Goal: Task Accomplishment & Management: Use online tool/utility

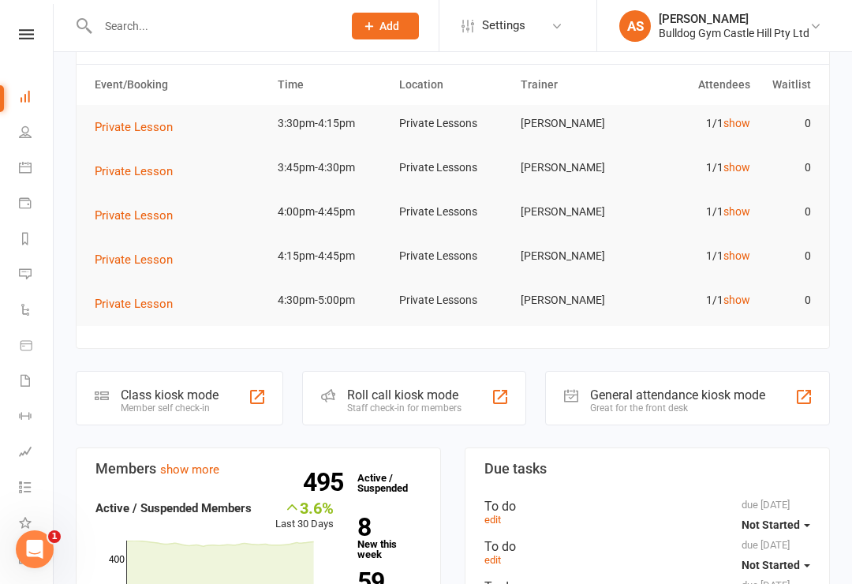
click at [261, 386] on div "Class kiosk mode Member self check-in" at bounding box center [179, 398] width 207 height 54
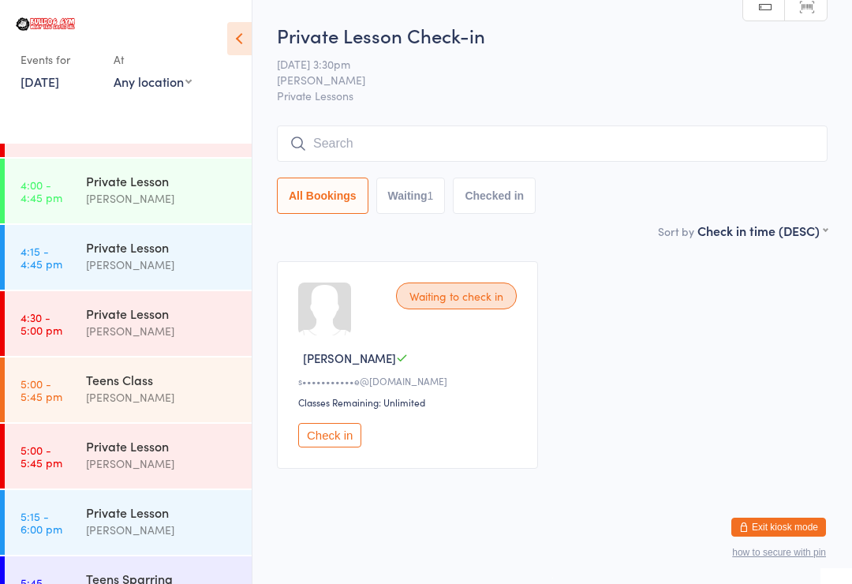
scroll to position [655, 0]
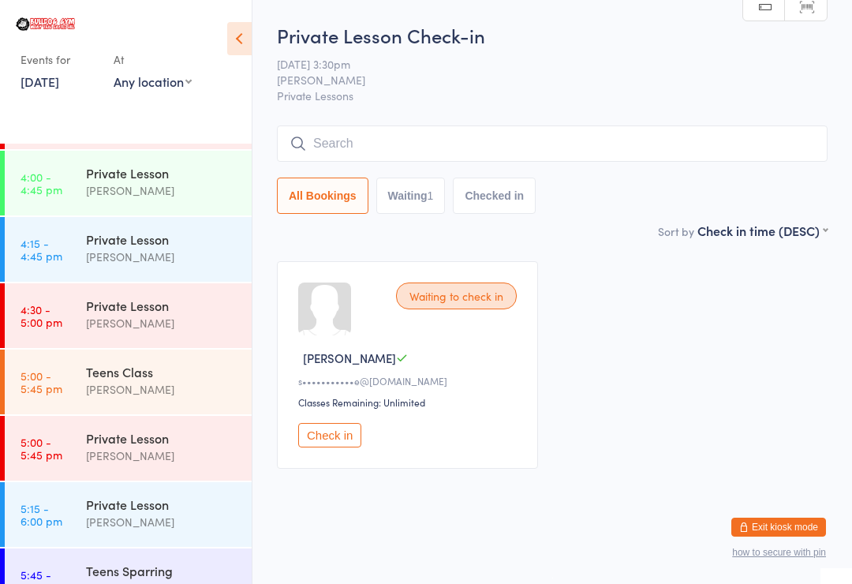
click at [121, 392] on div "[PERSON_NAME]" at bounding box center [162, 389] width 152 height 18
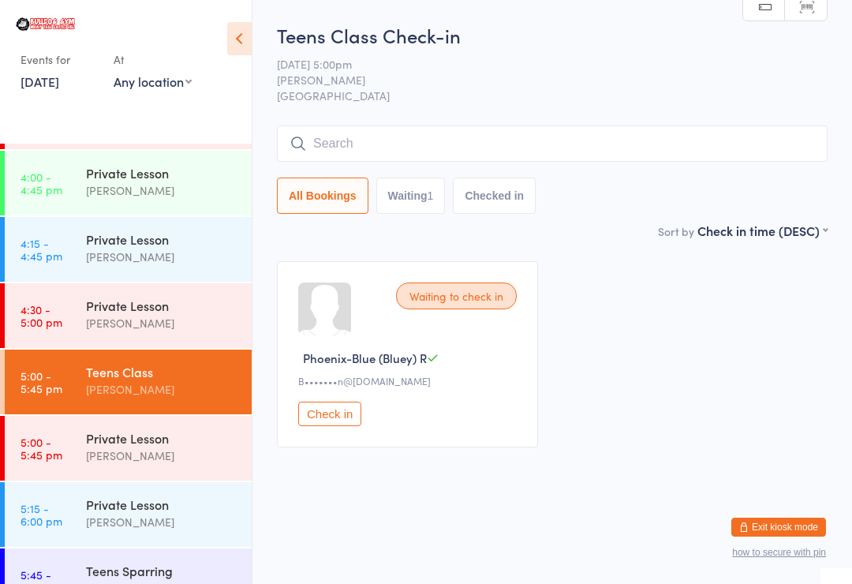
click at [614, 233] on div "Sort by Check in time (DESC) First name (ASC) First name (DESC) Last name (ASC)…" at bounding box center [552, 230] width 551 height 17
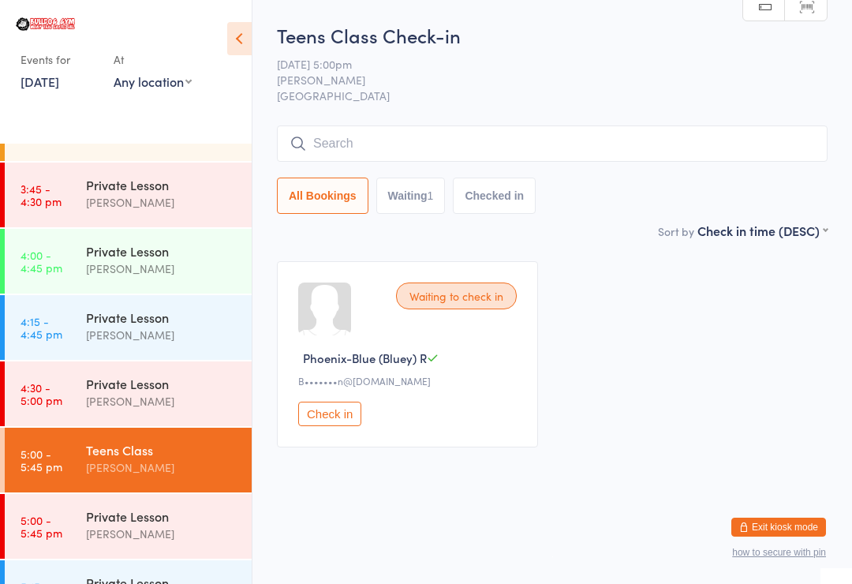
scroll to position [578, 0]
click at [73, 326] on link "4:15 - 4:45 pm Private Lesson [PERSON_NAME]" at bounding box center [128, 326] width 247 height 65
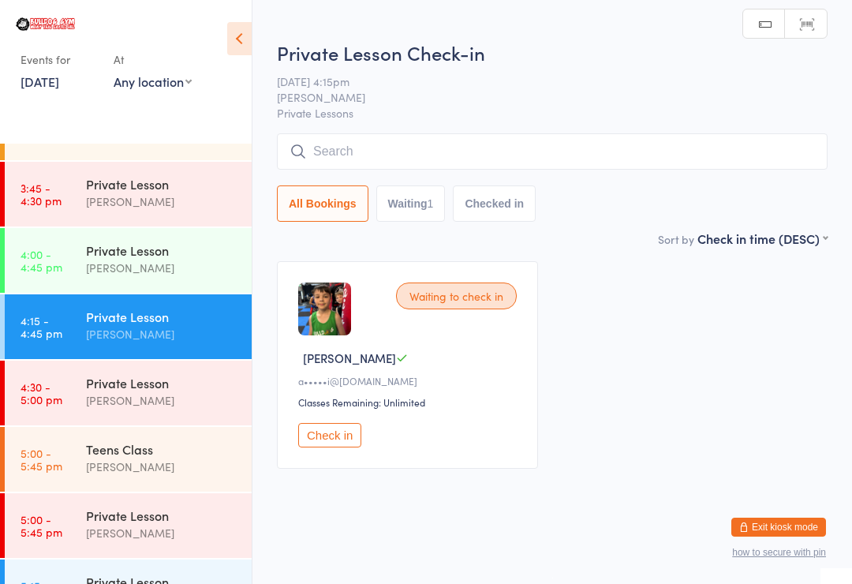
click at [338, 430] on button "Check in" at bounding box center [329, 435] width 63 height 24
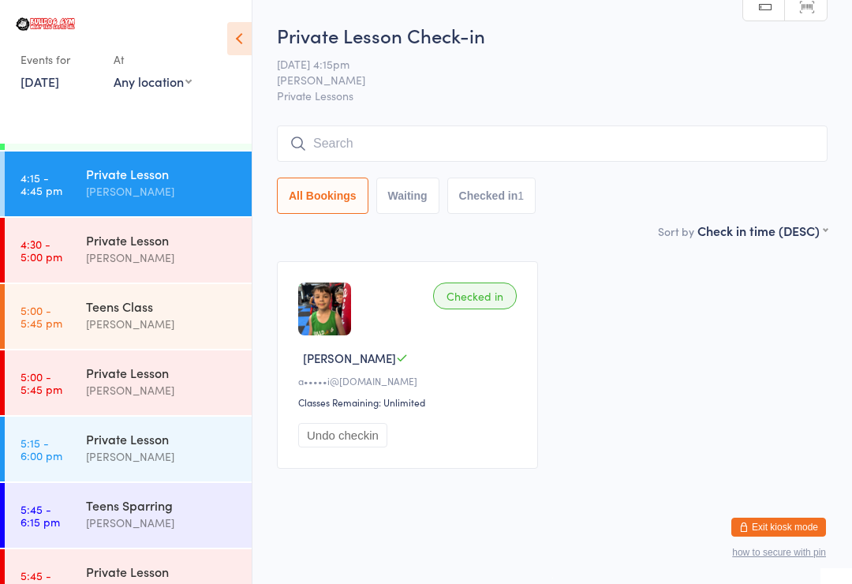
scroll to position [725, 0]
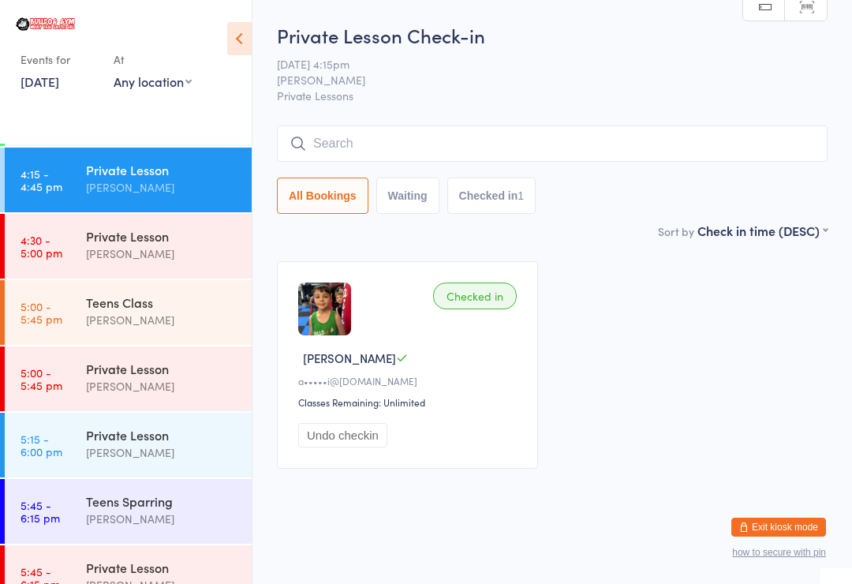
click at [35, 307] on time "5:00 - 5:45 pm" at bounding box center [42, 312] width 42 height 25
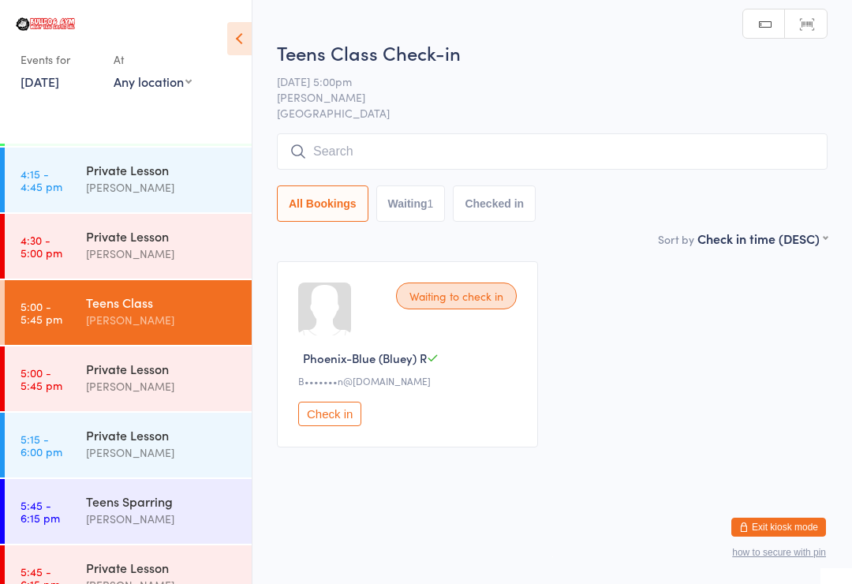
click at [700, 146] on input "search" at bounding box center [552, 151] width 551 height 36
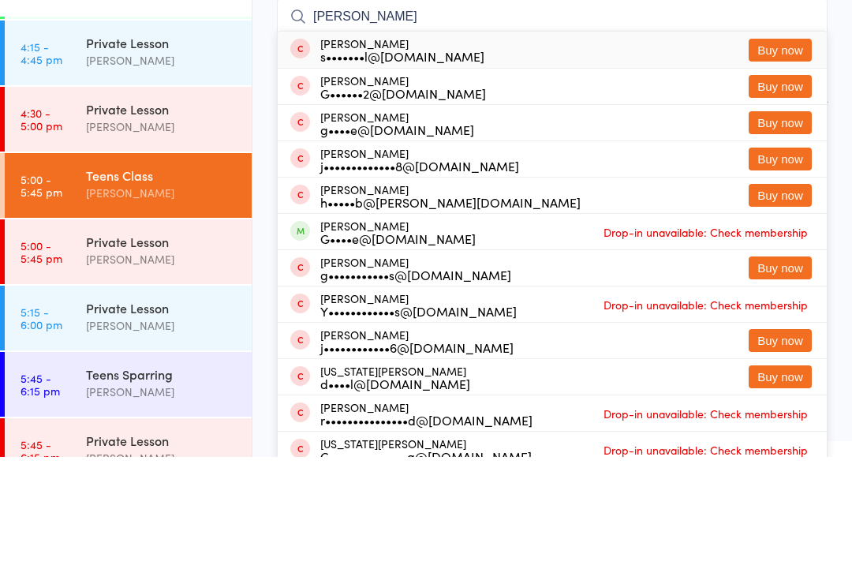
type input "[PERSON_NAME]"
click at [782, 166] on button "Buy now" at bounding box center [780, 177] width 63 height 23
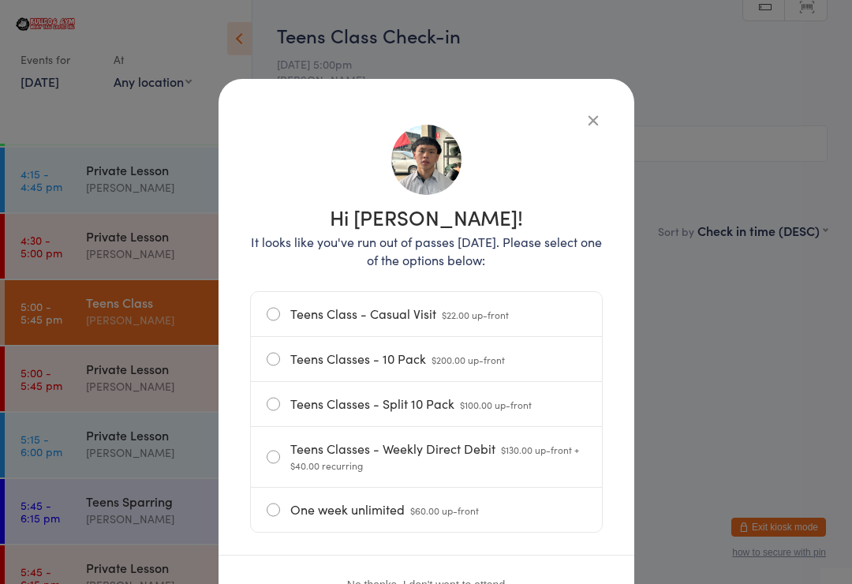
click at [513, 325] on label "Teens Class - Casual Visit $22.00 up-front" at bounding box center [426, 314] width 319 height 44
click at [0, 0] on input "Teens Class - Casual Visit $22.00 up-front" at bounding box center [0, 0] width 0 height 0
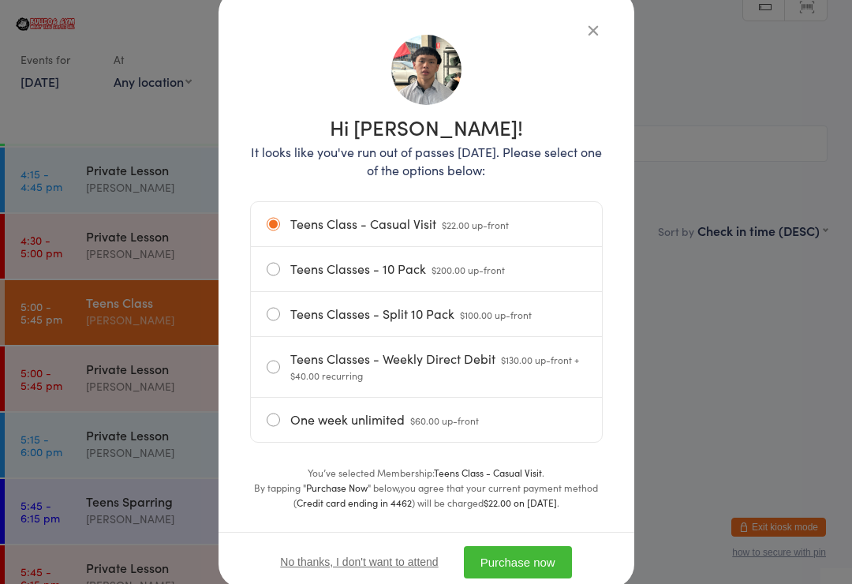
scroll to position [113, 0]
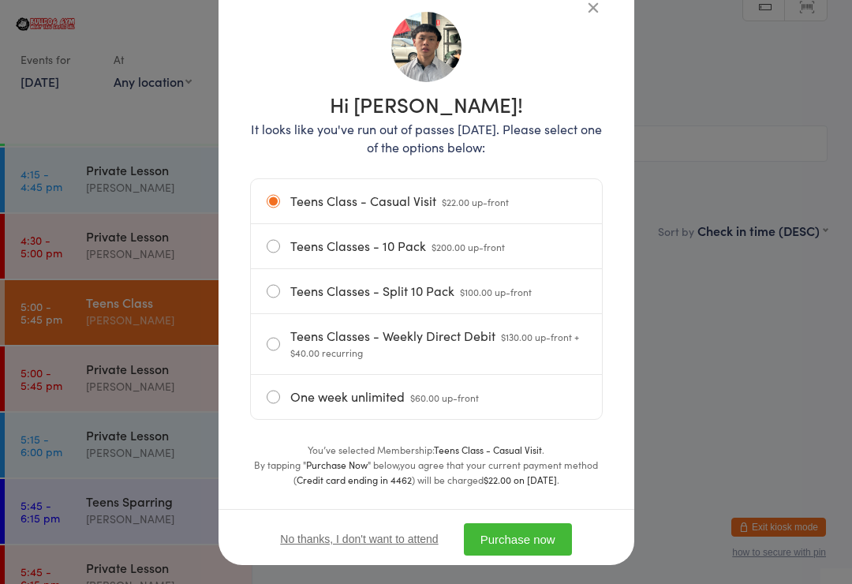
click at [538, 546] on button "Purchase now" at bounding box center [518, 539] width 108 height 32
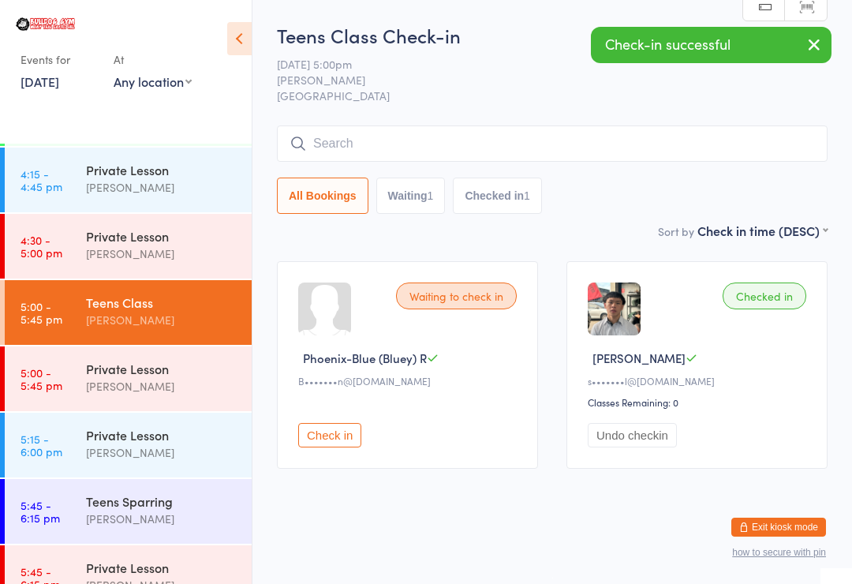
click at [633, 184] on div "All Bookings Waiting 1 Checked in 1" at bounding box center [552, 195] width 551 height 36
click at [690, 155] on input "search" at bounding box center [552, 143] width 551 height 36
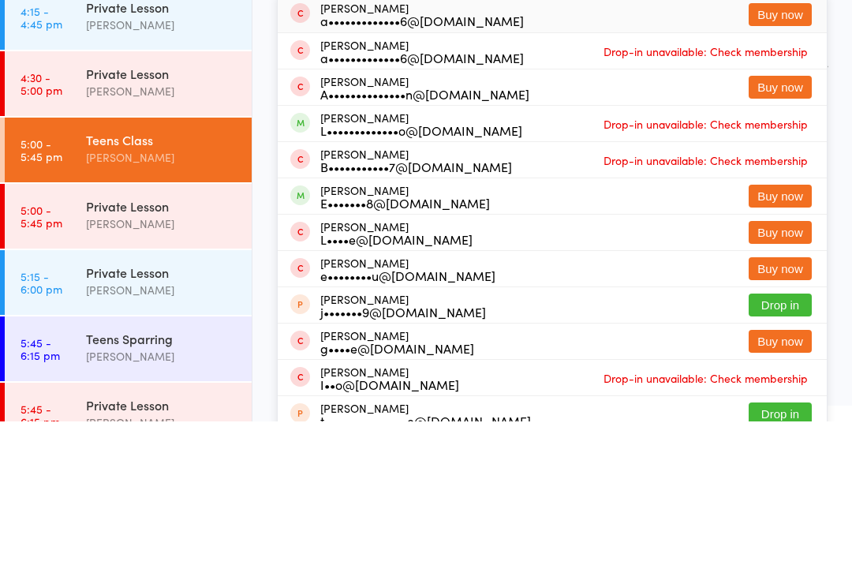
type input "[PERSON_NAME]"
click at [796, 238] on button "Buy now" at bounding box center [780, 249] width 63 height 23
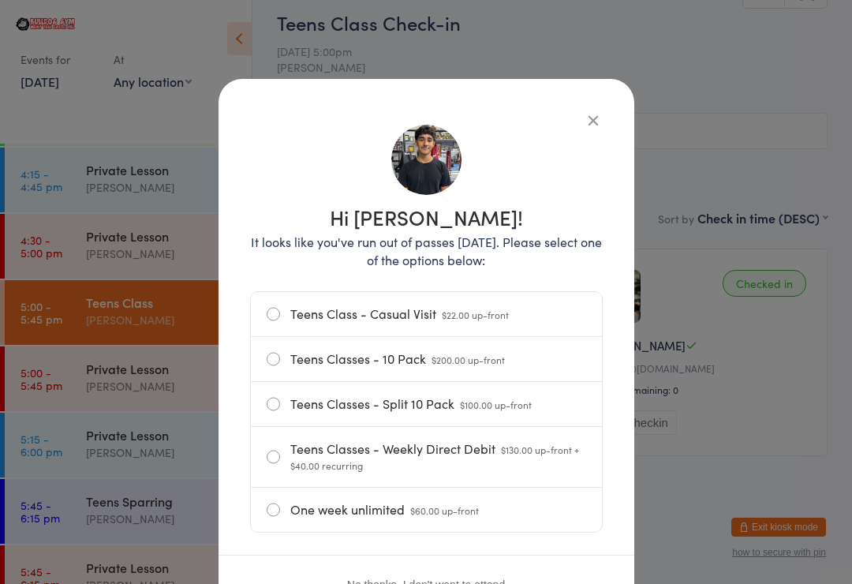
click at [571, 292] on label "Teens Class - Casual Visit $22.00 up-front" at bounding box center [426, 314] width 319 height 44
click at [0, 0] on input "Teens Class - Casual Visit $22.00 up-front" at bounding box center [0, 0] width 0 height 0
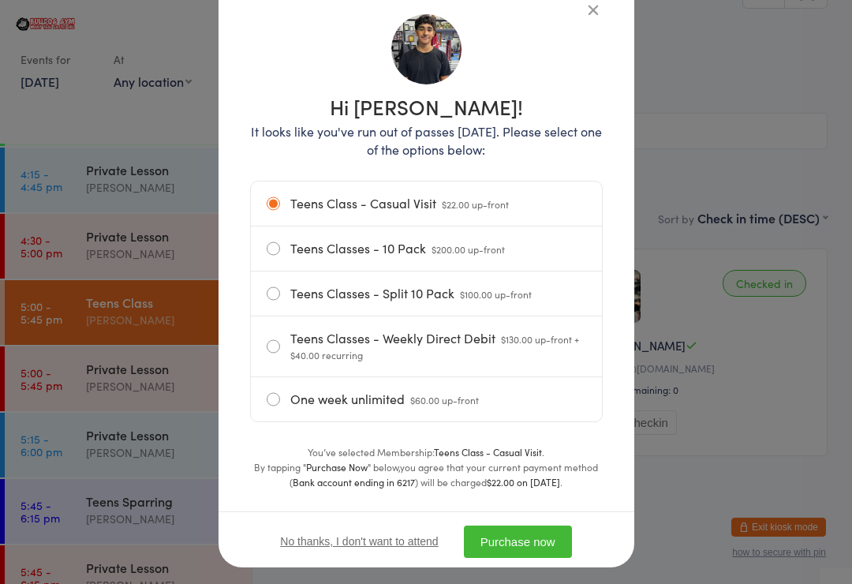
scroll to position [113, 0]
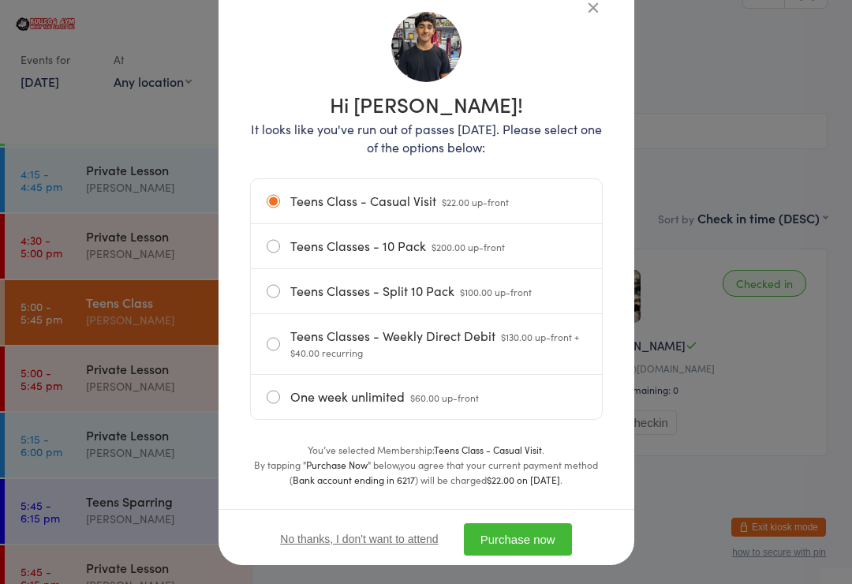
click at [516, 538] on button "Purchase now" at bounding box center [518, 539] width 108 height 32
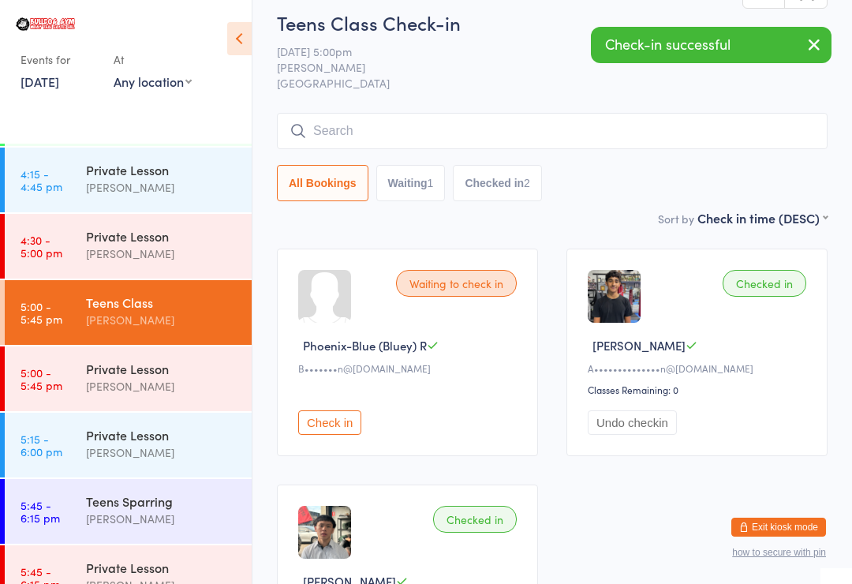
click at [688, 149] on input "search" at bounding box center [552, 131] width 551 height 36
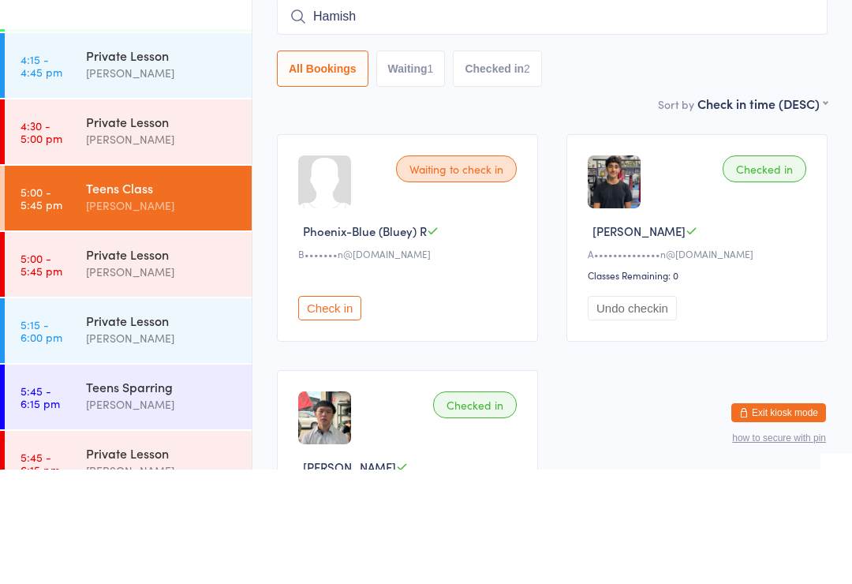
scroll to position [127, 0]
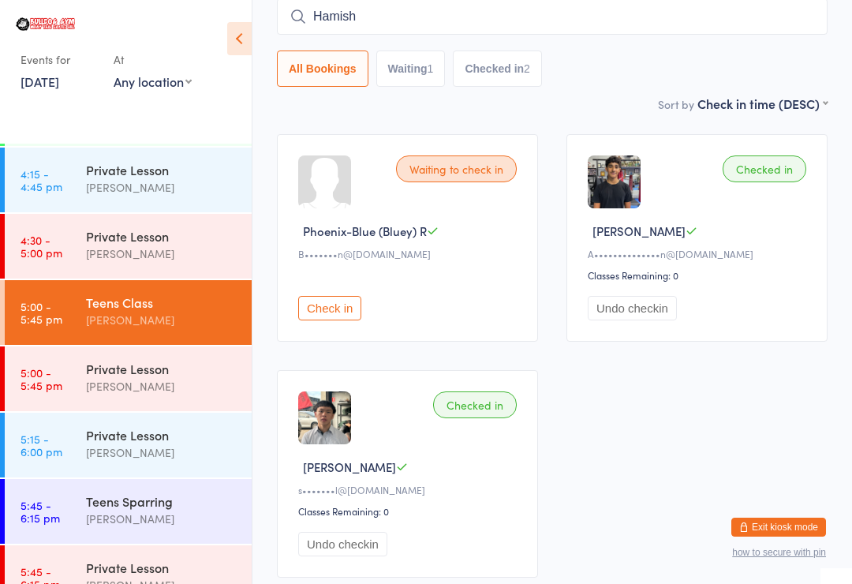
click at [581, 25] on input "Hamish" at bounding box center [552, 16] width 551 height 36
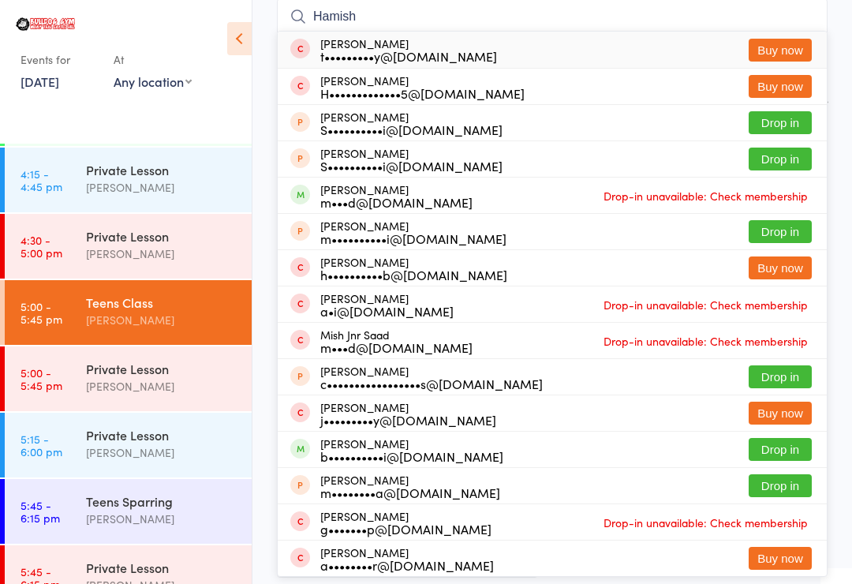
type input "Hamish"
click at [797, 48] on button "Buy now" at bounding box center [780, 50] width 63 height 23
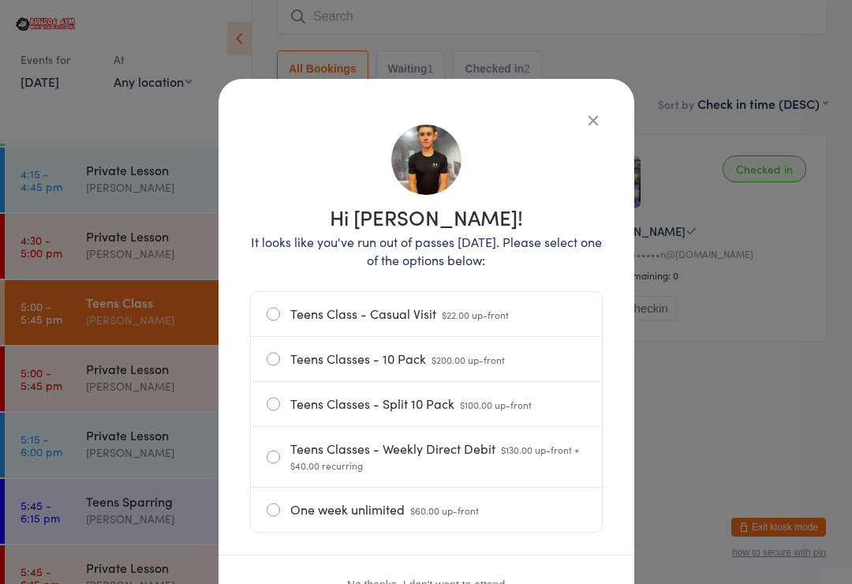
click at [517, 316] on label "Teens Class - Casual Visit $22.00 up-front" at bounding box center [426, 314] width 319 height 44
click at [0, 0] on input "Teens Class - Casual Visit $22.00 up-front" at bounding box center [0, 0] width 0 height 0
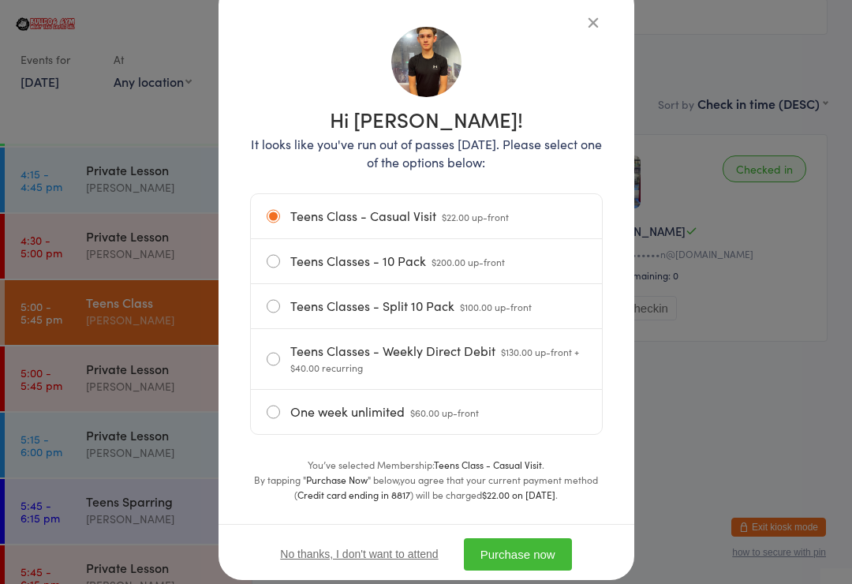
scroll to position [121, 0]
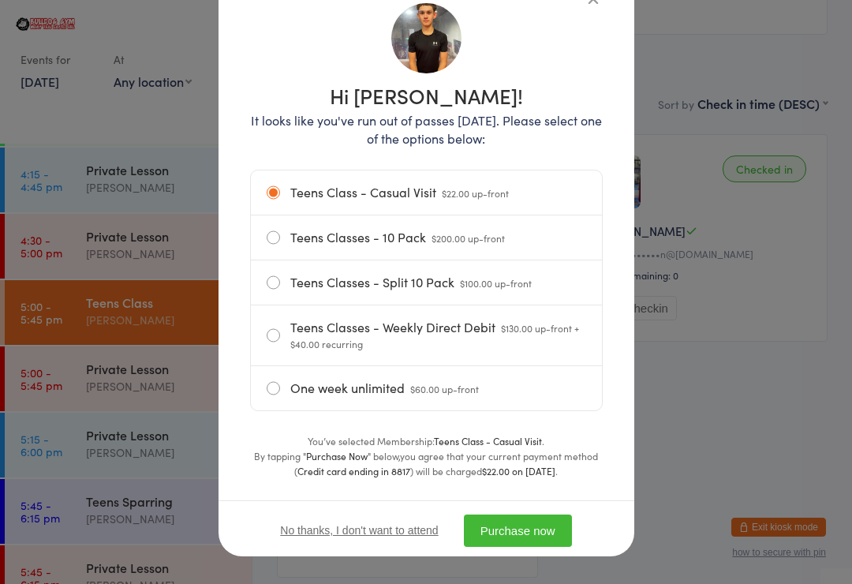
click at [539, 524] on button "Purchase now" at bounding box center [518, 530] width 108 height 32
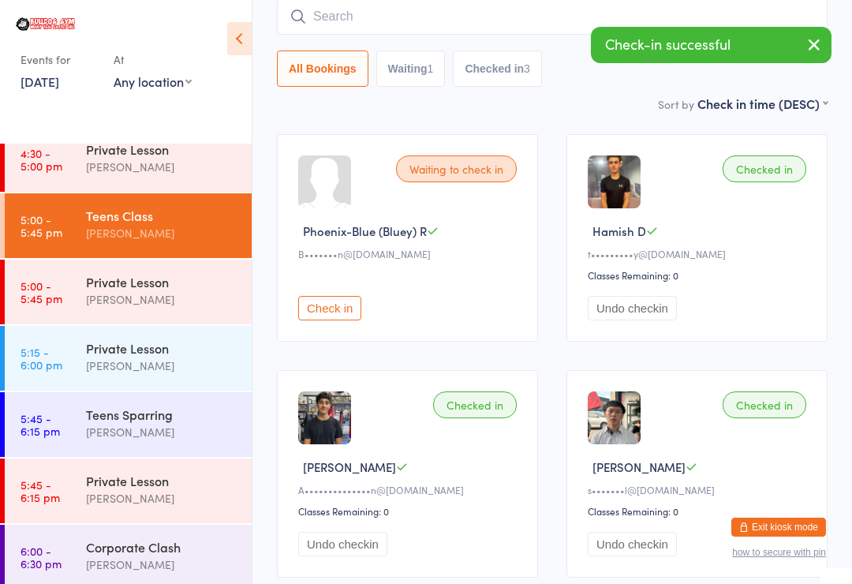
scroll to position [816, 0]
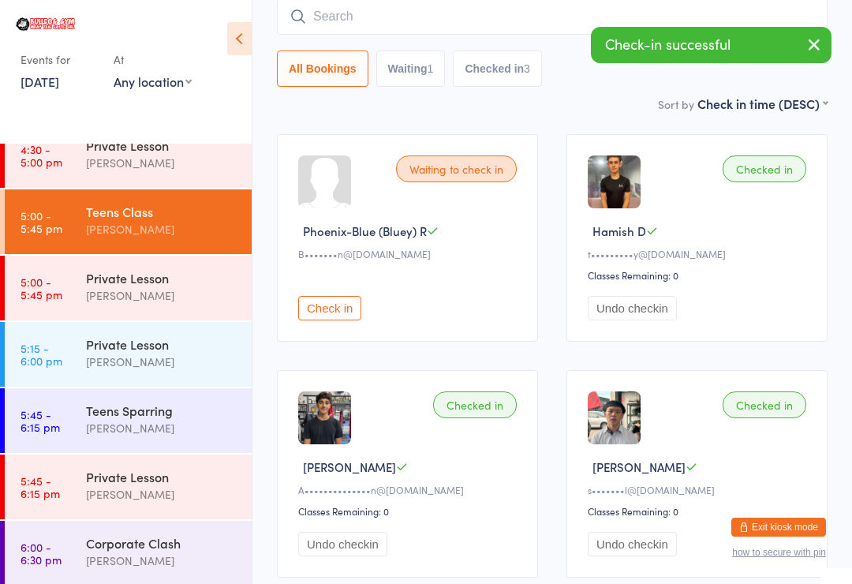
click at [56, 408] on time "5:45 - 6:15 pm" at bounding box center [40, 420] width 39 height 25
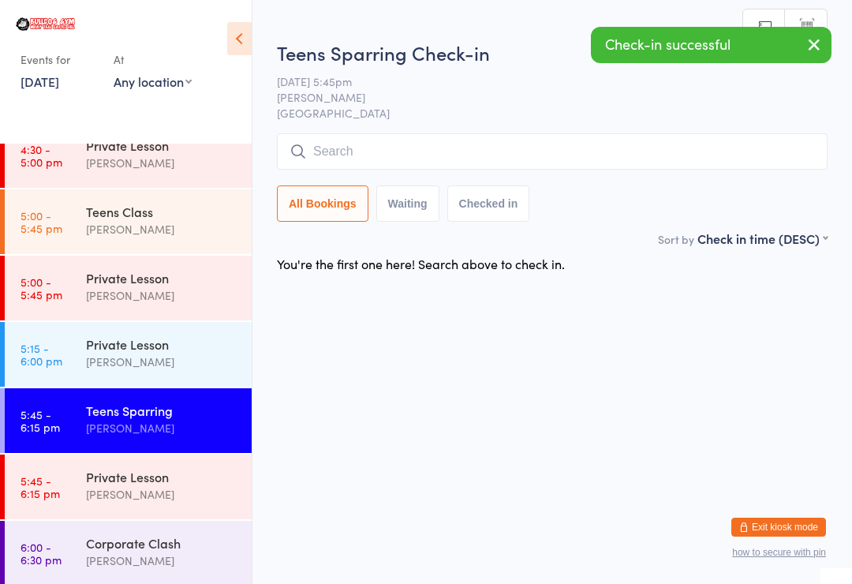
click at [618, 151] on input "search" at bounding box center [552, 151] width 551 height 36
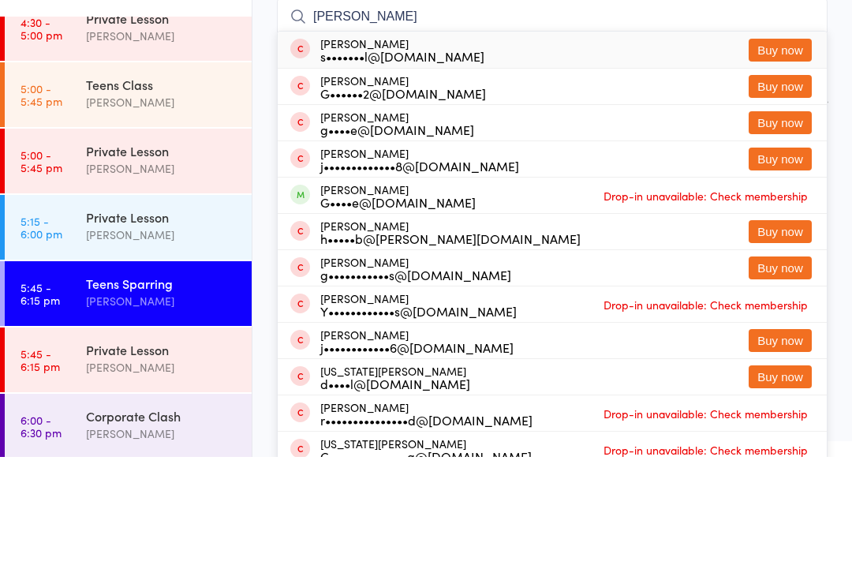
type input "[PERSON_NAME]"
click at [786, 166] on button "Buy now" at bounding box center [780, 177] width 63 height 23
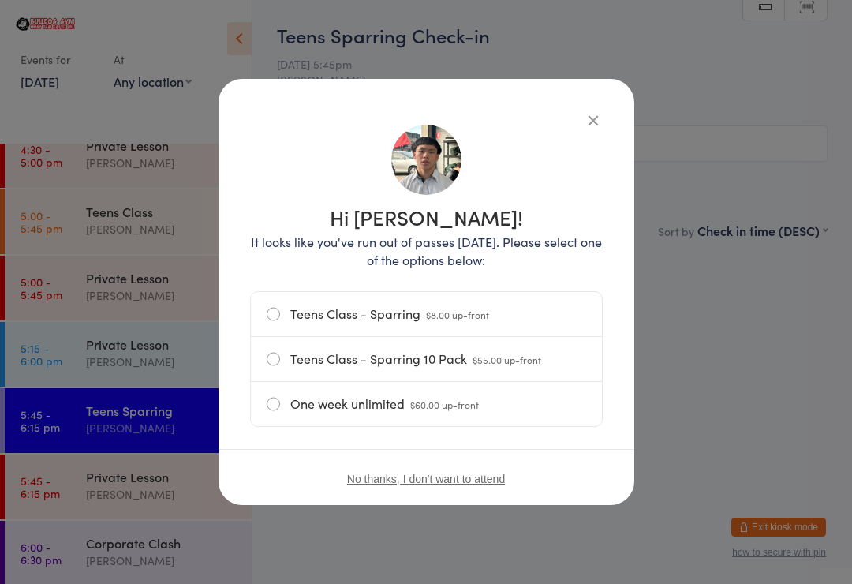
click at [551, 298] on label "Teens Class - Sparring $8.00 up-front" at bounding box center [426, 314] width 319 height 44
click at [0, 0] on input "Teens Class - Sparring $8.00 up-front" at bounding box center [0, 0] width 0 height 0
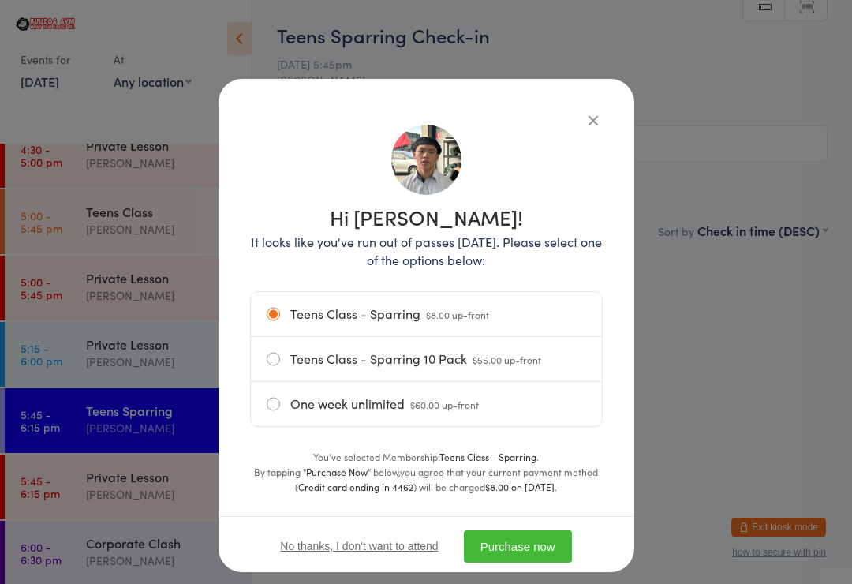
click at [550, 537] on button "Purchase now" at bounding box center [518, 546] width 108 height 32
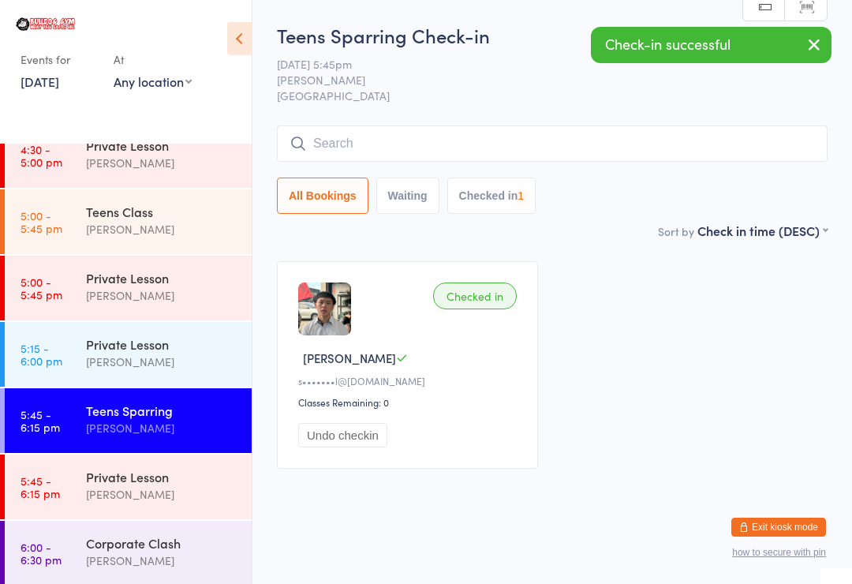
click at [685, 147] on input "search" at bounding box center [552, 143] width 551 height 36
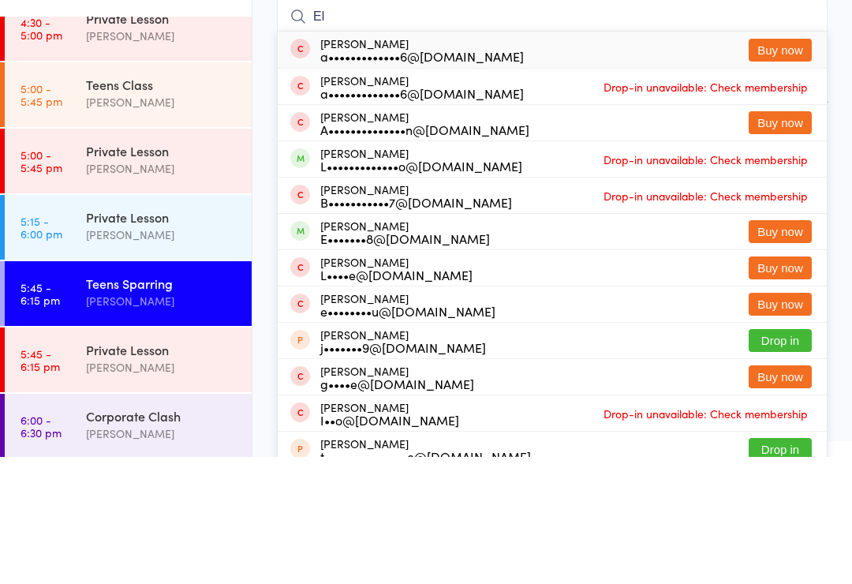
type input "E"
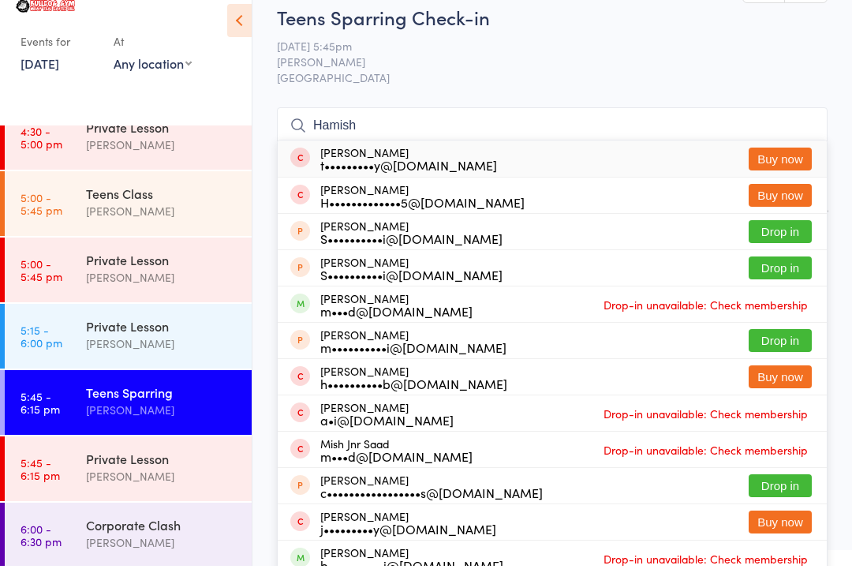
type input "Hamish"
click at [786, 166] on button "Buy now" at bounding box center [780, 177] width 63 height 23
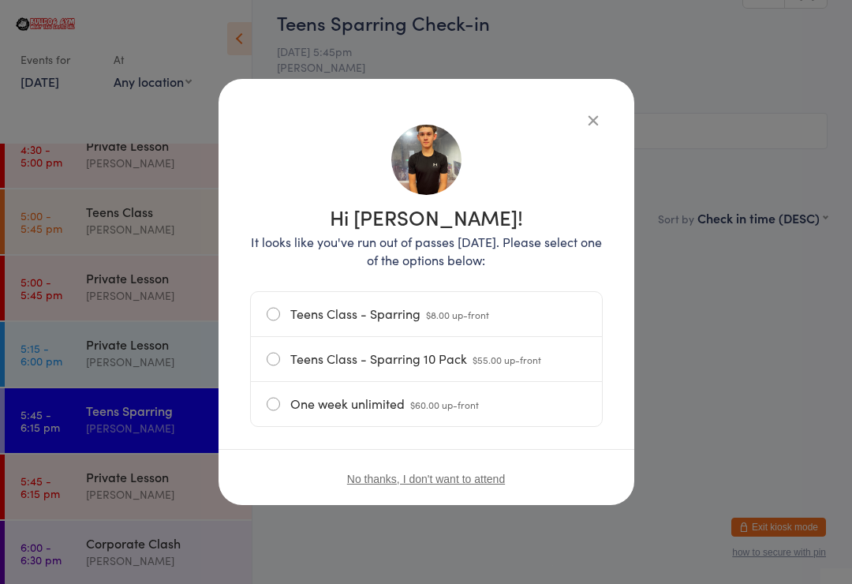
click at [551, 307] on label "Teens Class - Sparring $8.00 up-front" at bounding box center [426, 314] width 319 height 44
click at [0, 0] on input "Teens Class - Sparring $8.00 up-front" at bounding box center [0, 0] width 0 height 0
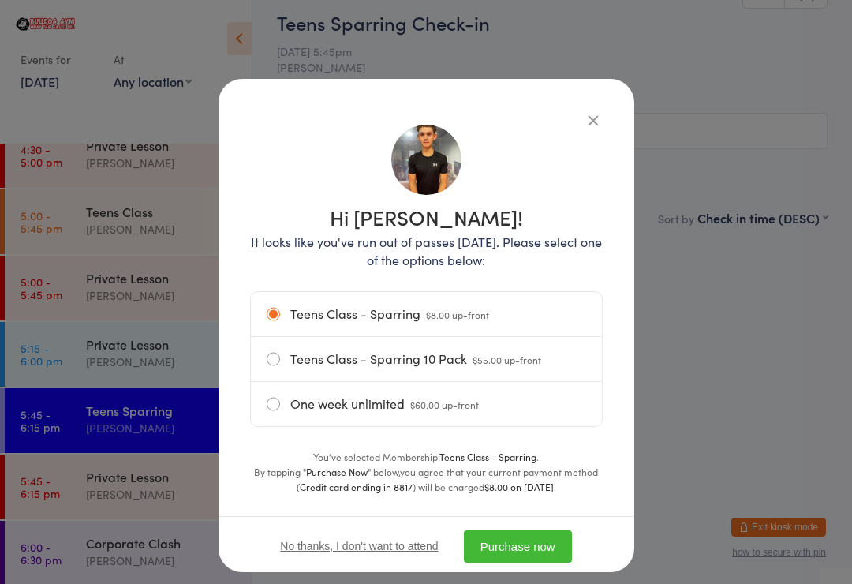
click at [568, 536] on button "Purchase now" at bounding box center [518, 546] width 108 height 32
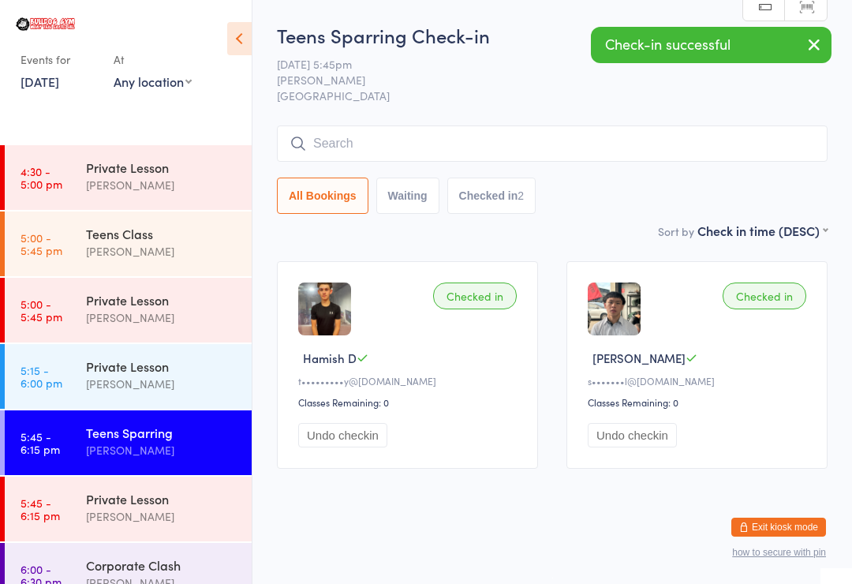
scroll to position [790, 0]
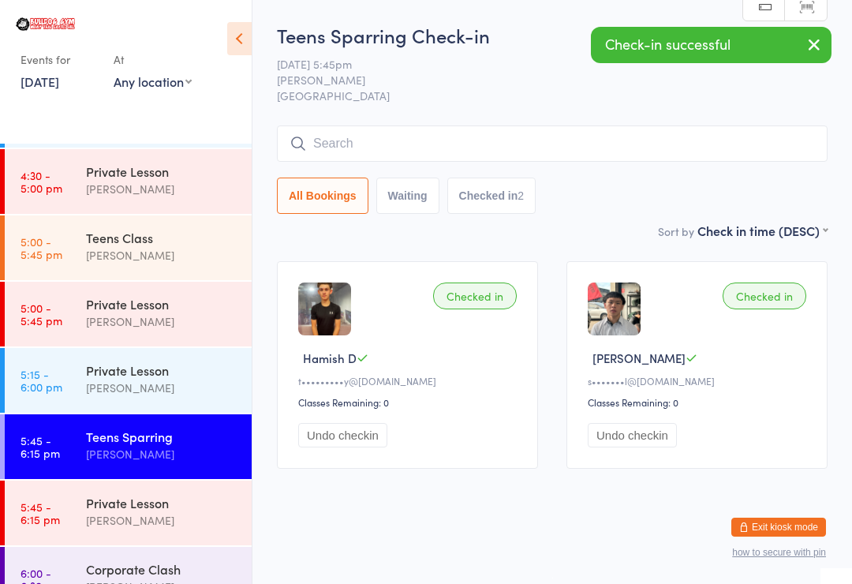
click at [64, 244] on link "5:00 - 5:45 pm Teens Class [PERSON_NAME]" at bounding box center [128, 247] width 247 height 65
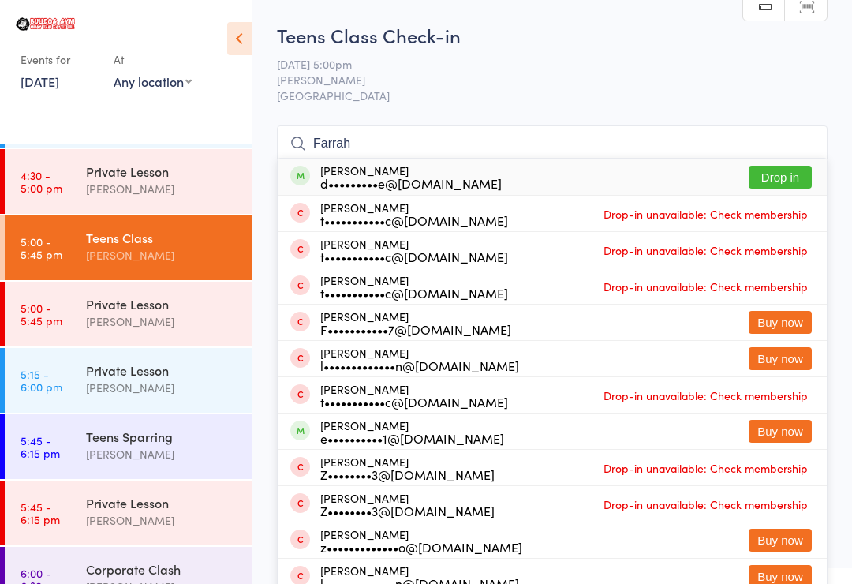
type input "Farrah"
click at [797, 189] on button "Drop in" at bounding box center [780, 177] width 63 height 23
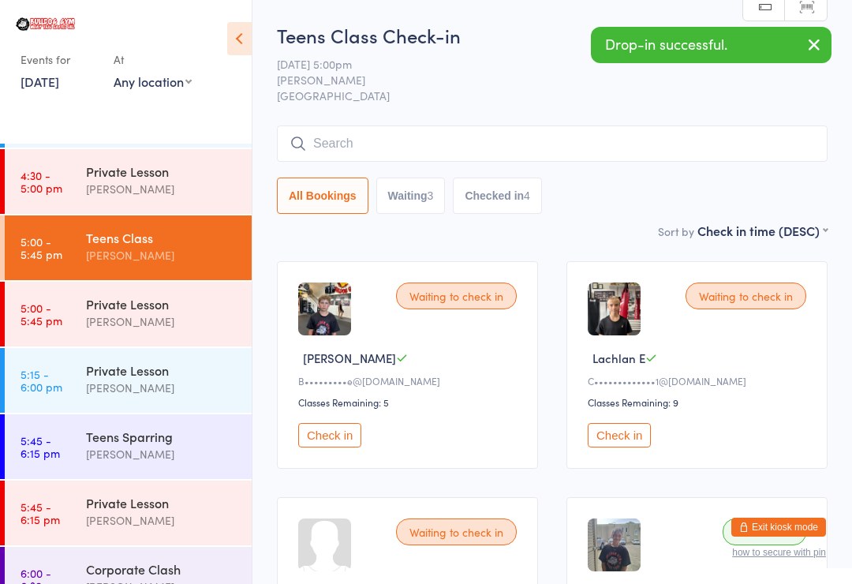
click at [227, 315] on div "[PERSON_NAME]" at bounding box center [162, 321] width 152 height 18
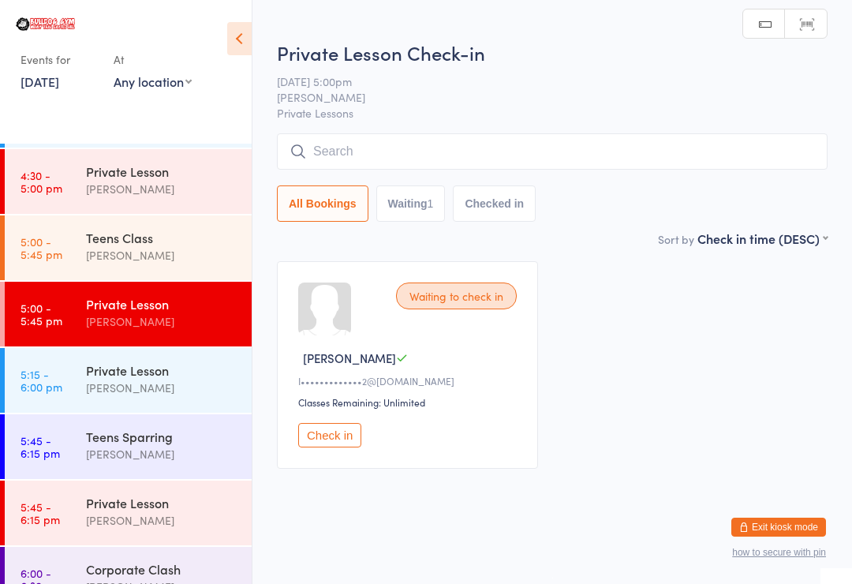
click at [197, 522] on div "[PERSON_NAME]" at bounding box center [162, 520] width 152 height 18
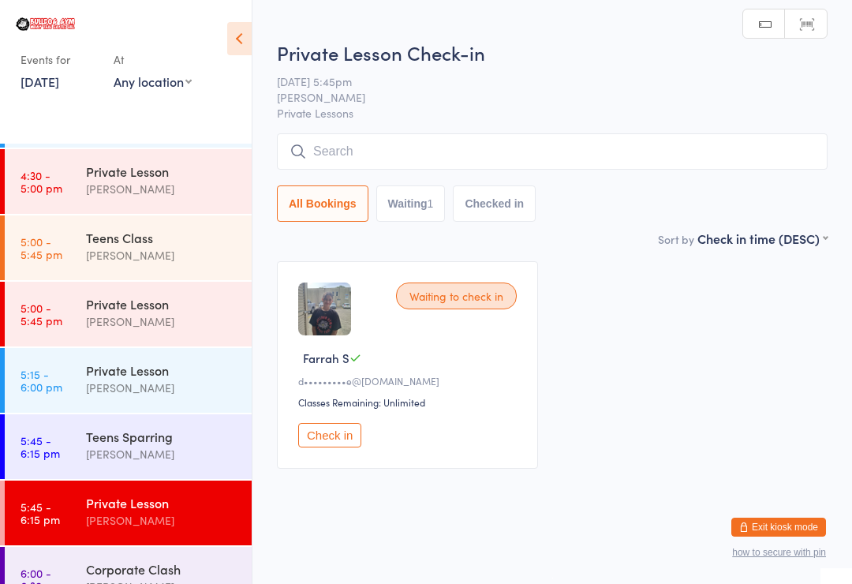
click at [339, 430] on button "Check in" at bounding box center [329, 435] width 63 height 24
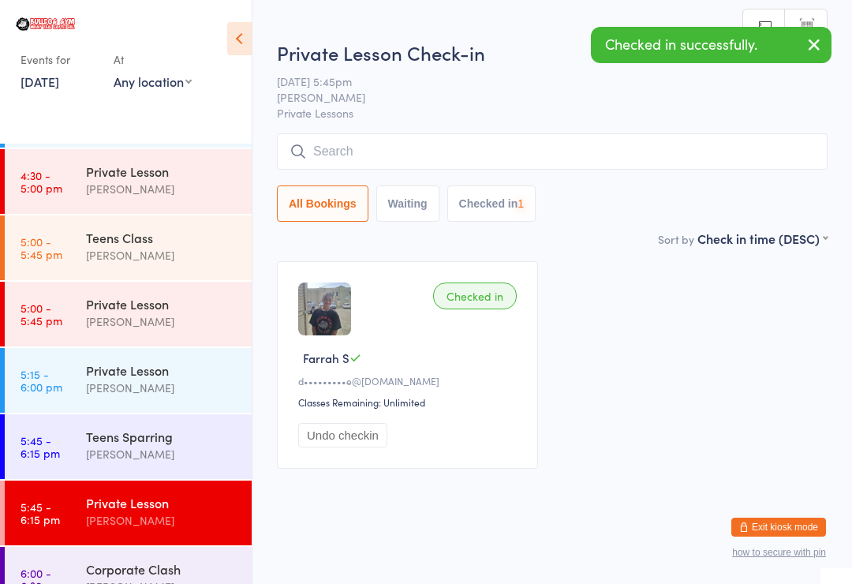
click at [205, 261] on div "[PERSON_NAME]" at bounding box center [162, 255] width 152 height 18
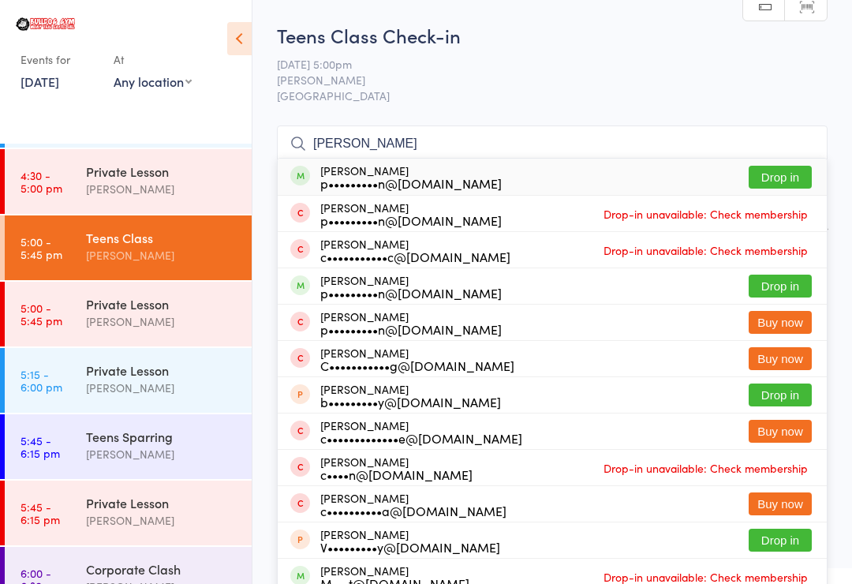
type input "[PERSON_NAME]"
click at [805, 162] on div "[PERSON_NAME] p•••••••••n@[DOMAIN_NAME] Drop in" at bounding box center [552, 177] width 549 height 36
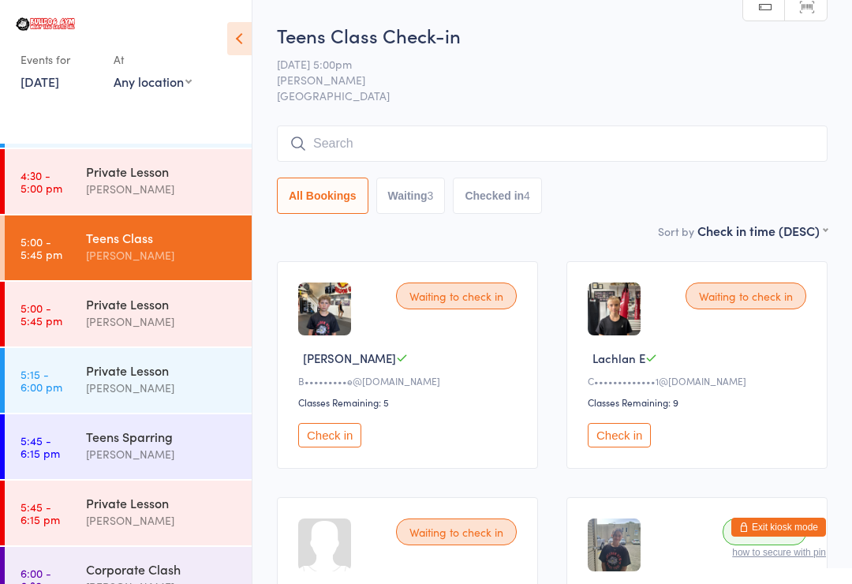
click at [793, 162] on input "search" at bounding box center [552, 143] width 551 height 36
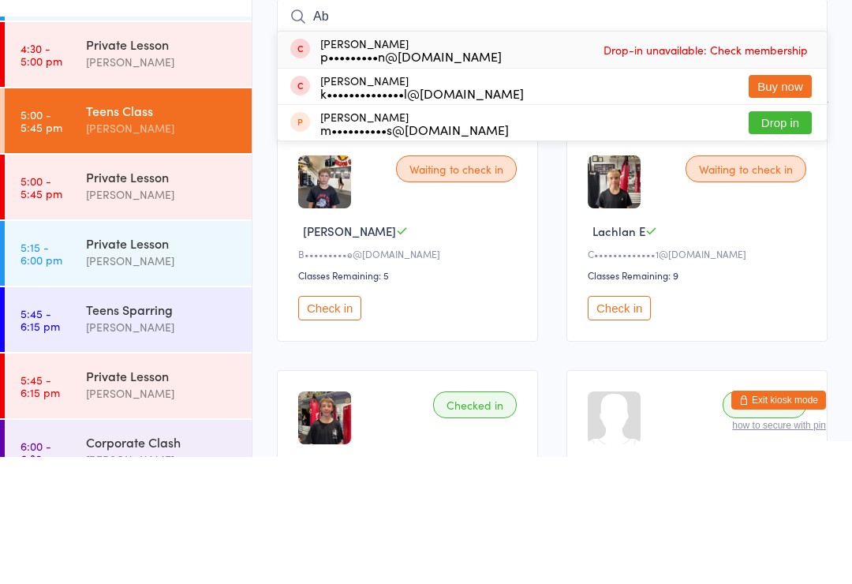
type input "A"
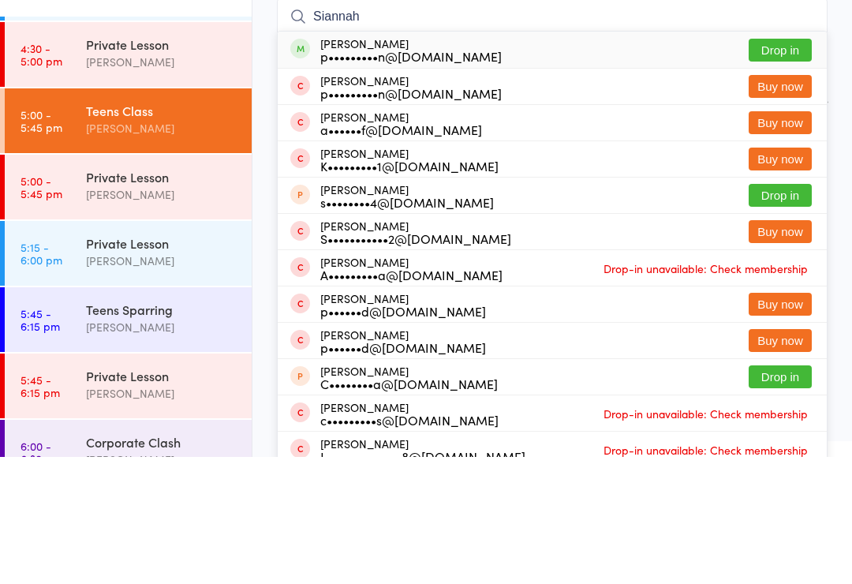
type input "Siannah"
click at [786, 166] on button "Drop in" at bounding box center [780, 177] width 63 height 23
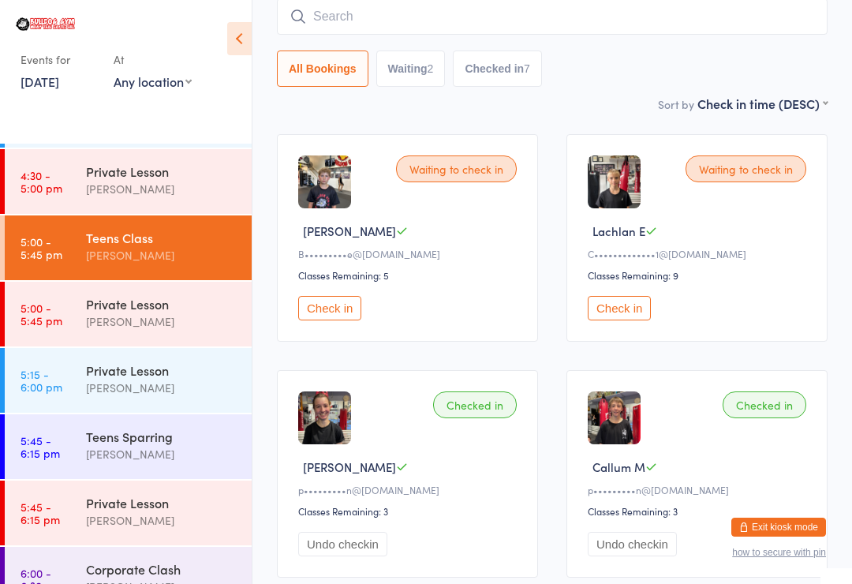
click at [768, 16] on input "search" at bounding box center [552, 16] width 551 height 36
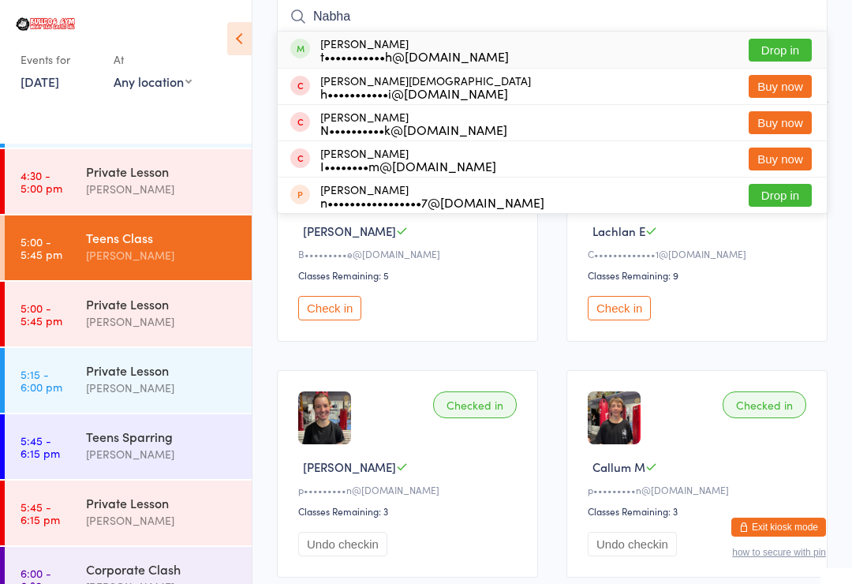
type input "Nabha"
click at [796, 42] on button "Drop in" at bounding box center [780, 50] width 63 height 23
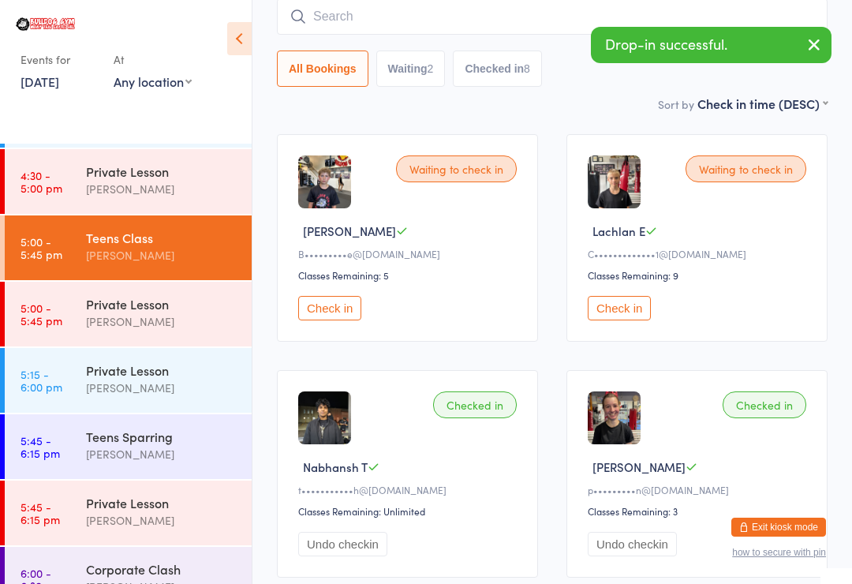
click at [507, 13] on input "search" at bounding box center [552, 16] width 551 height 36
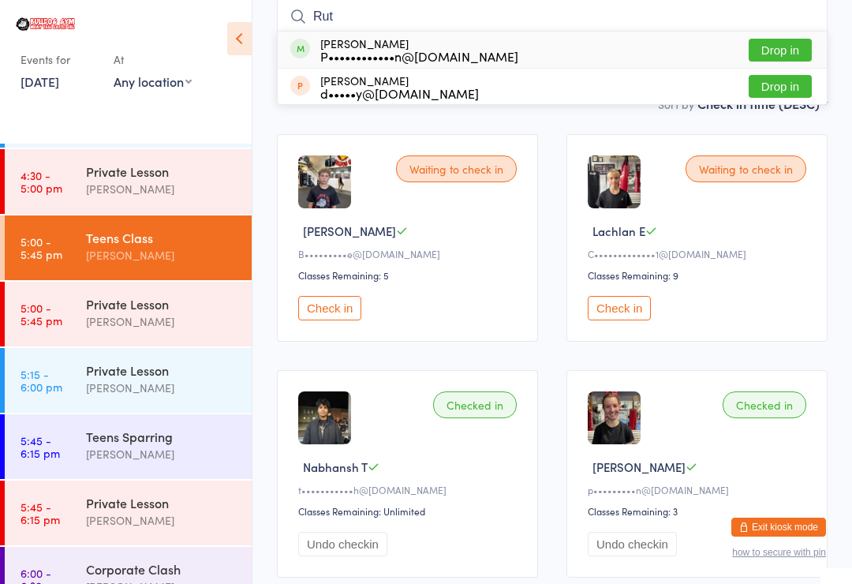
type input "Rut"
click at [785, 39] on button "Drop in" at bounding box center [780, 50] width 63 height 23
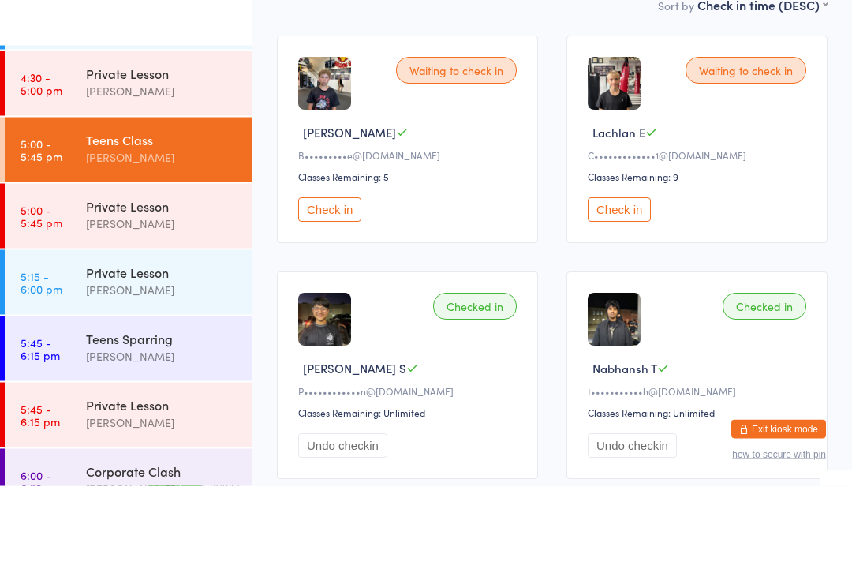
click at [346, 296] on button "Check in" at bounding box center [329, 308] width 63 height 24
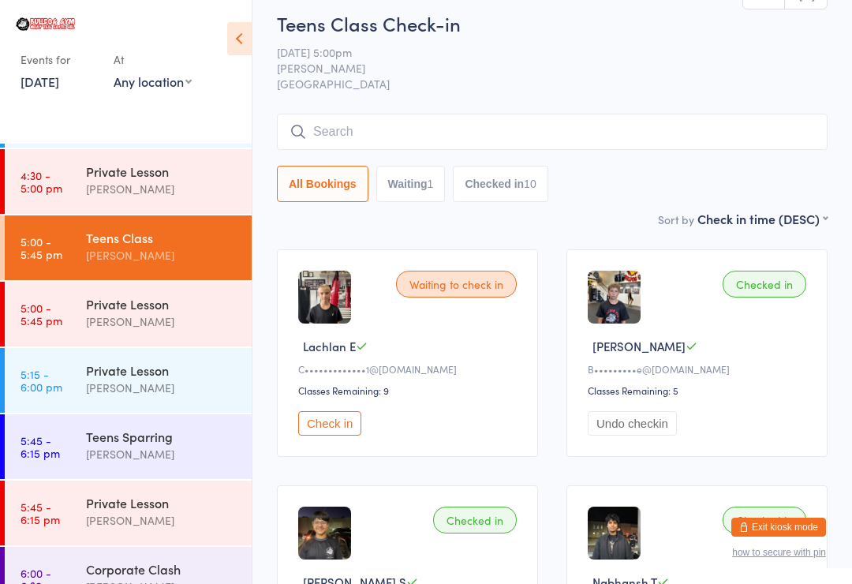
scroll to position [0, 0]
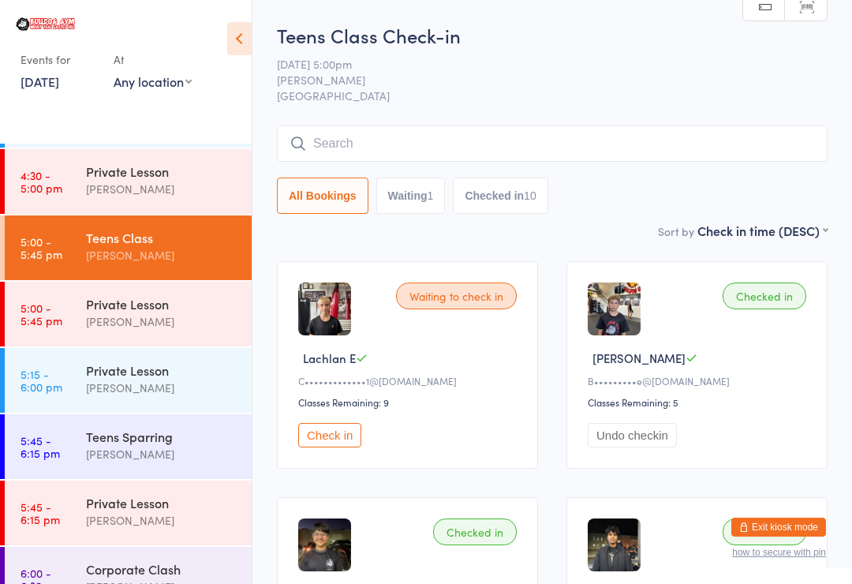
click at [635, 119] on div "Teens Class Check-in [DATE] 5:00pm [PERSON_NAME] Bulldog Gym Castle Hill Manual…" at bounding box center [552, 122] width 551 height 200
click at [636, 138] on input "search" at bounding box center [552, 143] width 551 height 36
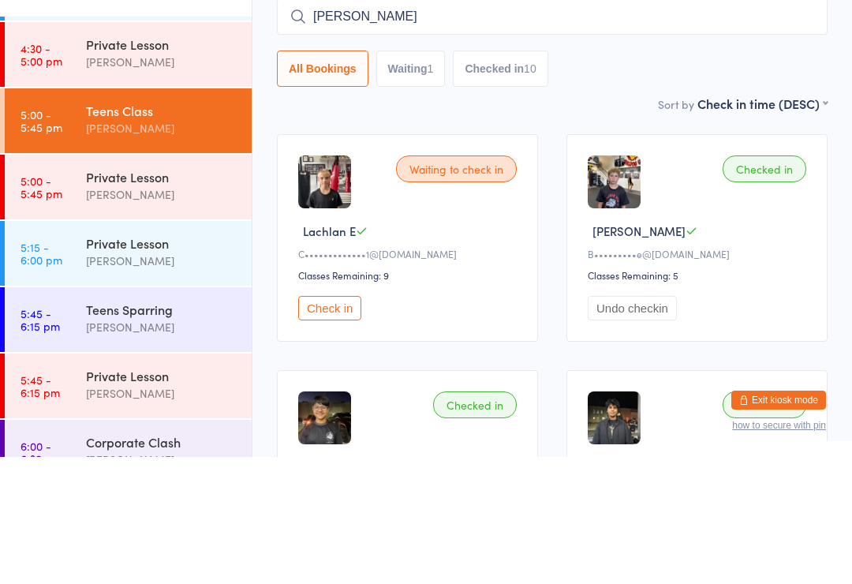
type input "[PERSON_NAME]"
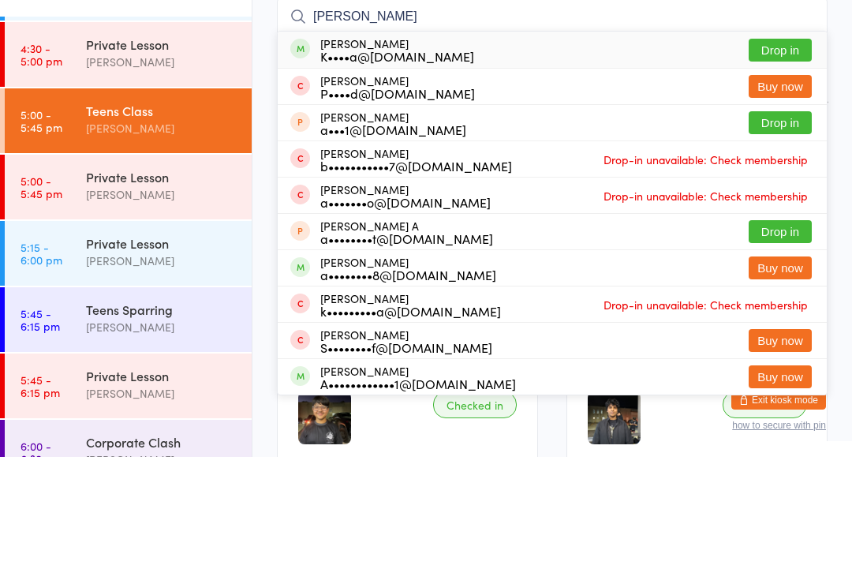
click at [808, 159] on div "[PERSON_NAME] K••••a@[DOMAIN_NAME] Drop in" at bounding box center [552, 177] width 549 height 36
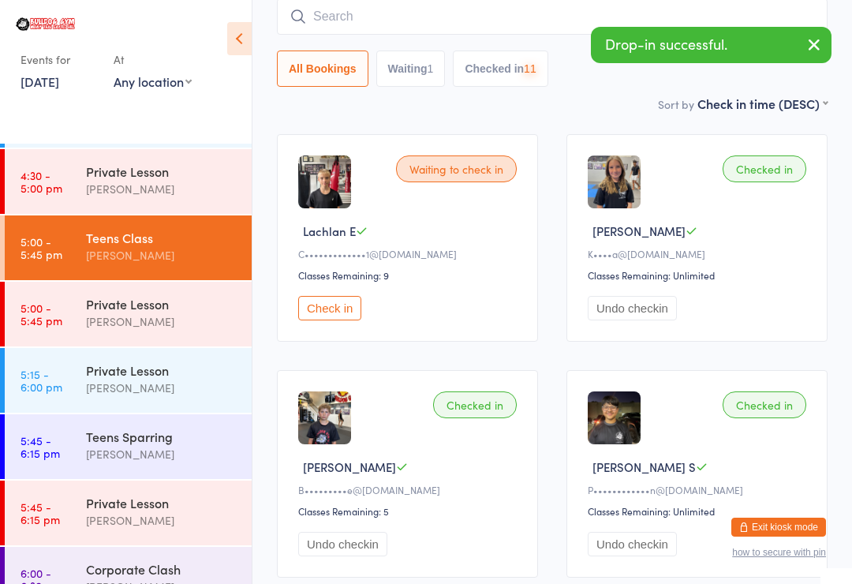
click at [764, 13] on input "search" at bounding box center [552, 16] width 551 height 36
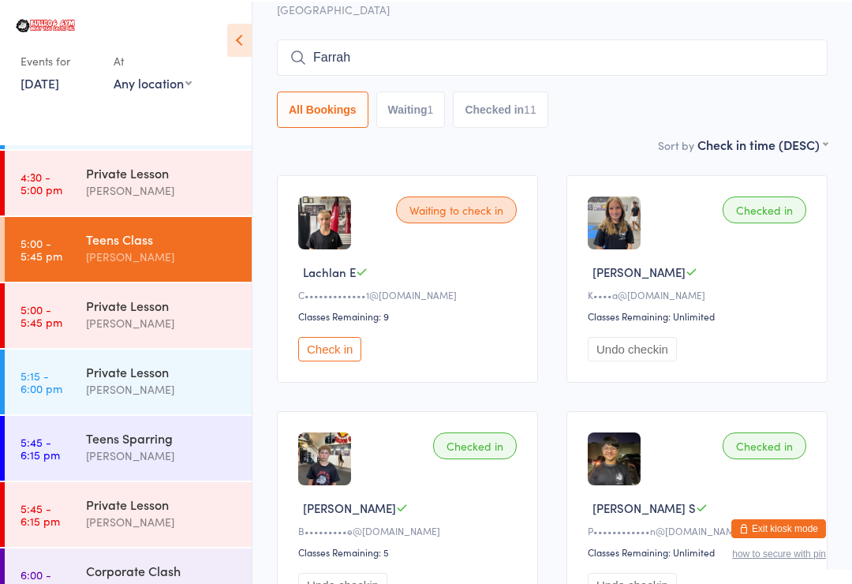
click at [722, 50] on input "Farrah" at bounding box center [552, 56] width 551 height 36
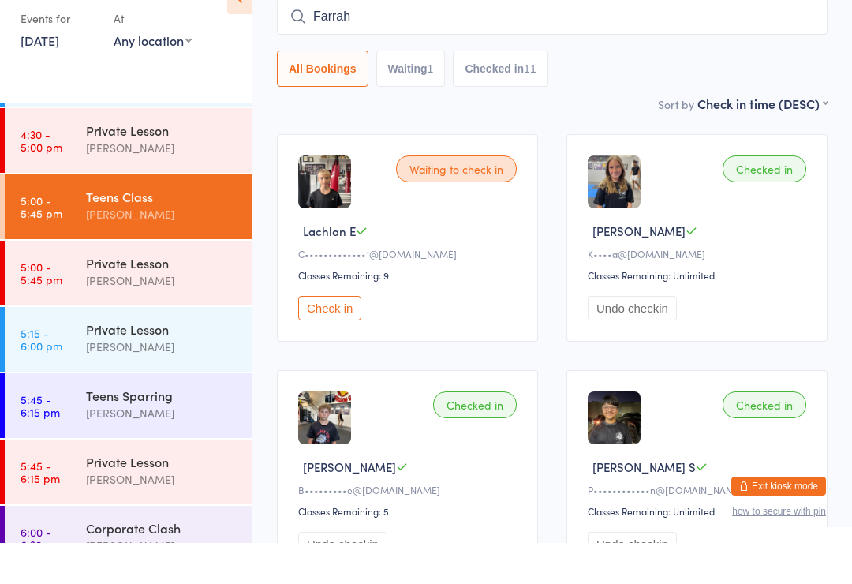
click at [752, 39] on input "Farrah" at bounding box center [552, 57] width 551 height 36
type input "F"
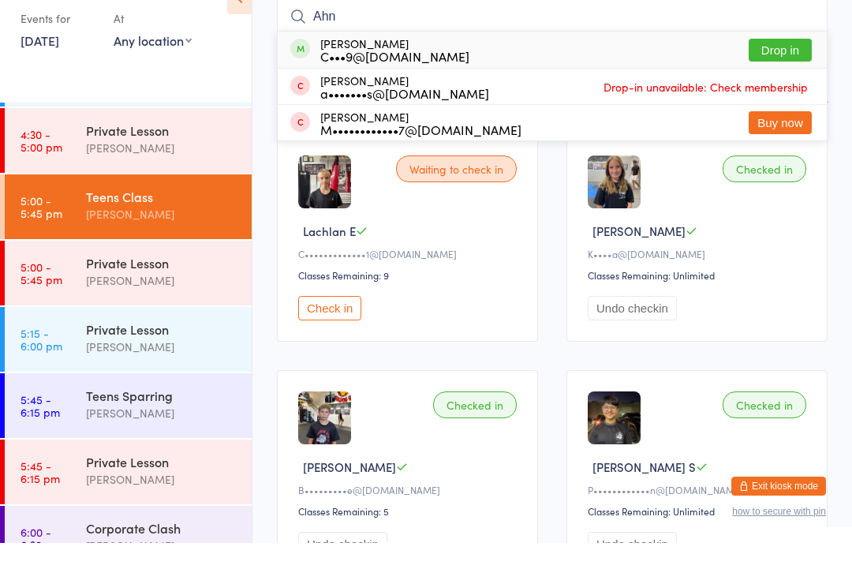
type input "Ahn"
click at [788, 80] on button "Drop in" at bounding box center [780, 91] width 63 height 23
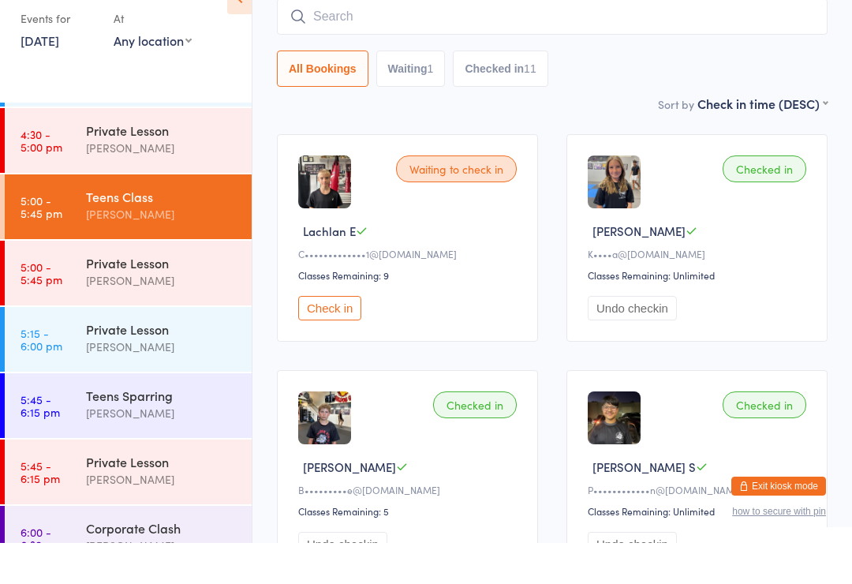
scroll to position [127, 0]
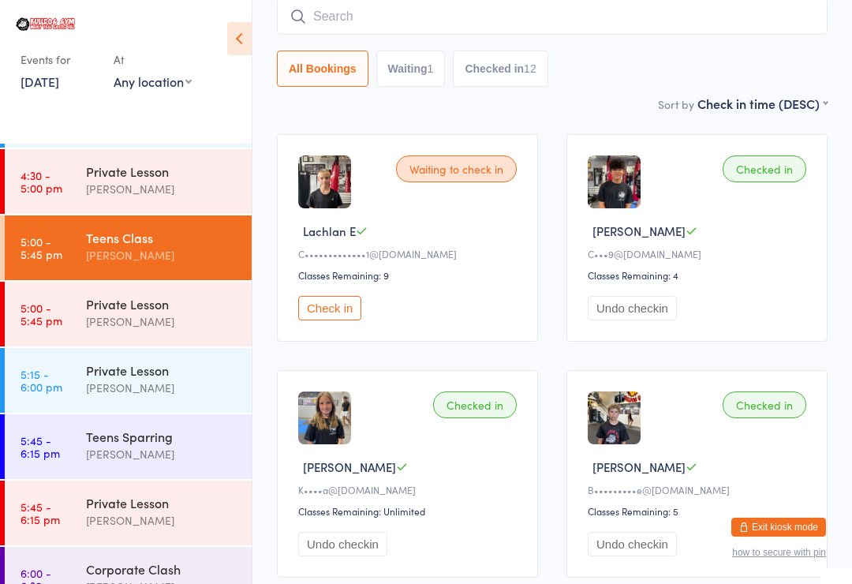
click at [732, 17] on input "search" at bounding box center [552, 16] width 551 height 36
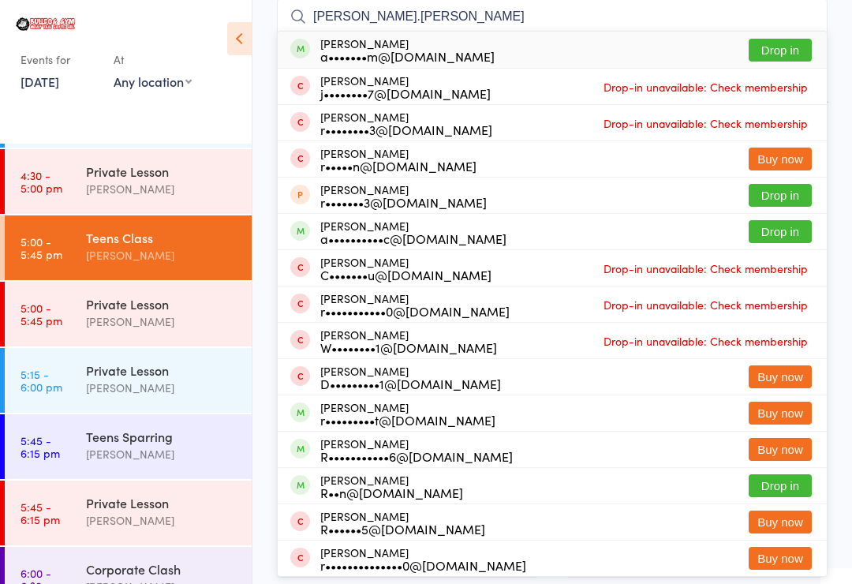
type input "[PERSON_NAME].[PERSON_NAME]"
click at [793, 50] on button "Drop in" at bounding box center [780, 50] width 63 height 23
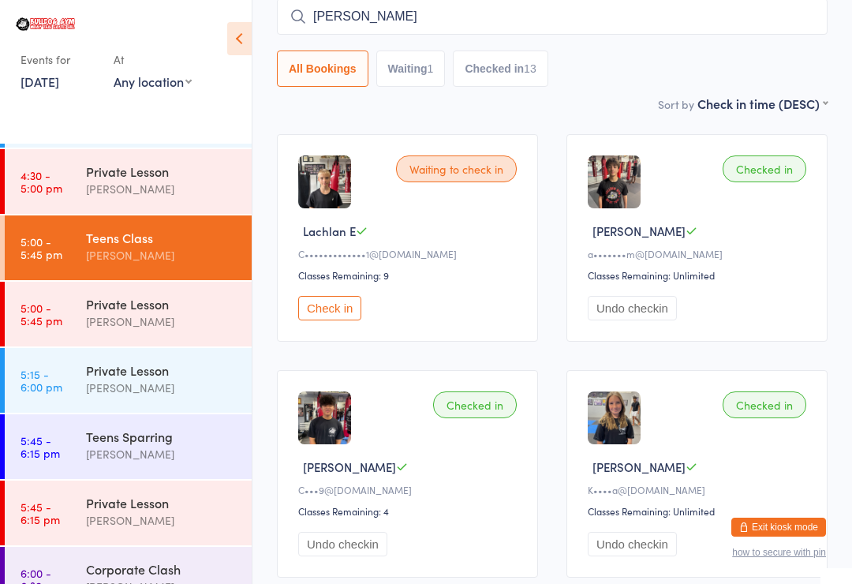
click at [635, 25] on input "[PERSON_NAME]" at bounding box center [552, 16] width 551 height 36
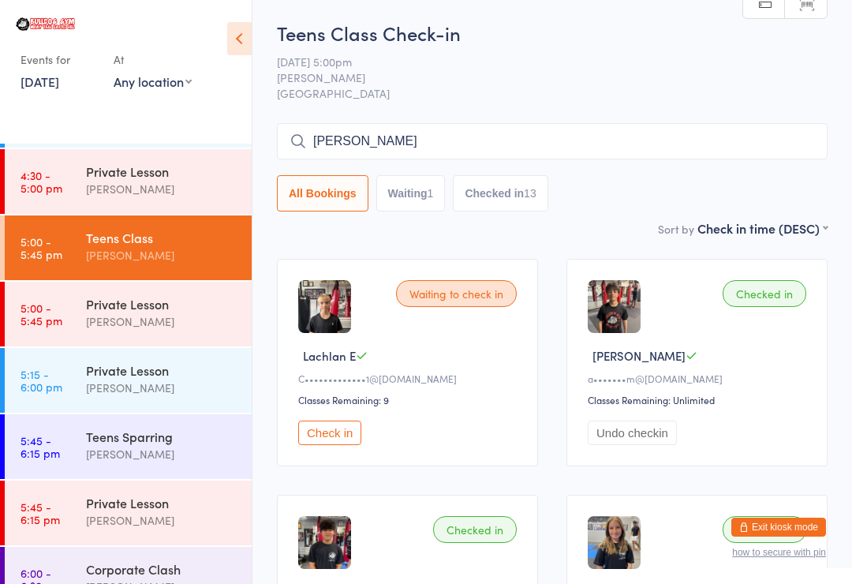
scroll to position [0, 0]
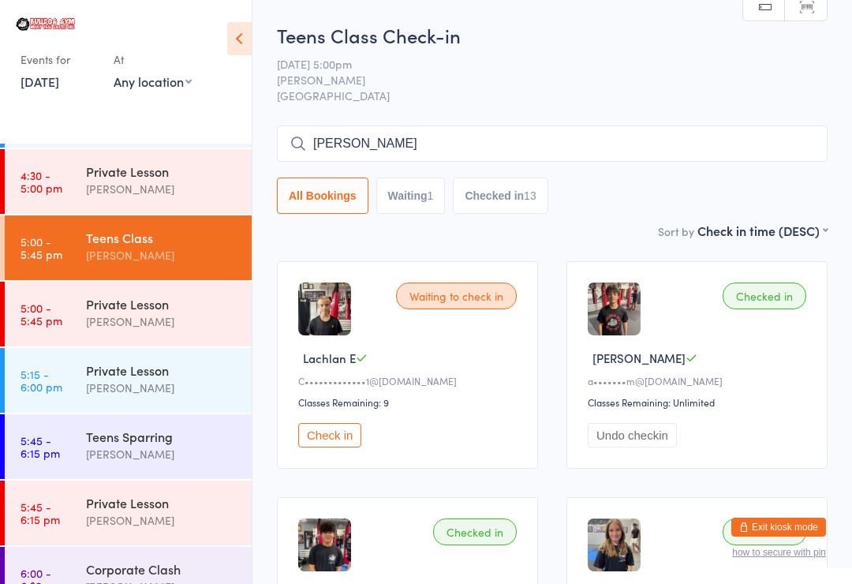
click at [678, 136] on input "[PERSON_NAME]" at bounding box center [552, 143] width 551 height 36
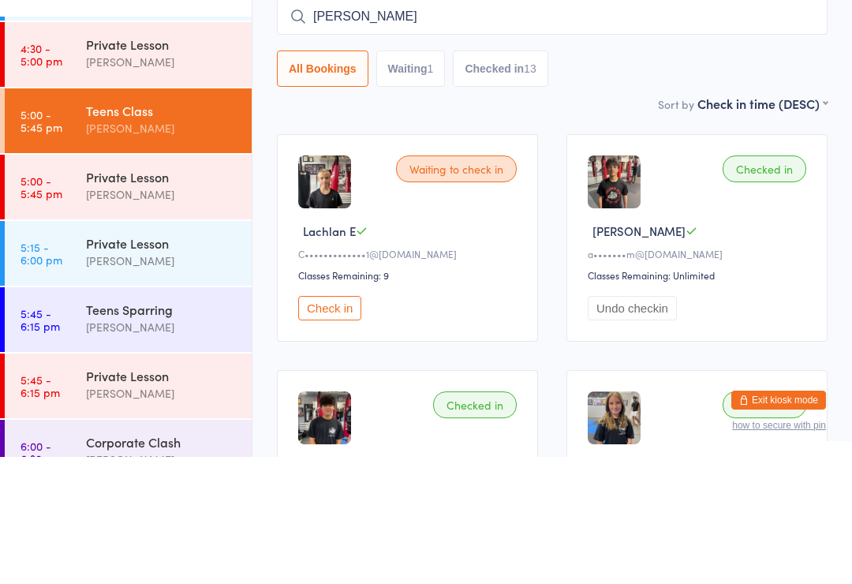
click at [719, 125] on input "[PERSON_NAME]" at bounding box center [552, 143] width 551 height 36
click at [726, 125] on input "[PERSON_NAME]" at bounding box center [552, 143] width 551 height 36
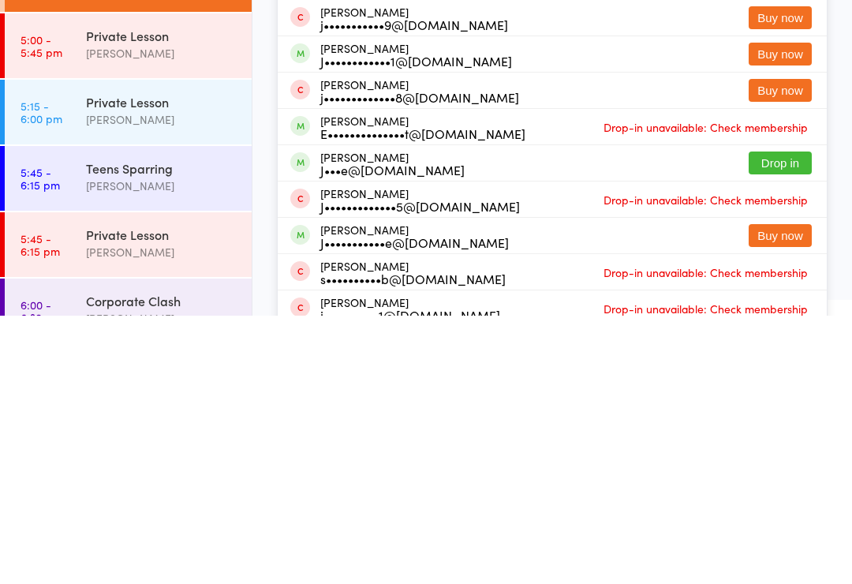
type input "[PERSON_NAME]"
click at [786, 420] on button "Drop in" at bounding box center [780, 431] width 63 height 23
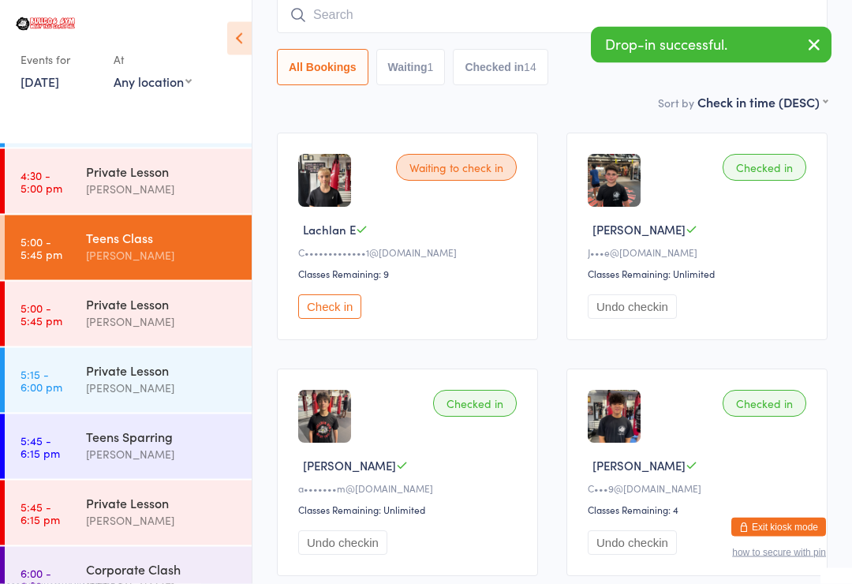
scroll to position [129, 0]
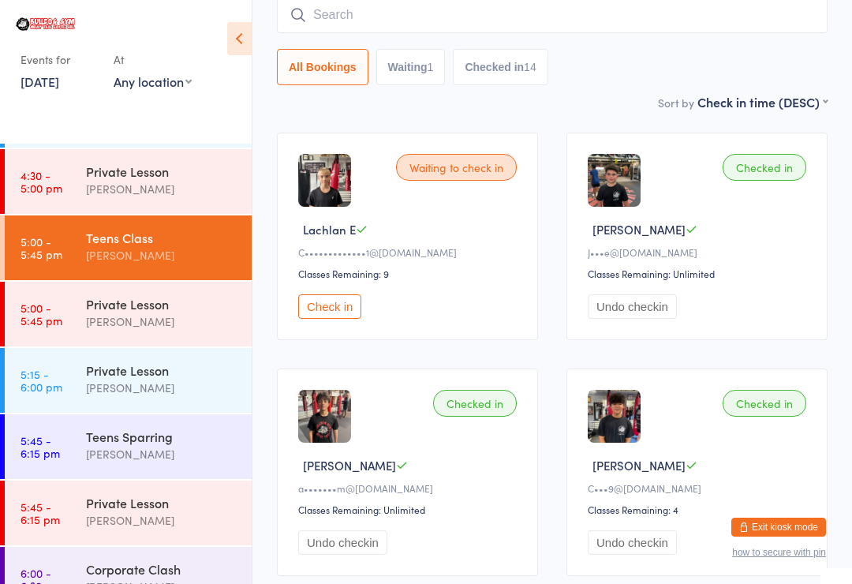
click at [340, 301] on button "Check in" at bounding box center [329, 306] width 63 height 24
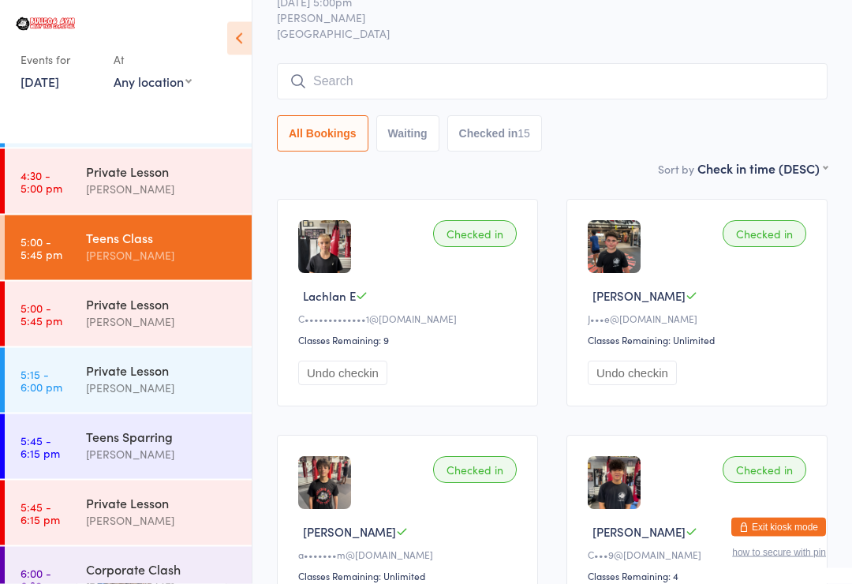
scroll to position [0, 0]
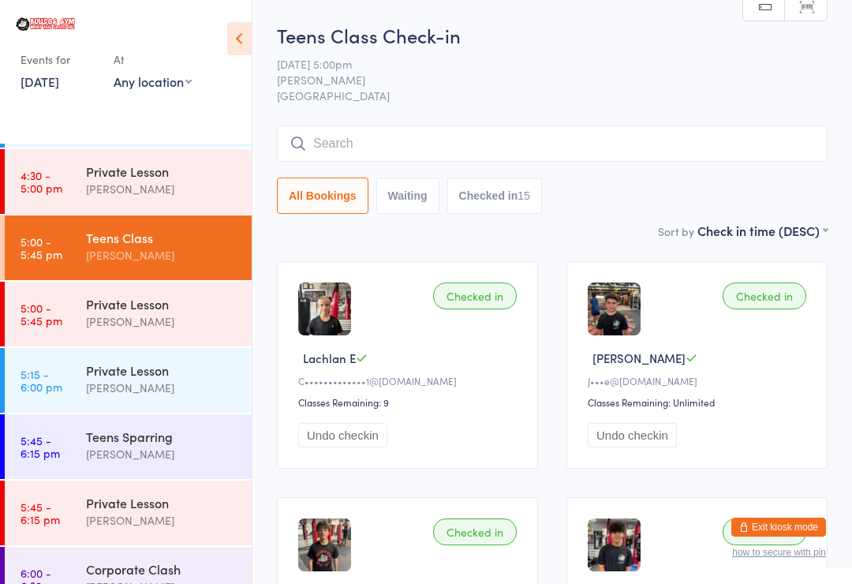
click at [726, 129] on input "search" at bounding box center [552, 143] width 551 height 36
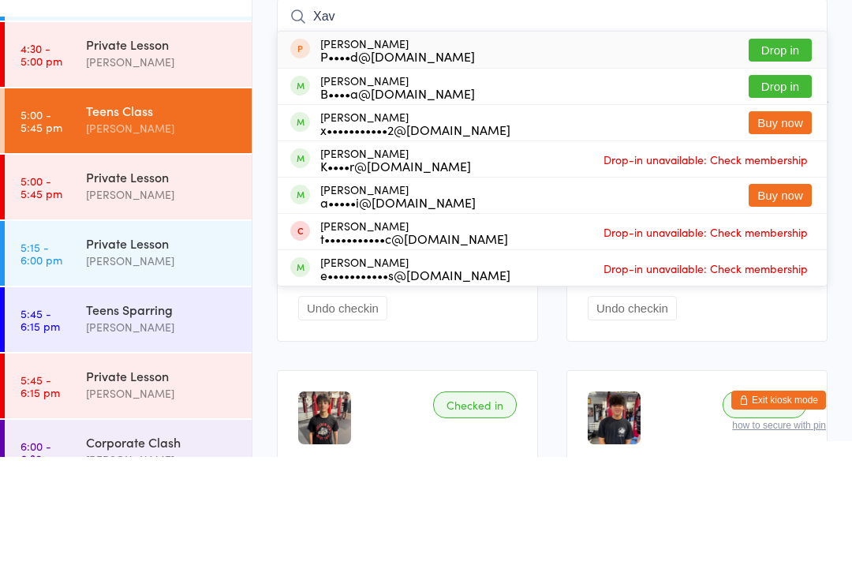
type input "Xav"
click at [786, 202] on button "Drop in" at bounding box center [780, 213] width 63 height 23
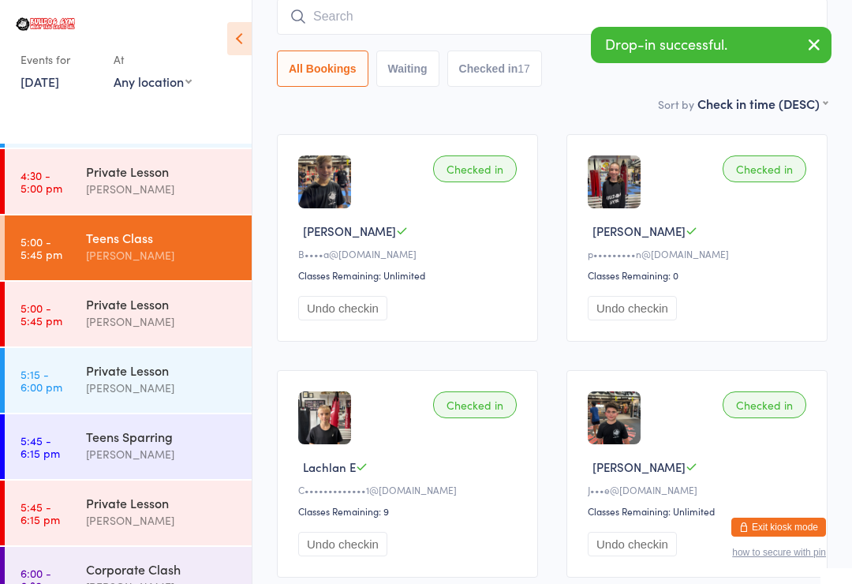
click at [311, 6] on input "search" at bounding box center [552, 16] width 551 height 36
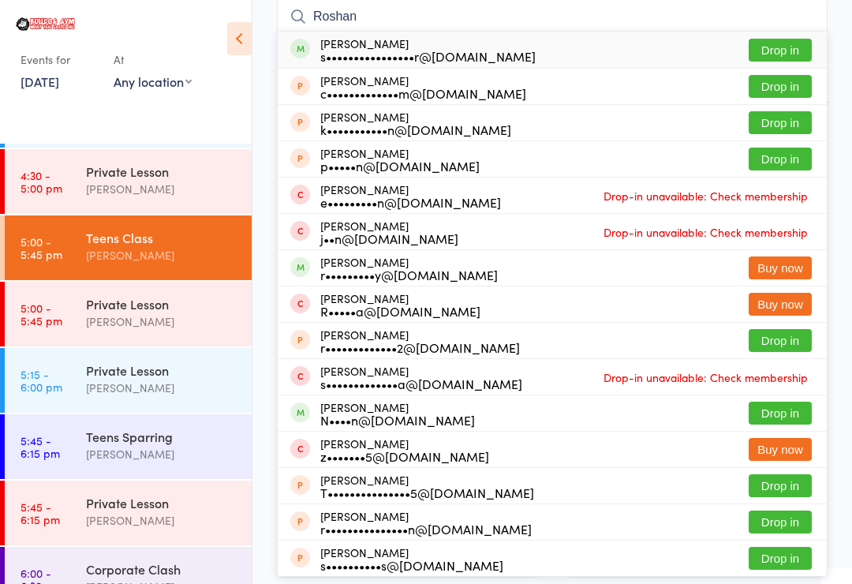
type input "Roshan"
click at [792, 39] on button "Drop in" at bounding box center [780, 50] width 63 height 23
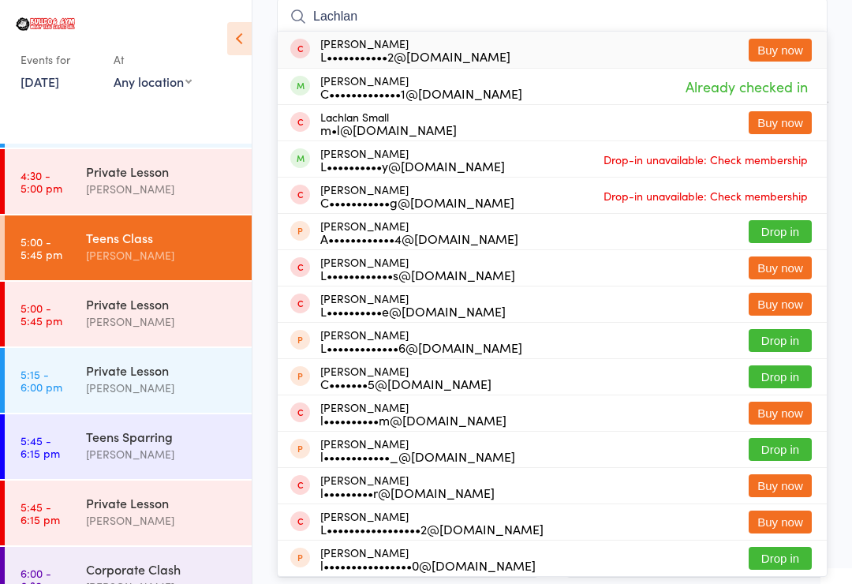
type input "Lachlan"
click at [408, 88] on div "C•••••••••••••1@[DOMAIN_NAME]" at bounding box center [421, 93] width 202 height 13
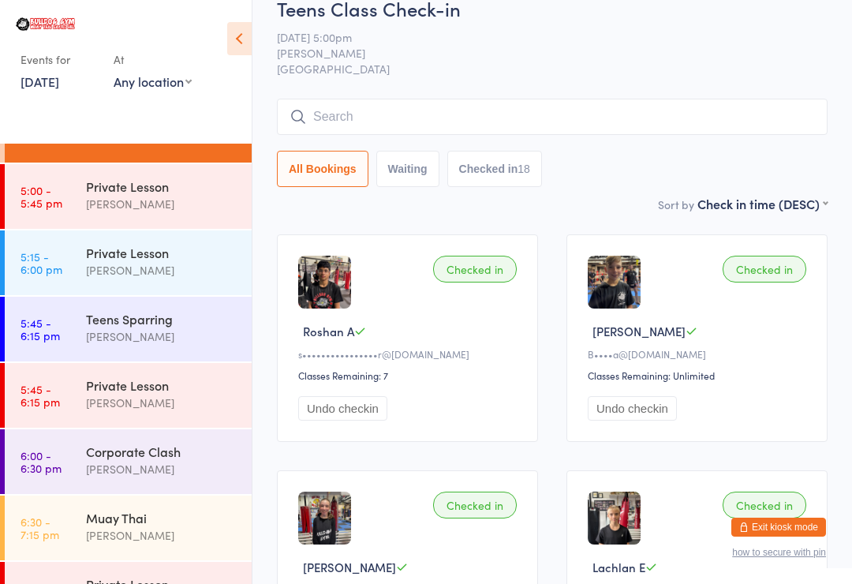
scroll to position [909, 0]
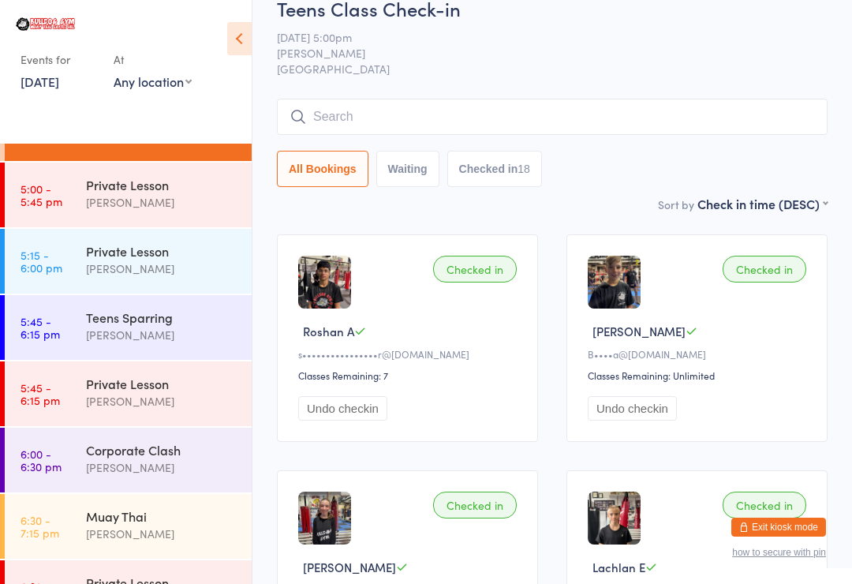
click at [175, 461] on div "[PERSON_NAME]" at bounding box center [162, 467] width 152 height 18
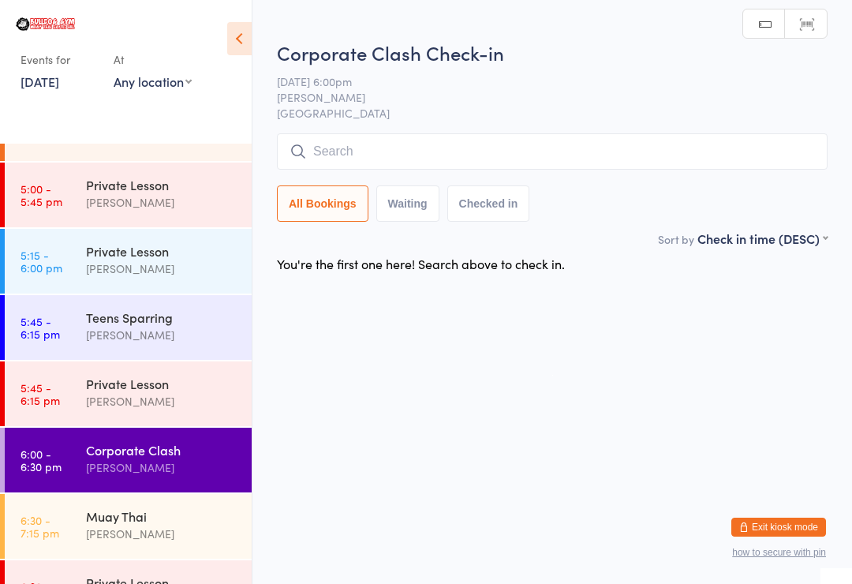
click at [728, 147] on input "search" at bounding box center [552, 151] width 551 height 36
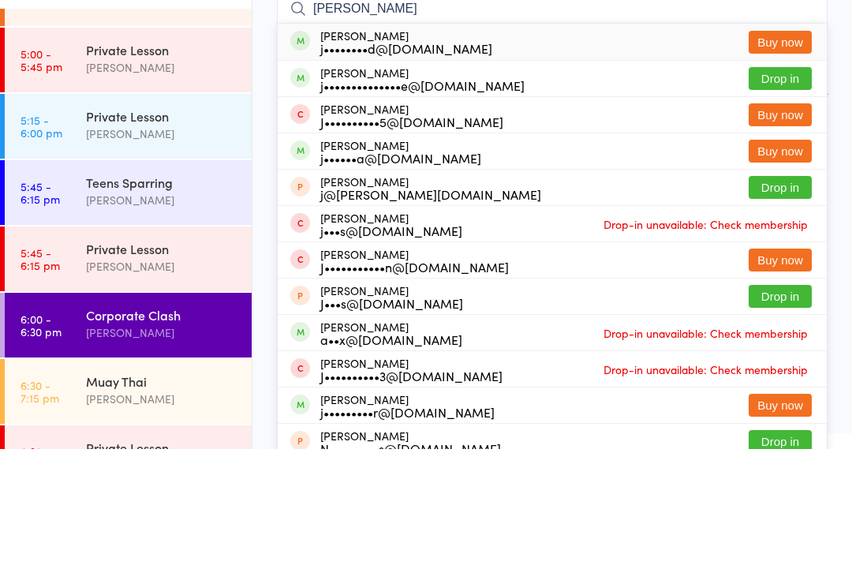
type input "[PERSON_NAME]"
click at [793, 202] on button "Drop in" at bounding box center [780, 213] width 63 height 23
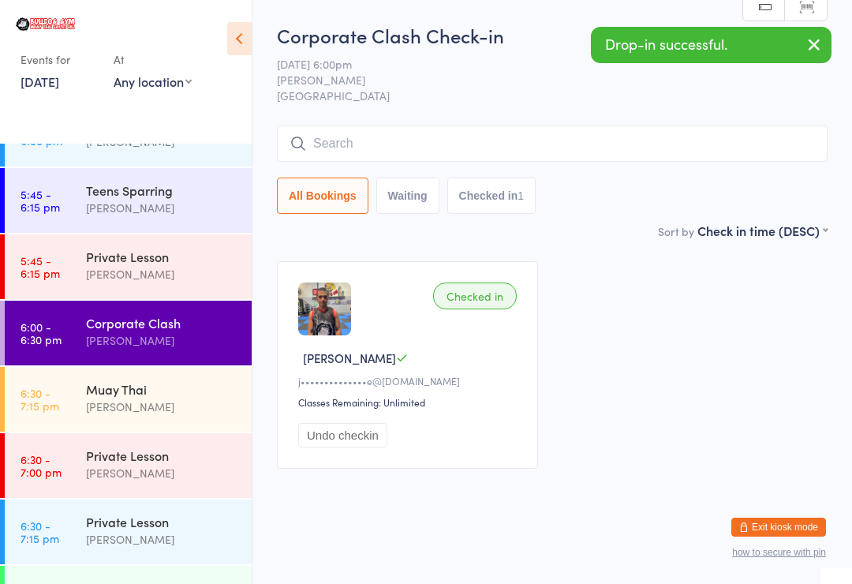
scroll to position [1036, 0]
click at [181, 391] on div "Muay Thai" at bounding box center [162, 387] width 152 height 17
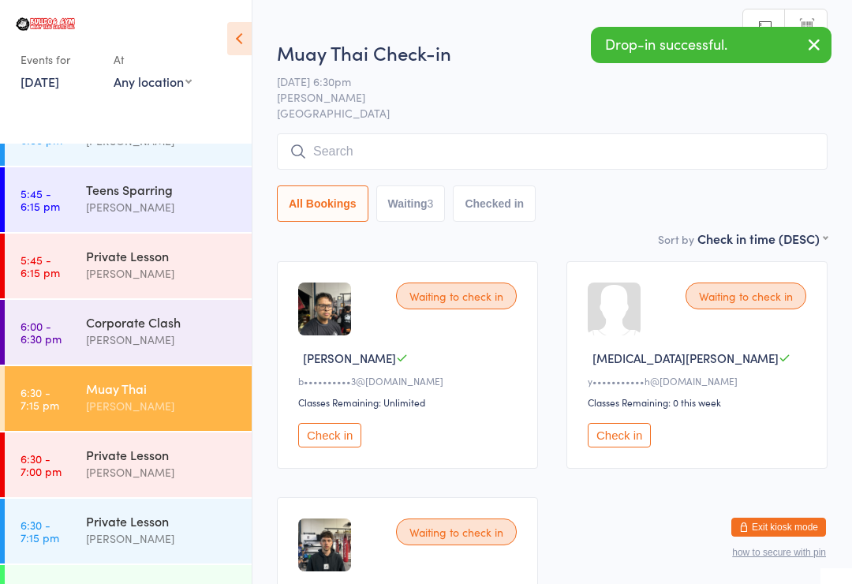
click at [661, 136] on input "search" at bounding box center [552, 151] width 551 height 36
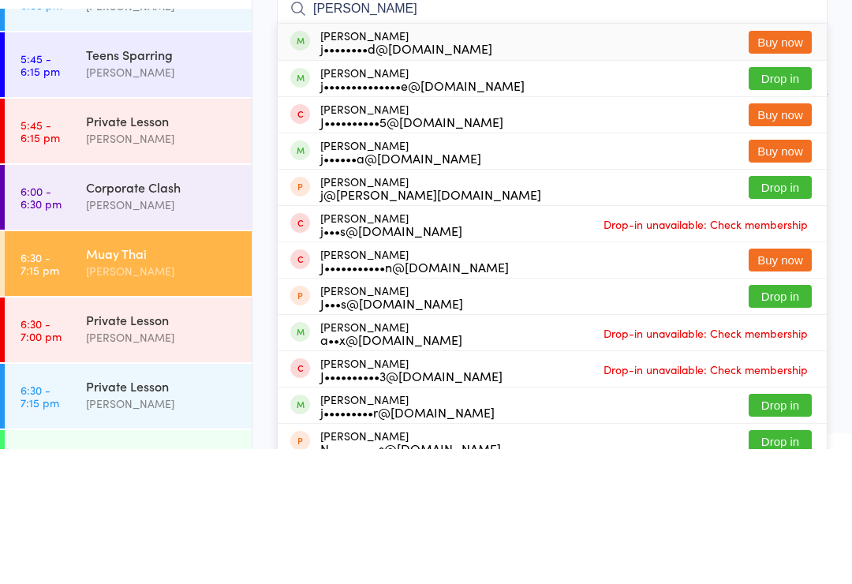
type input "[PERSON_NAME]"
click at [805, 202] on button "Drop in" at bounding box center [780, 213] width 63 height 23
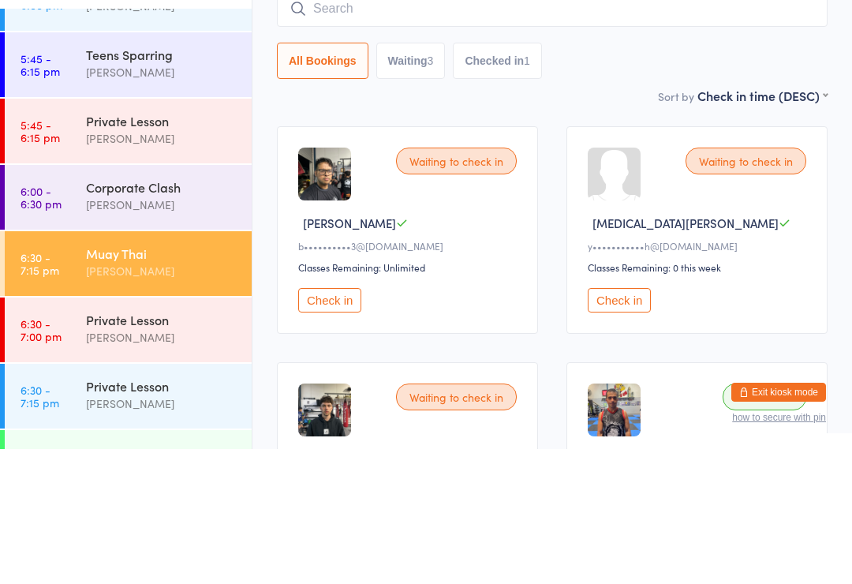
click at [146, 313] on div "Corporate Clash" at bounding box center [162, 321] width 152 height 17
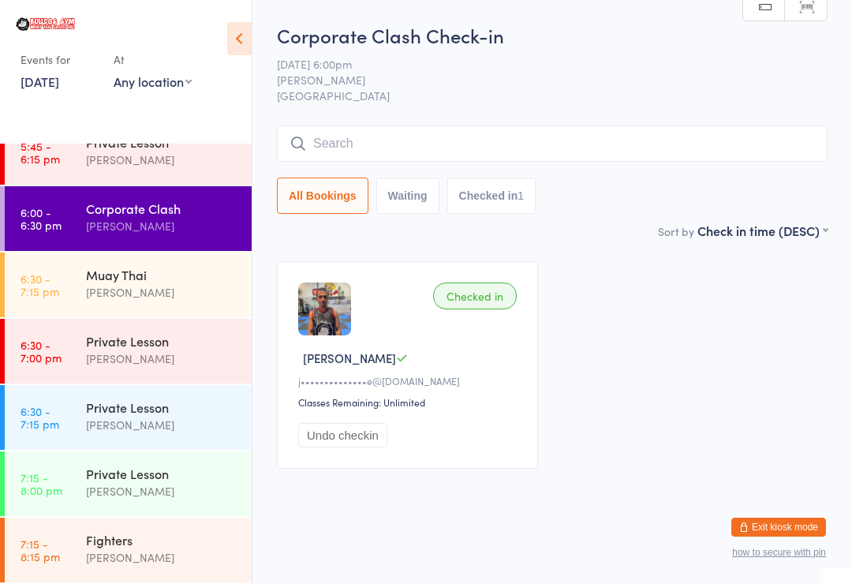
scroll to position [1150, 0]
click at [161, 215] on div "Corporate Clash" at bounding box center [162, 208] width 152 height 17
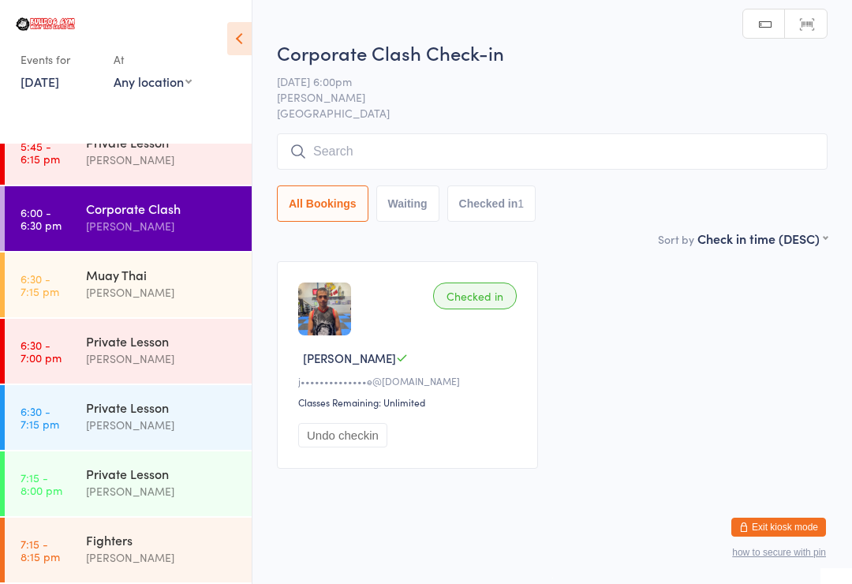
click at [439, 147] on input "search" at bounding box center [552, 151] width 551 height 36
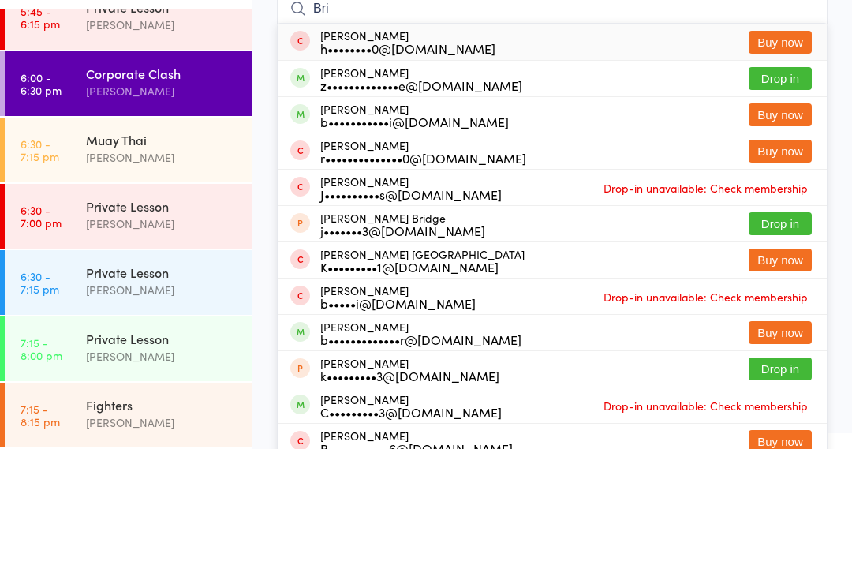
type input "Bri"
click at [782, 202] on button "Drop in" at bounding box center [780, 213] width 63 height 23
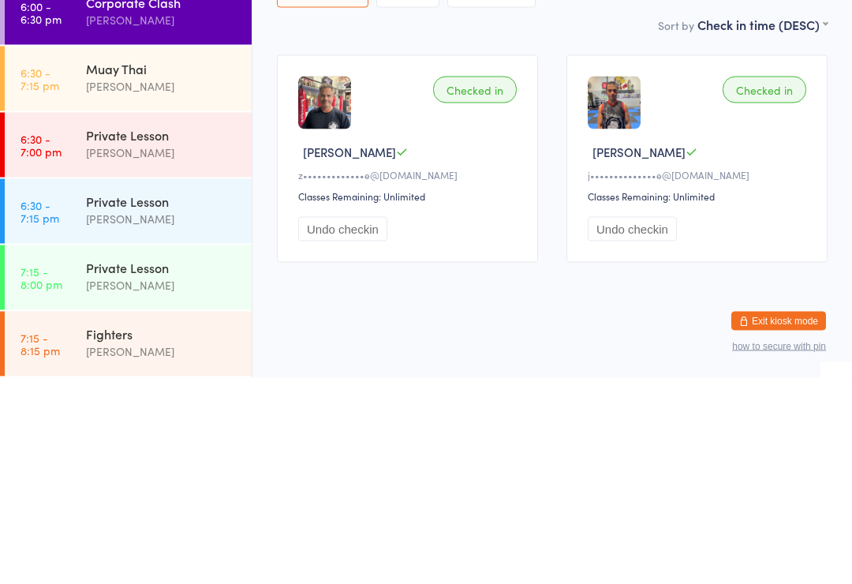
click at [138, 398] on div "Private Lesson" at bounding box center [162, 406] width 152 height 17
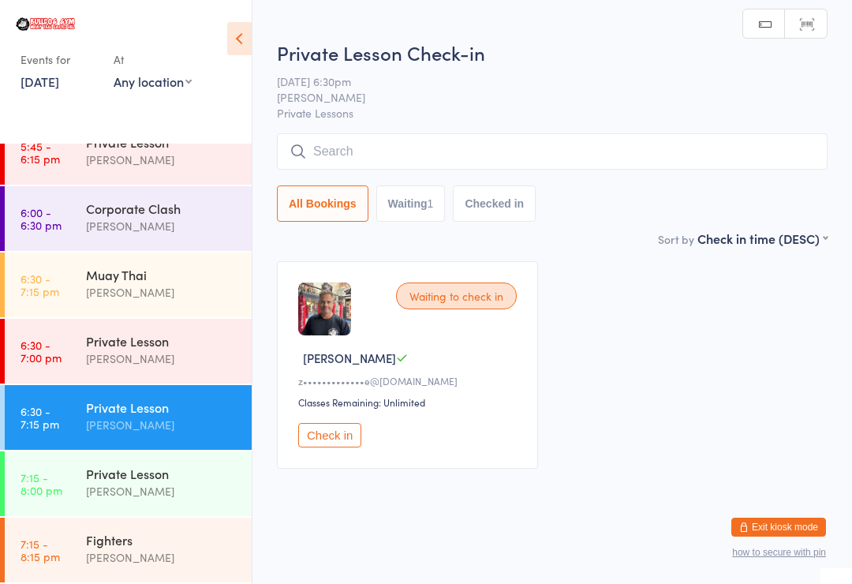
click at [337, 435] on button "Check in" at bounding box center [329, 435] width 63 height 24
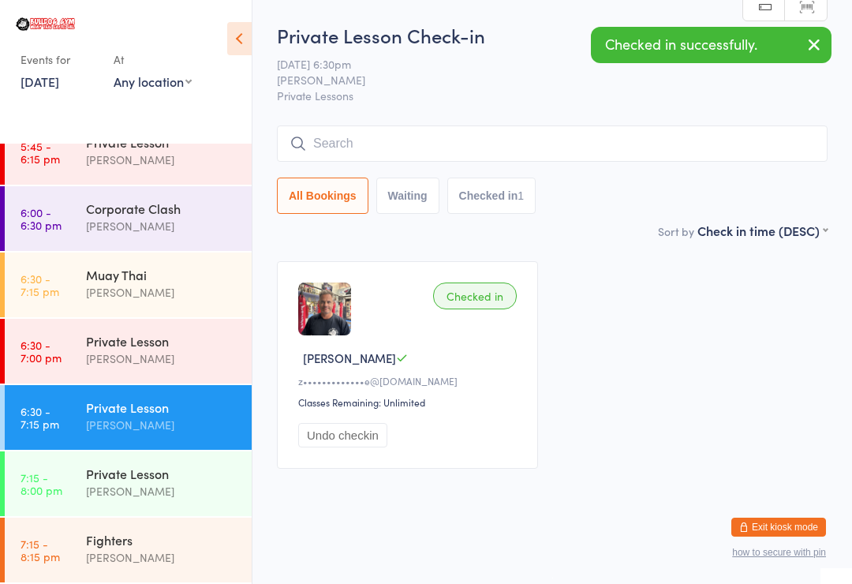
click at [814, 41] on icon "button" at bounding box center [814, 45] width 19 height 20
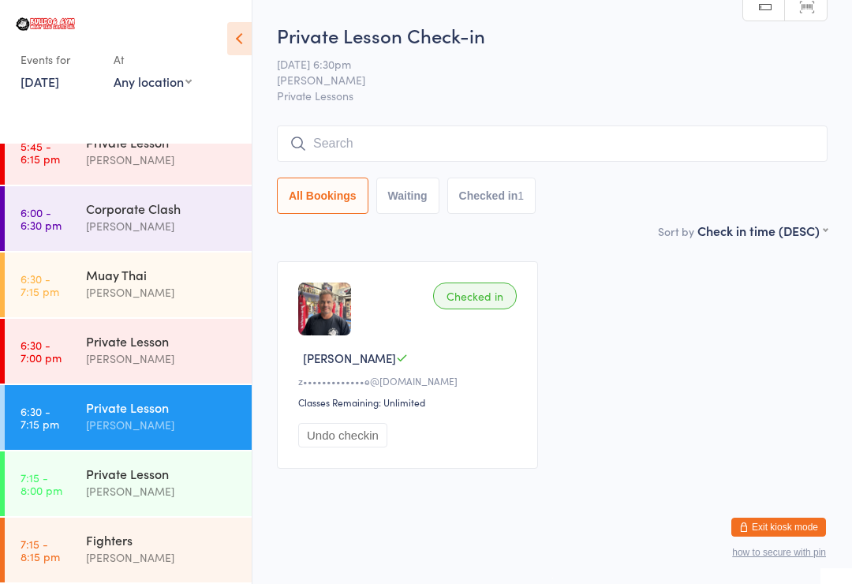
click at [477, 289] on div "Checked in" at bounding box center [475, 295] width 84 height 27
click at [182, 270] on div "Muay Thai" at bounding box center [162, 274] width 152 height 17
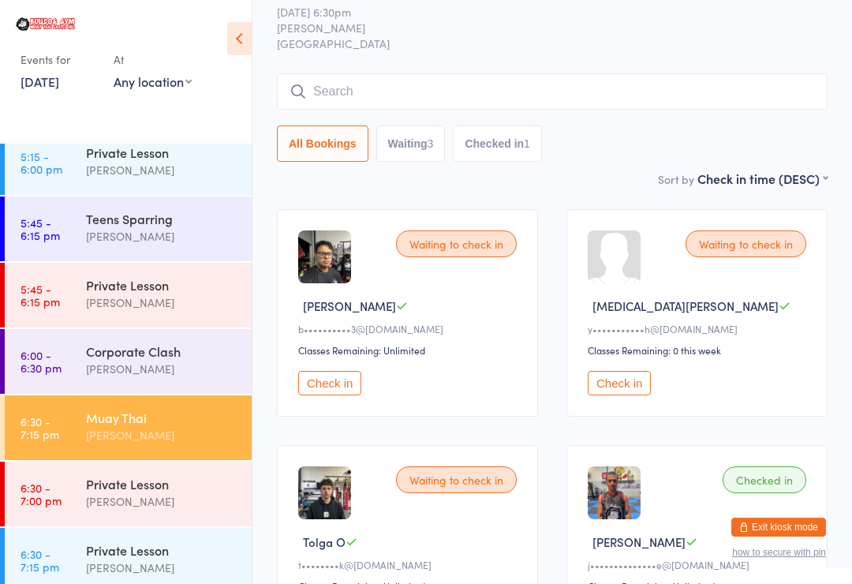
scroll to position [1005, 0]
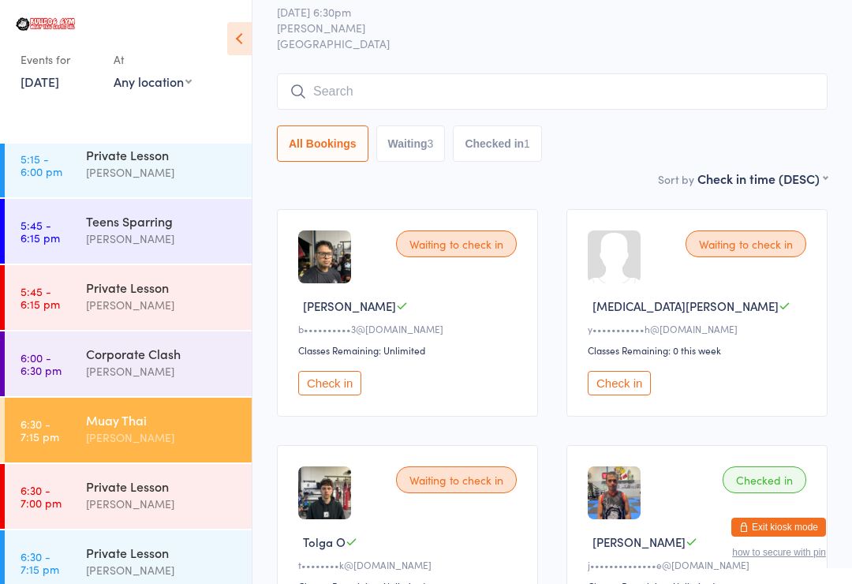
click at [182, 215] on div "Teens Sparring" at bounding box center [162, 220] width 152 height 17
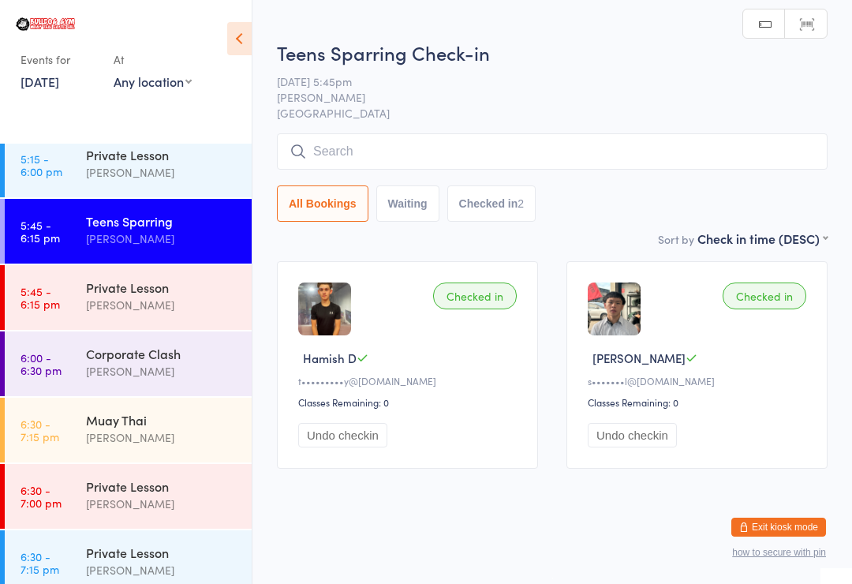
click at [668, 127] on div "Teens Sparring Check-in [DATE] 5:45pm [PERSON_NAME] Bulldog Gym Castle Hill Man…" at bounding box center [552, 134] width 551 height 190
click at [379, 152] on input "search" at bounding box center [552, 151] width 551 height 36
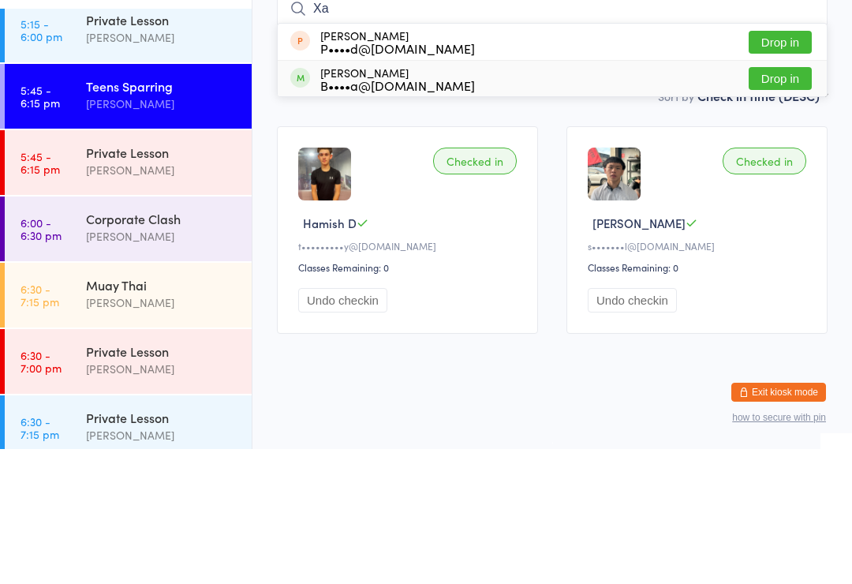
type input "Xa"
click at [802, 196] on div "[PERSON_NAME] B••••a@[DOMAIN_NAME] Drop in" at bounding box center [552, 213] width 549 height 35
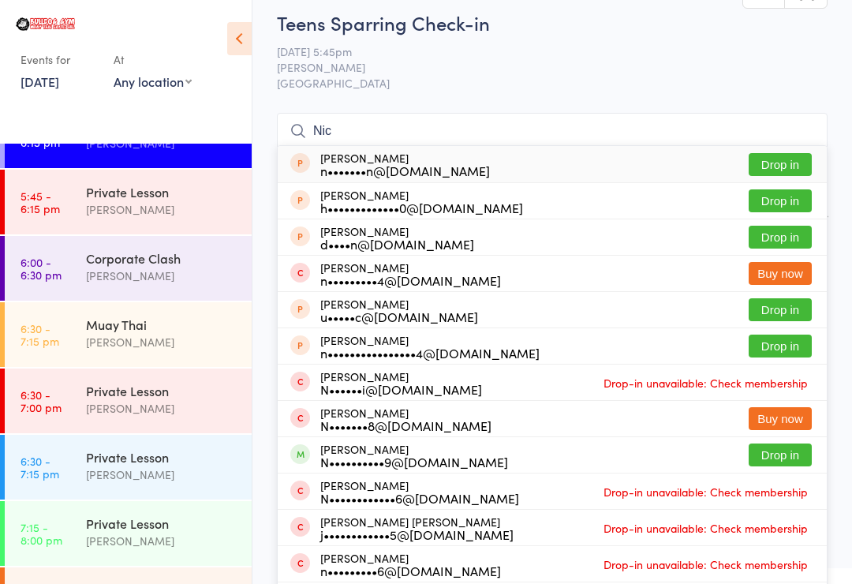
scroll to position [1105, 0]
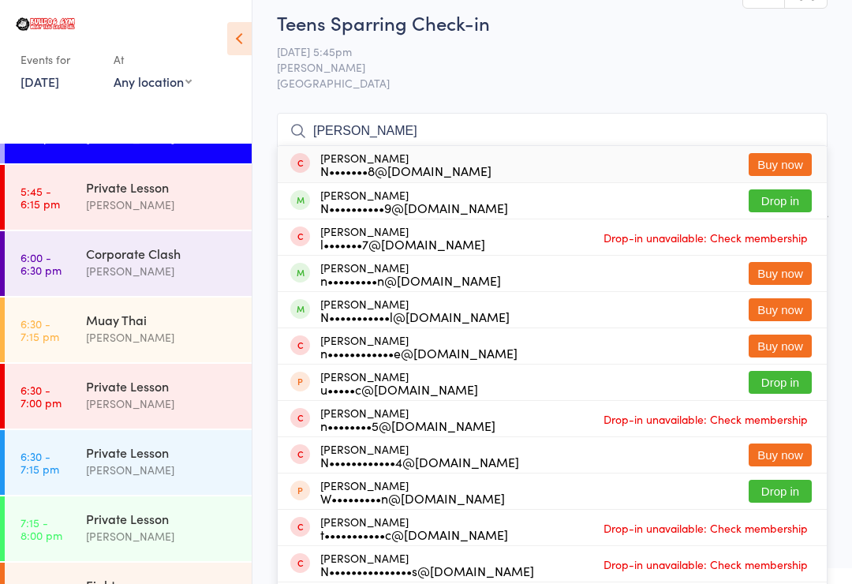
type input "[PERSON_NAME]"
click at [777, 204] on button "Drop in" at bounding box center [780, 200] width 63 height 23
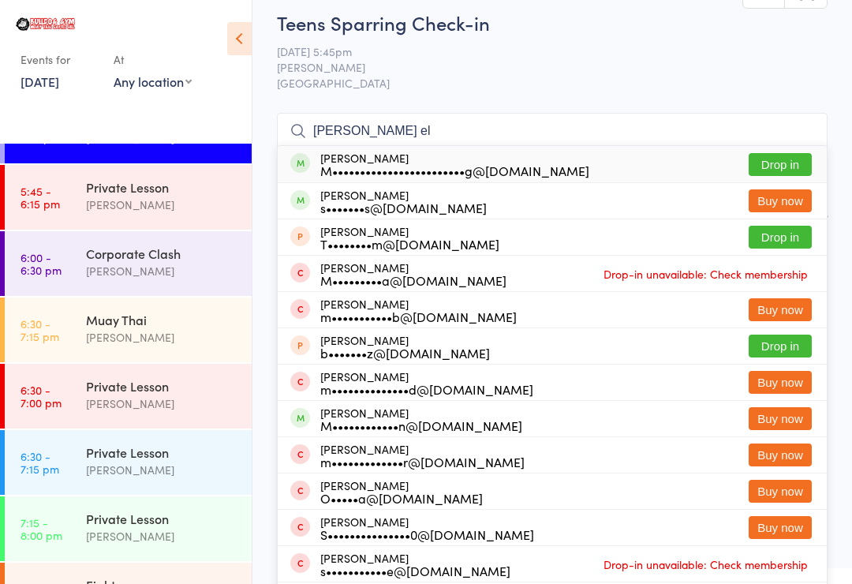
type input "[PERSON_NAME] el"
click at [794, 162] on button "Drop in" at bounding box center [780, 164] width 63 height 23
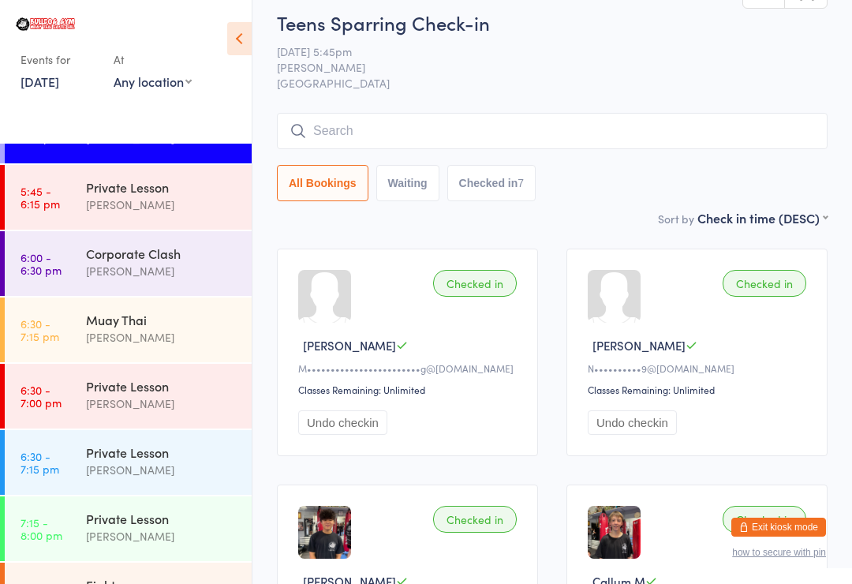
click at [481, 287] on div "Checked in" at bounding box center [475, 283] width 84 height 27
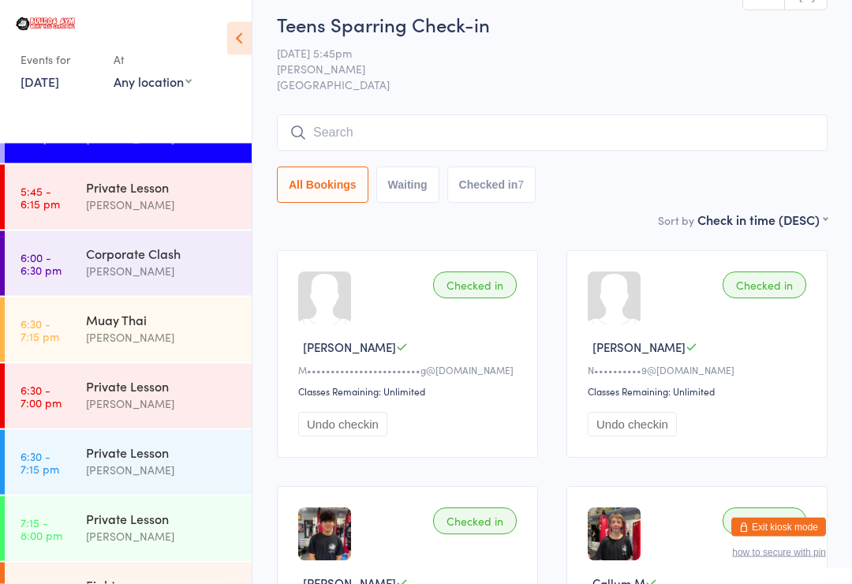
scroll to position [0, 0]
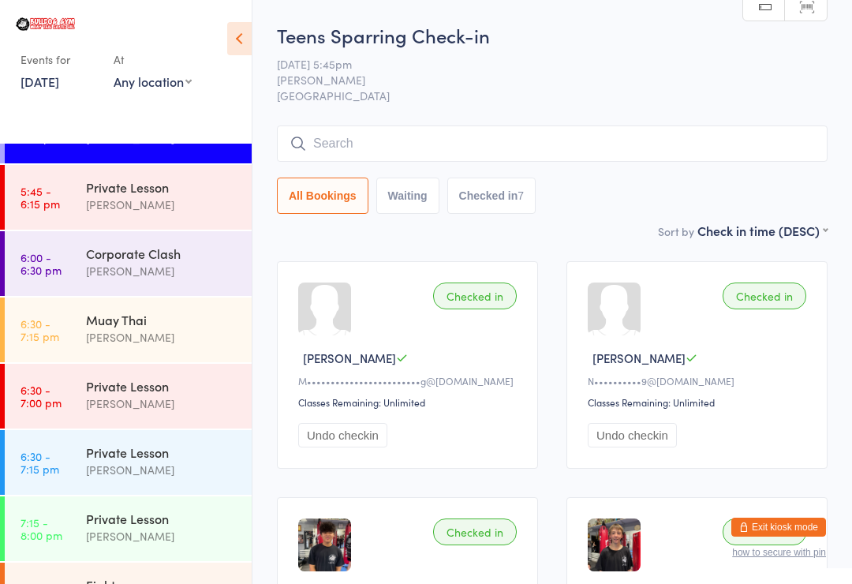
click at [468, 144] on input "search" at bounding box center [552, 143] width 551 height 36
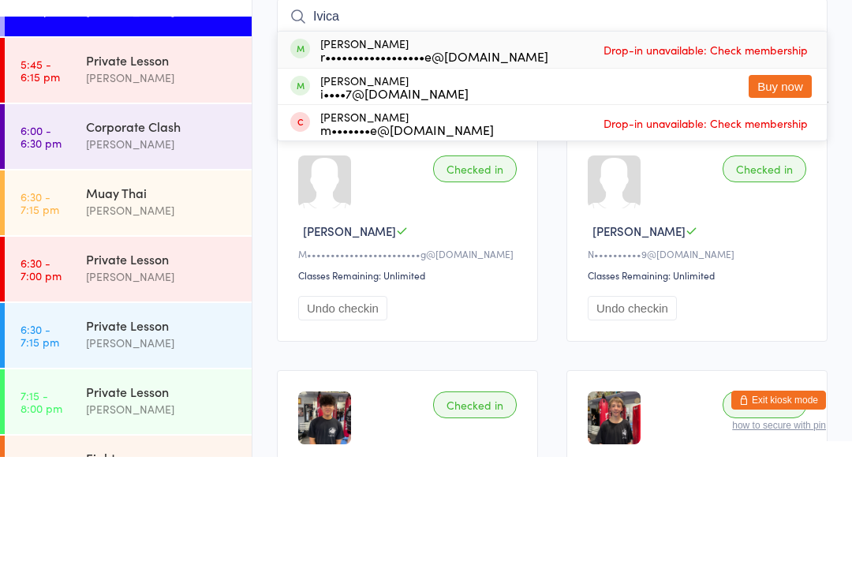
type input "Ivica"
click at [490, 177] on div "r••••••••••••••••••e@[DOMAIN_NAME]" at bounding box center [434, 183] width 228 height 13
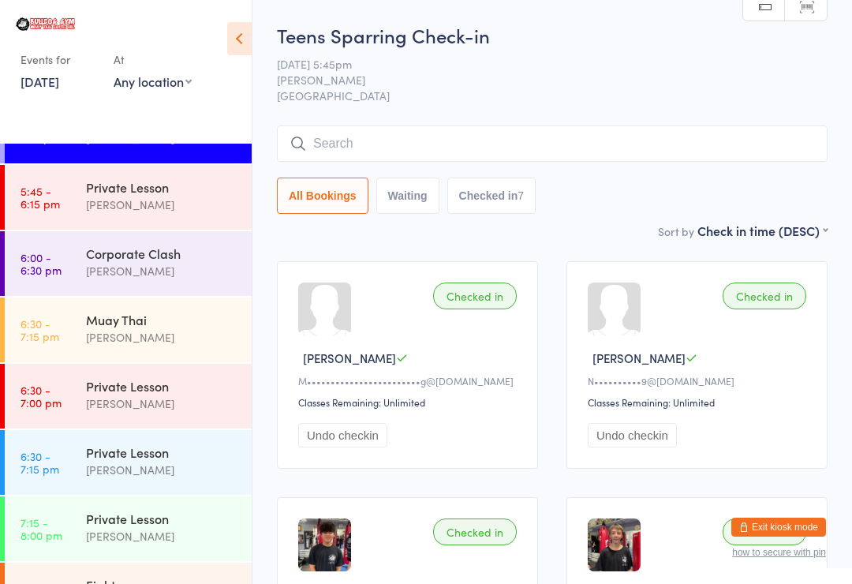
click at [525, 144] on input "search" at bounding box center [552, 143] width 551 height 36
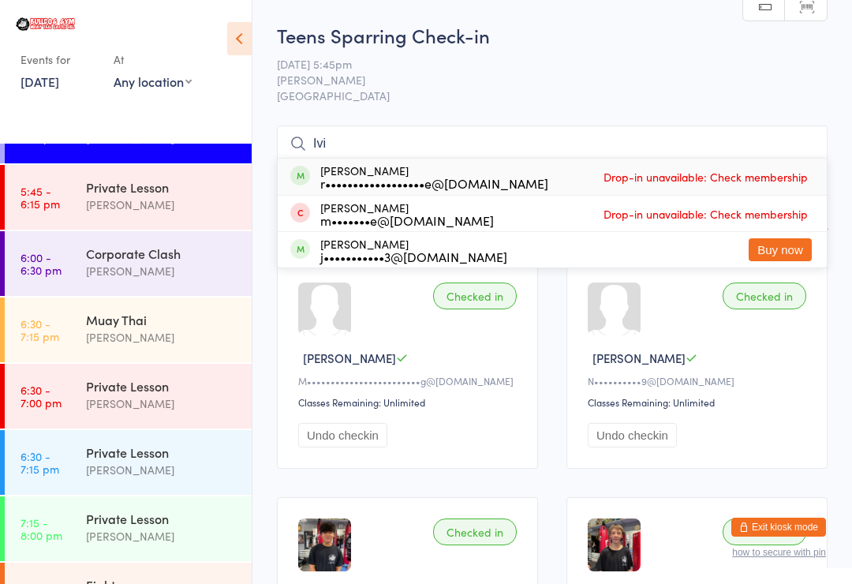
type input "I’ve"
click at [439, 144] on input "I’ve" at bounding box center [552, 143] width 551 height 36
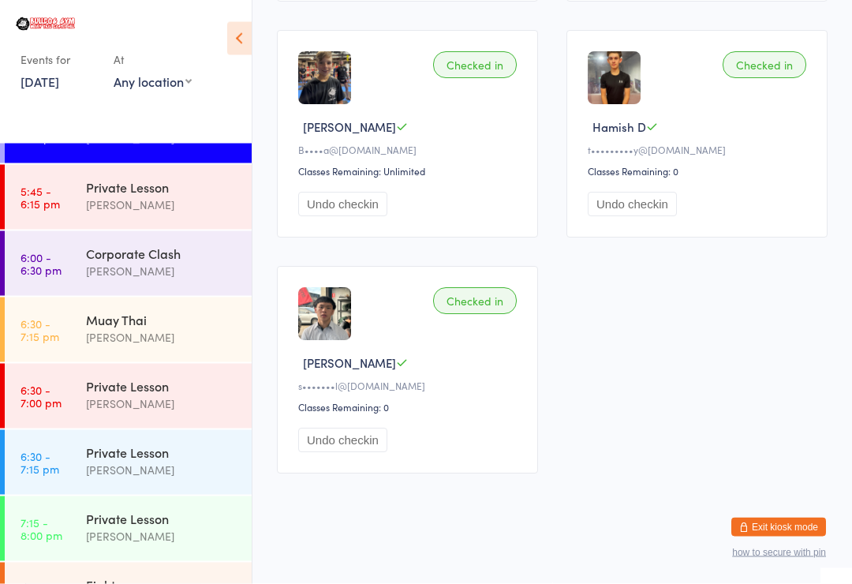
scroll to position [727, 0]
click at [165, 262] on div "Corporate Clash" at bounding box center [162, 253] width 152 height 17
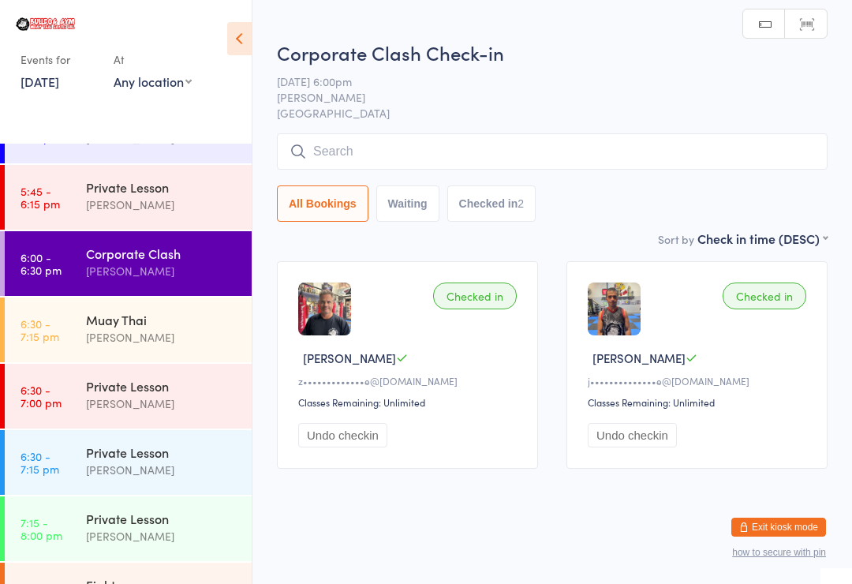
click at [446, 168] on input "search" at bounding box center [552, 151] width 551 height 36
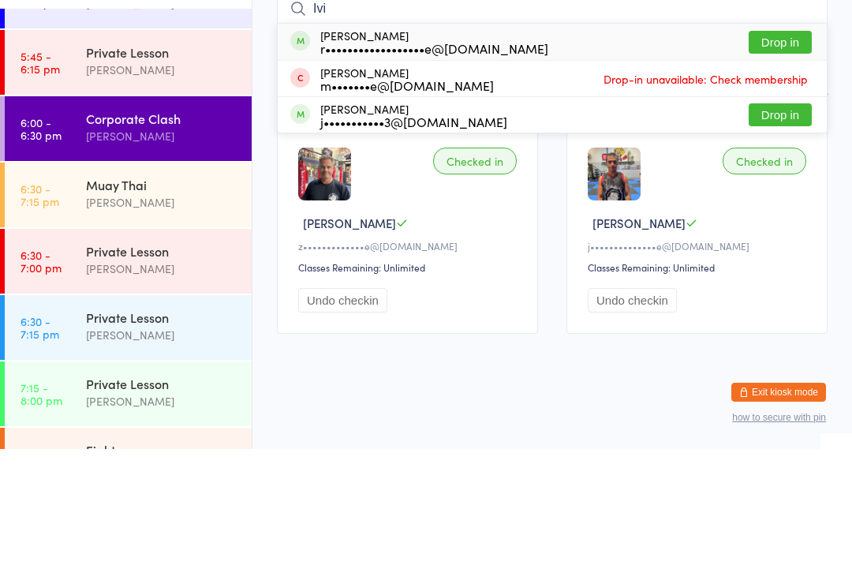
type input "Ivi"
click at [775, 166] on button "Drop in" at bounding box center [780, 177] width 63 height 23
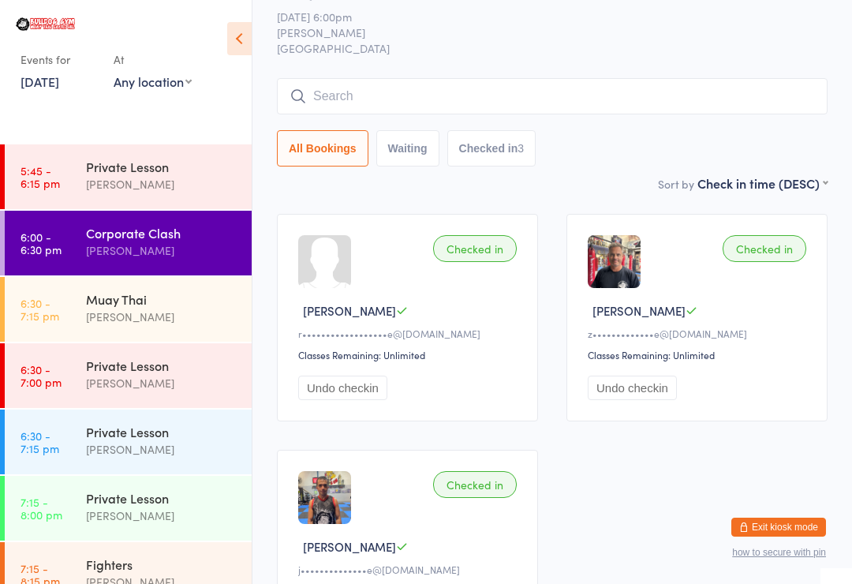
scroll to position [48, 0]
click at [80, 300] on link "6:30 - 7:15 pm Muay Thai [PERSON_NAME]" at bounding box center [128, 309] width 247 height 65
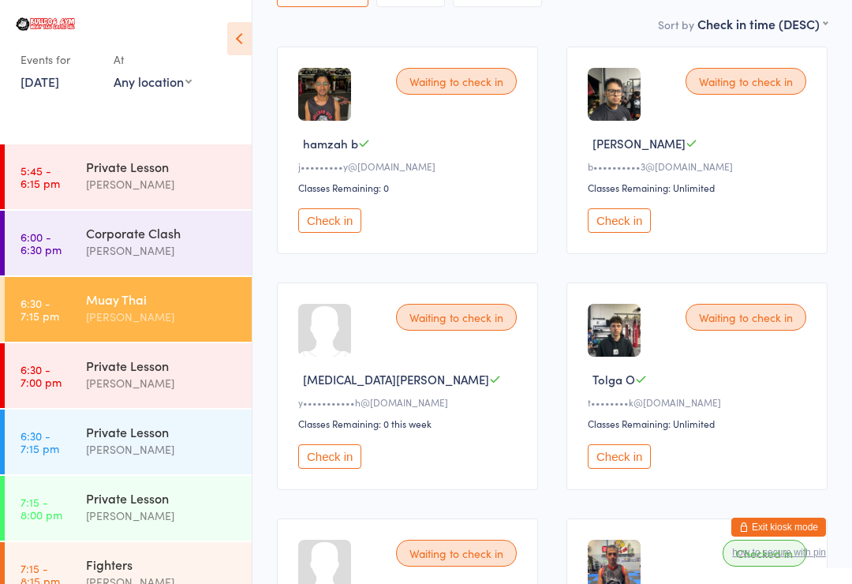
scroll to position [217, 0]
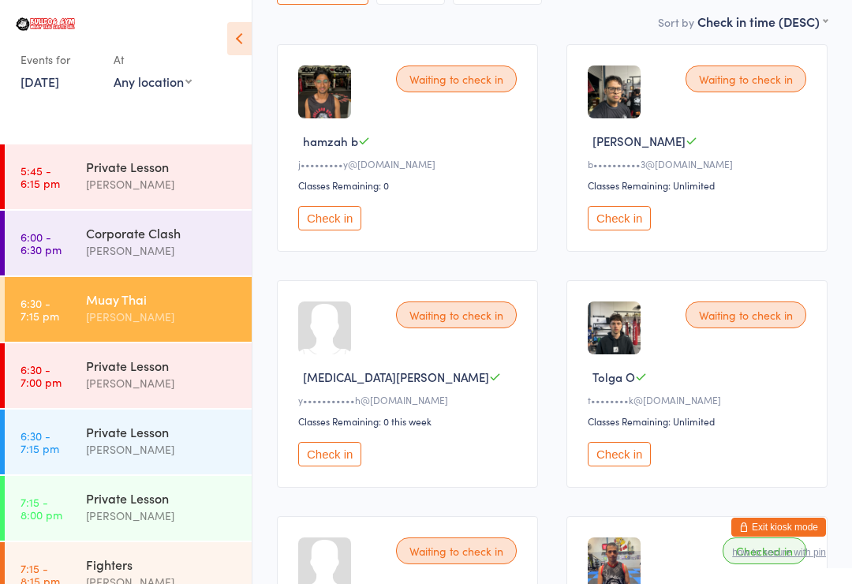
click at [619, 465] on button "Check in" at bounding box center [619, 454] width 63 height 24
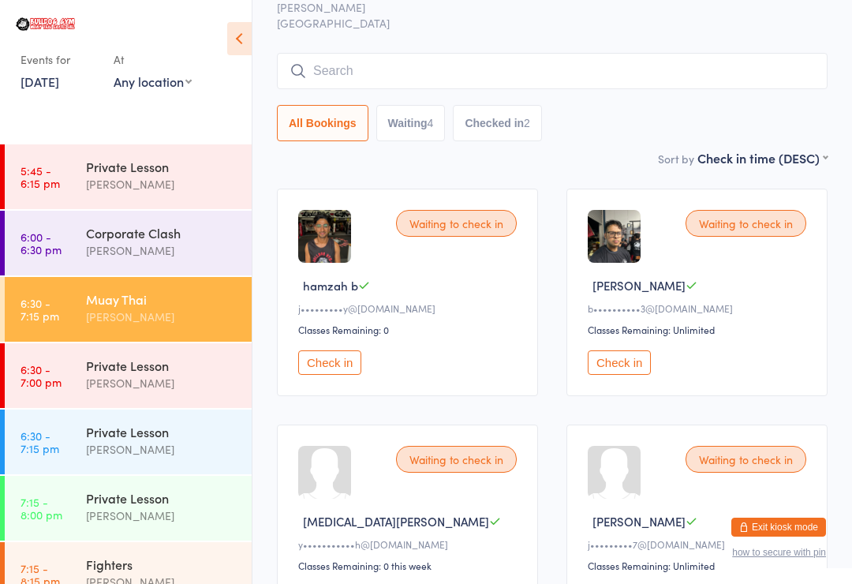
scroll to position [0, 0]
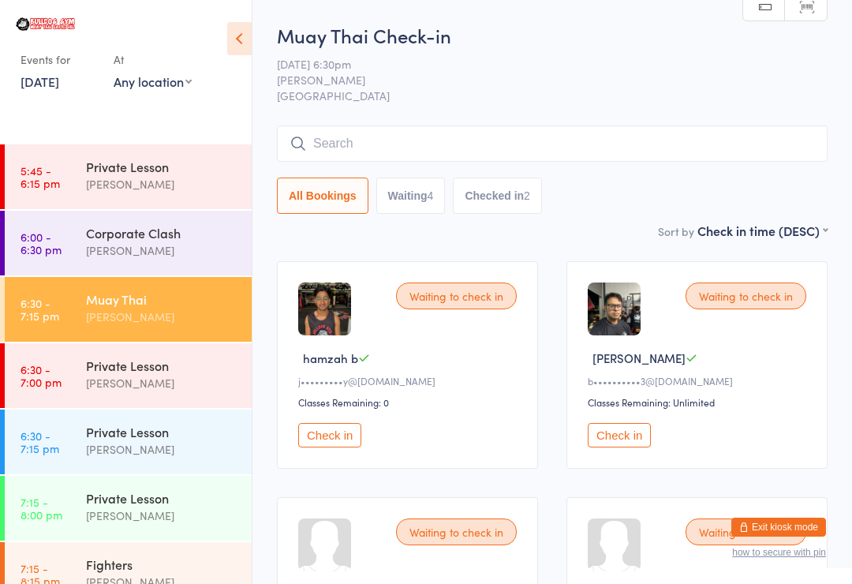
click at [609, 154] on input "search" at bounding box center [552, 143] width 551 height 36
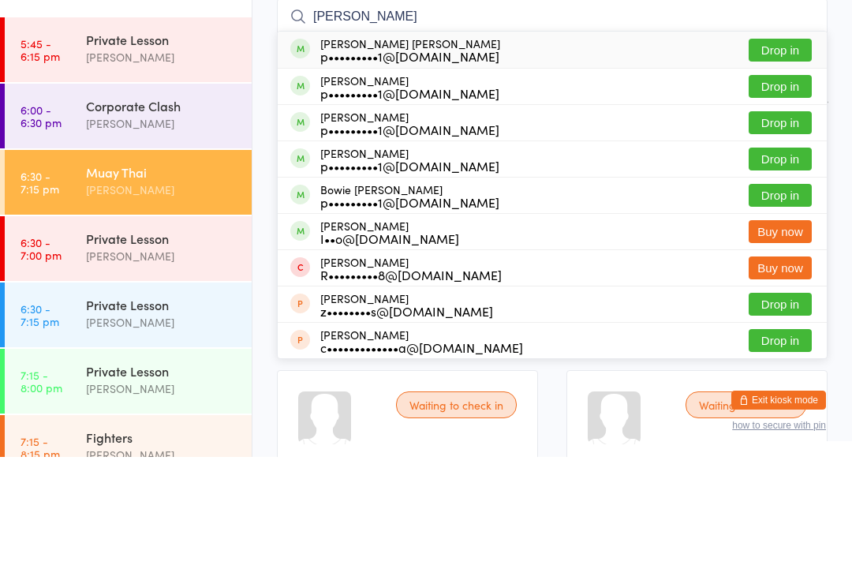
type input "[PERSON_NAME]"
click at [782, 274] on button "Drop in" at bounding box center [780, 285] width 63 height 23
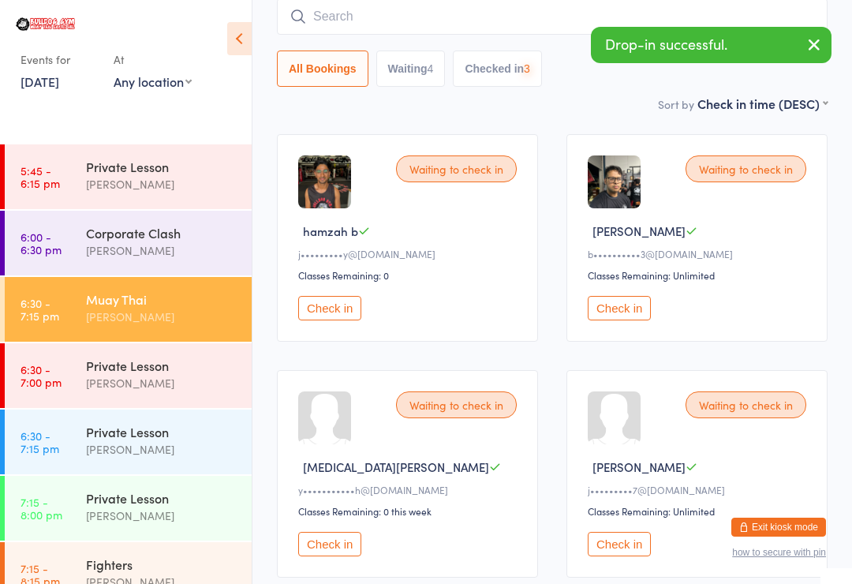
click at [547, 16] on input "search" at bounding box center [552, 16] width 551 height 36
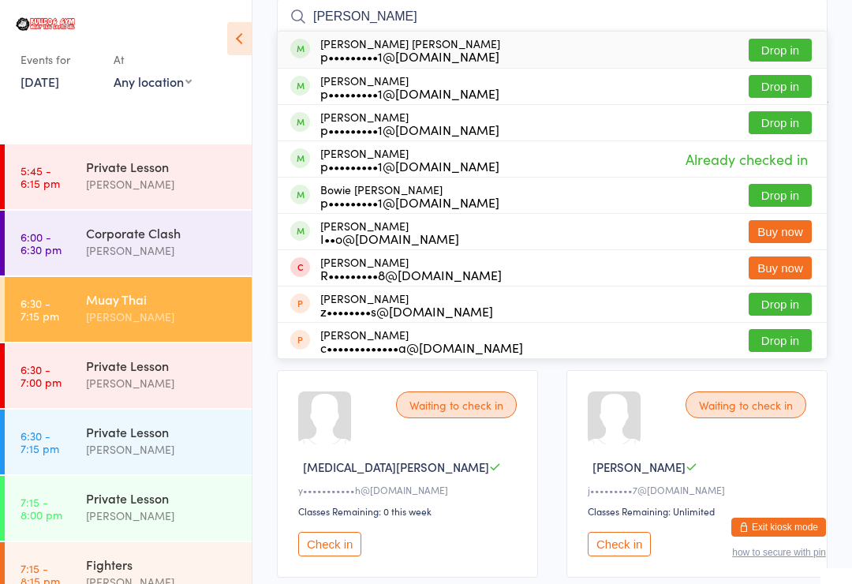
type input "[PERSON_NAME]"
click at [782, 192] on button "Drop in" at bounding box center [780, 195] width 63 height 23
type input "[PERSON_NAME]"
click at [776, 83] on button "Drop in" at bounding box center [780, 86] width 63 height 23
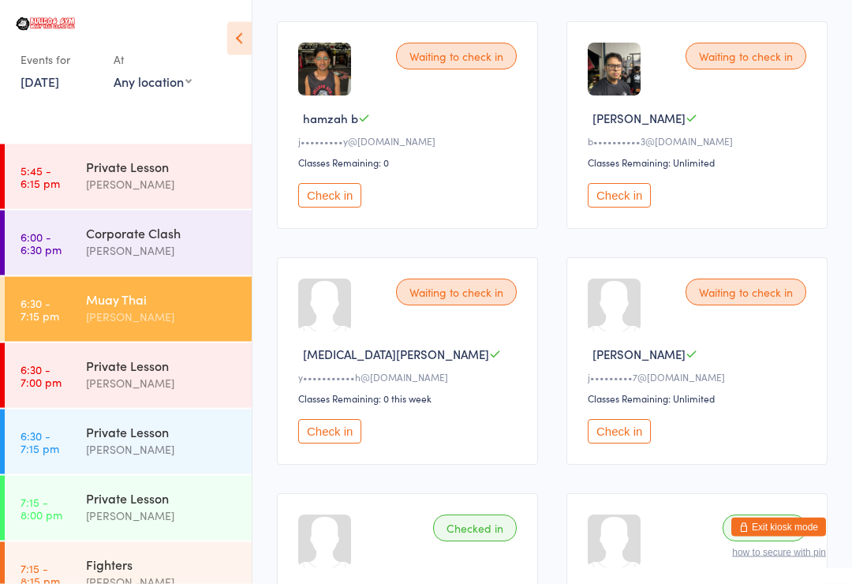
scroll to position [245, 0]
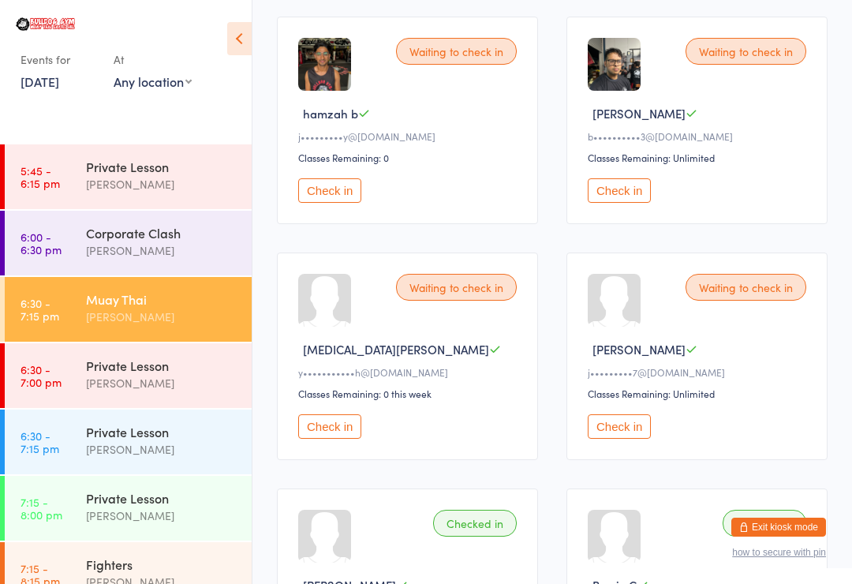
click at [134, 574] on div "[PERSON_NAME]" at bounding box center [162, 582] width 152 height 18
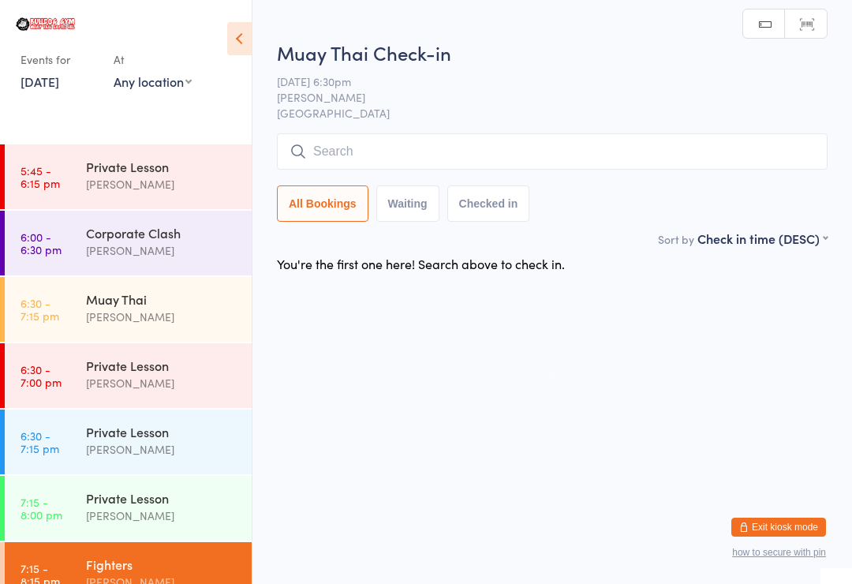
click at [129, 550] on div "Fighters [PERSON_NAME]" at bounding box center [169, 573] width 166 height 62
click at [448, 166] on input "search" at bounding box center [552, 151] width 551 height 36
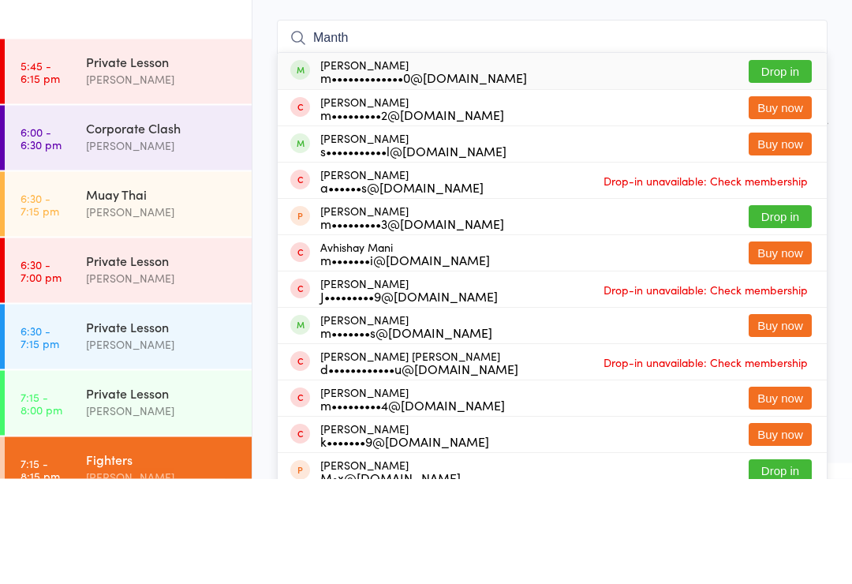
type input "Manth"
click at [790, 166] on button "Drop in" at bounding box center [780, 177] width 63 height 23
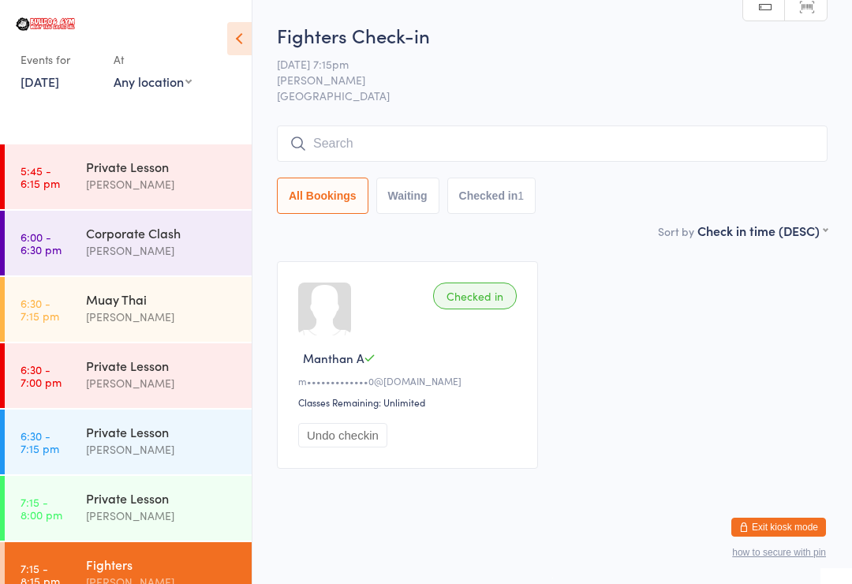
click at [566, 86] on span "[PERSON_NAME]" at bounding box center [540, 80] width 526 height 16
click at [180, 428] on div "Private Lesson" at bounding box center [162, 431] width 152 height 17
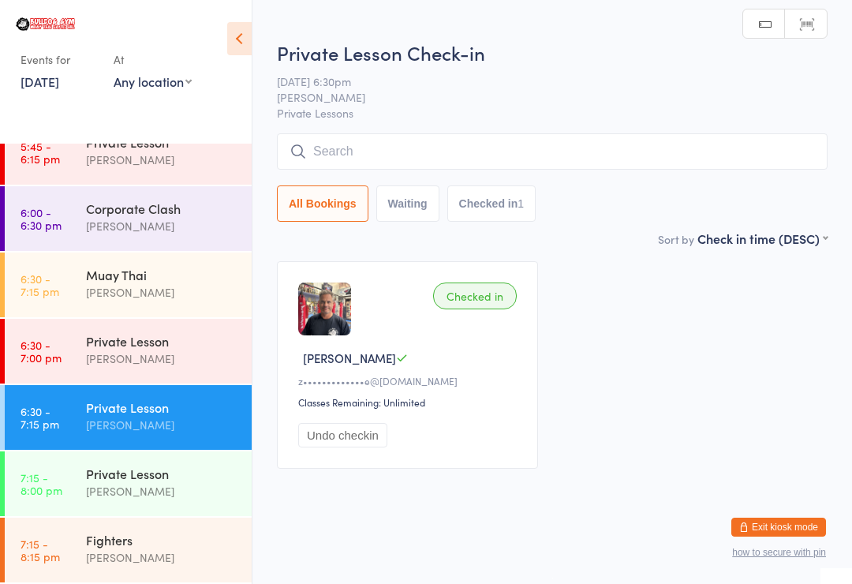
scroll to position [1150, 0]
click at [193, 279] on div "Muay Thai" at bounding box center [162, 274] width 152 height 17
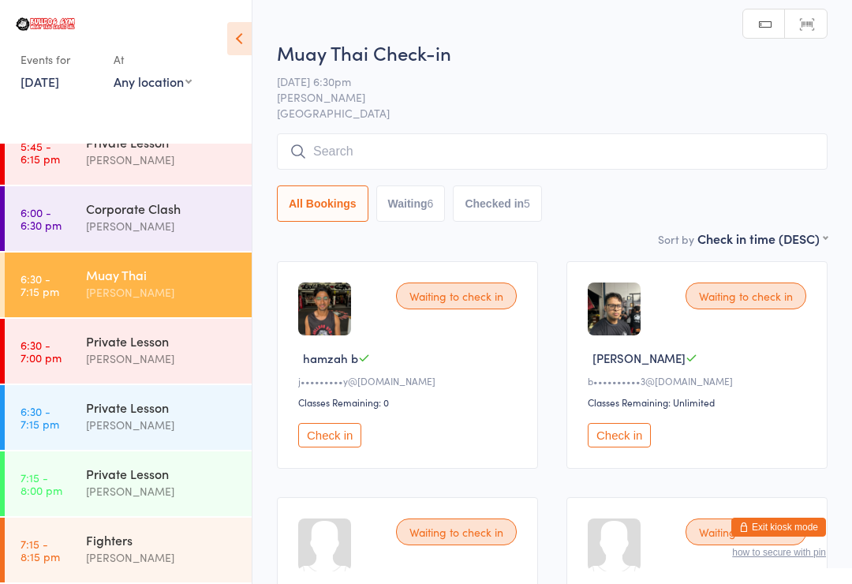
click at [334, 431] on button "Check in" at bounding box center [329, 435] width 63 height 24
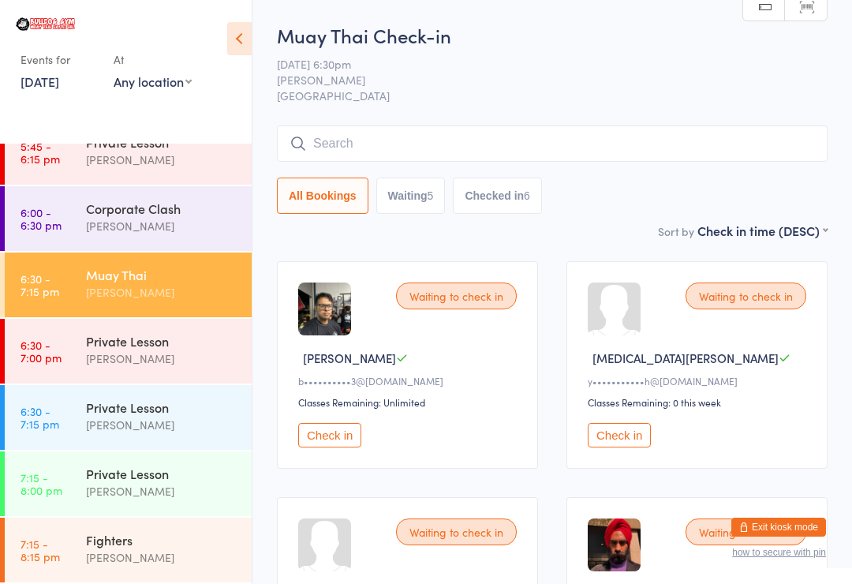
click at [604, 138] on input "search" at bounding box center [552, 143] width 551 height 36
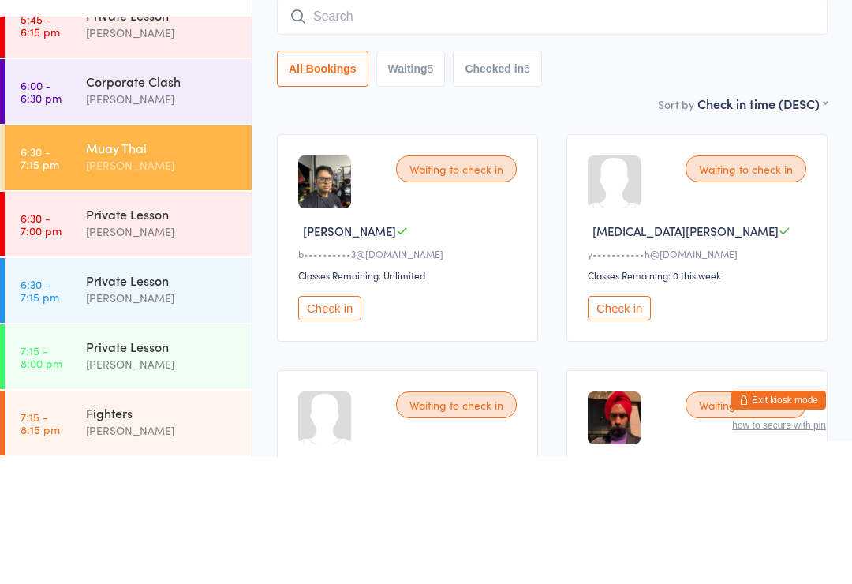
type input "H"
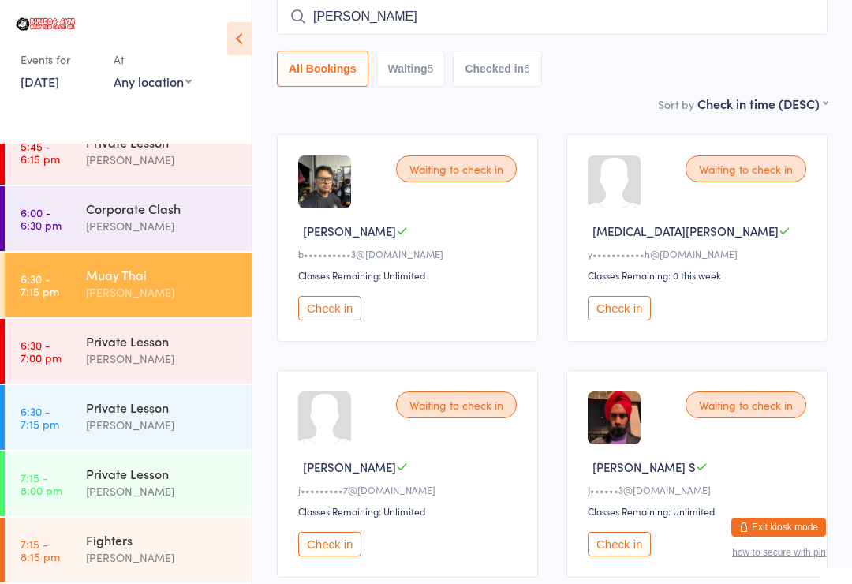
click at [647, 25] on input "[PERSON_NAME]" at bounding box center [552, 16] width 551 height 36
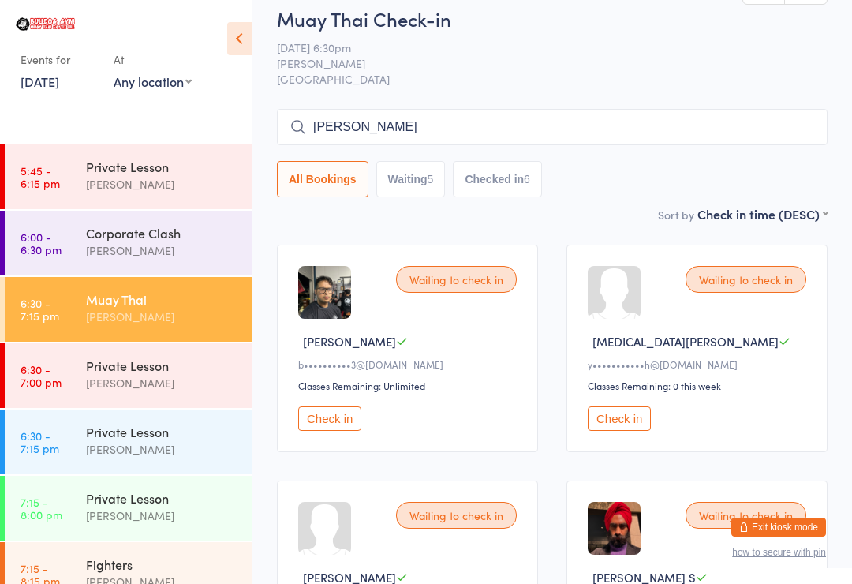
scroll to position [0, 0]
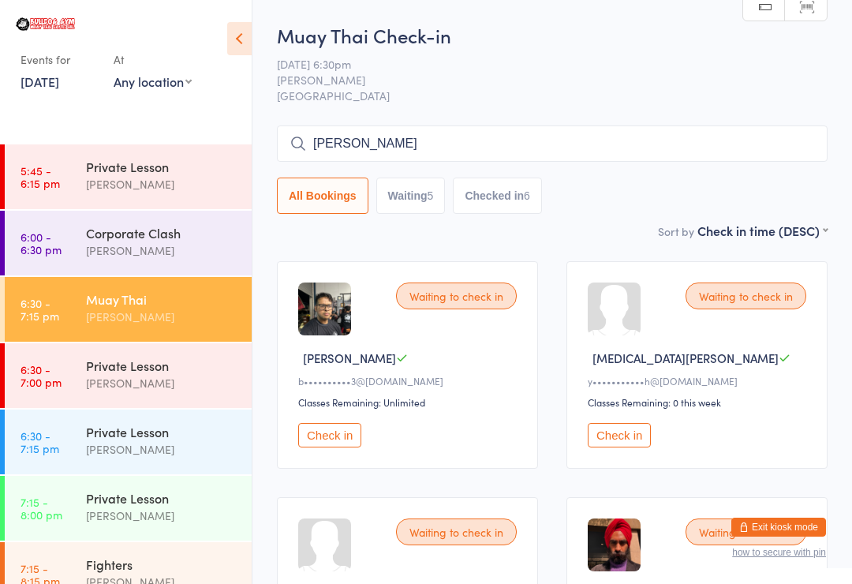
click at [767, 140] on input "[PERSON_NAME]" at bounding box center [552, 143] width 551 height 36
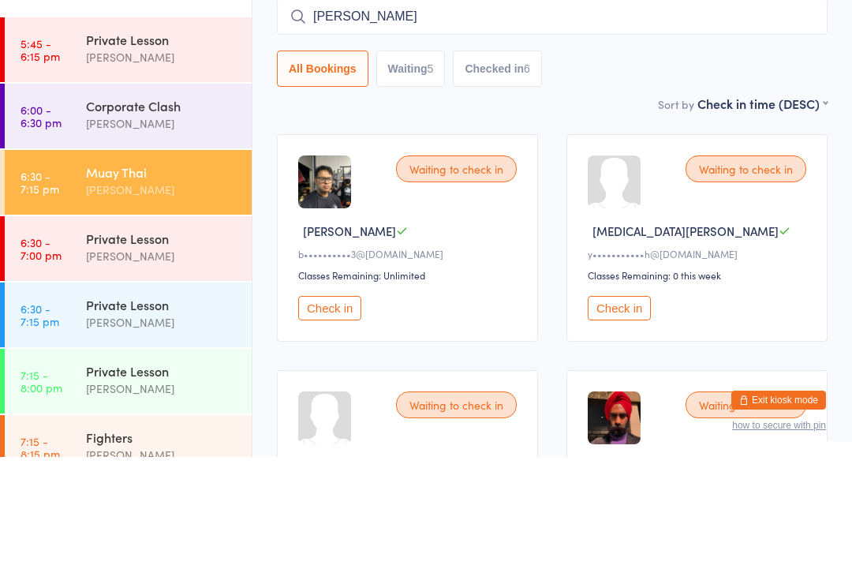
type input "J"
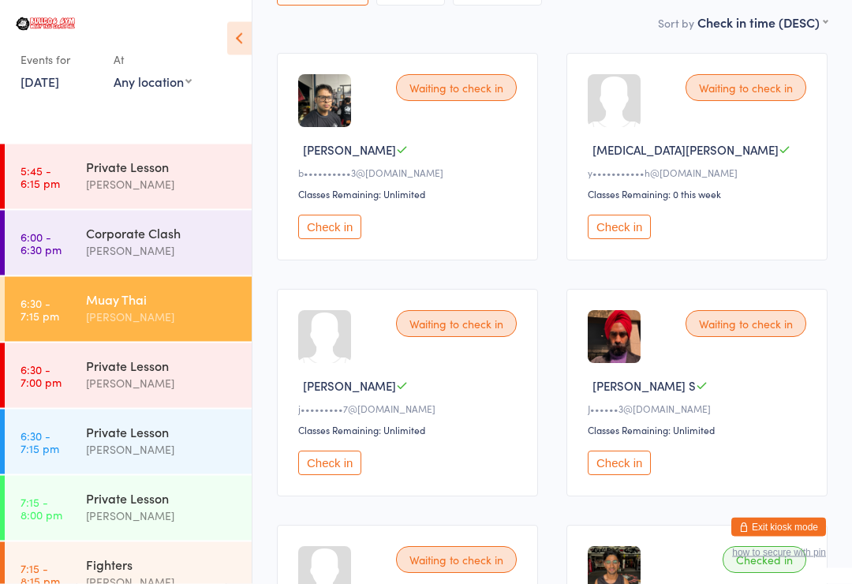
scroll to position [203, 0]
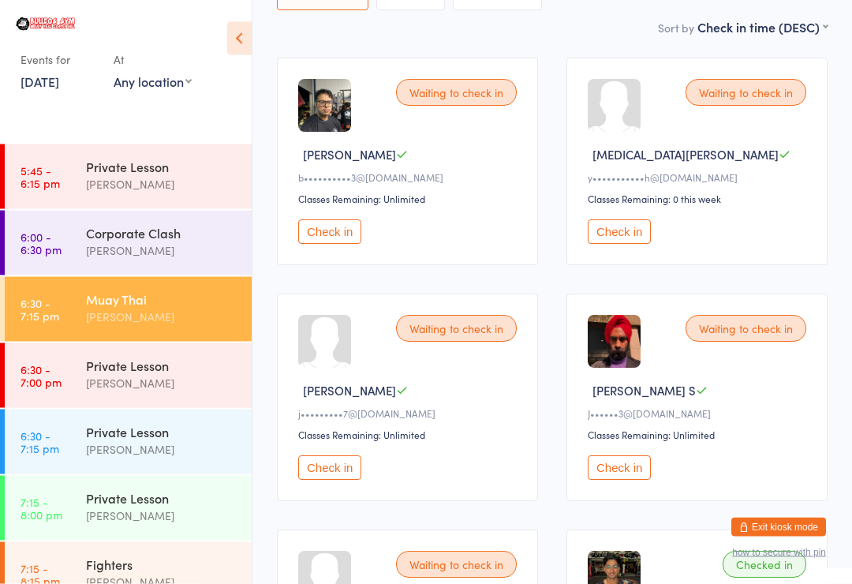
click at [345, 470] on button "Check in" at bounding box center [329, 468] width 63 height 24
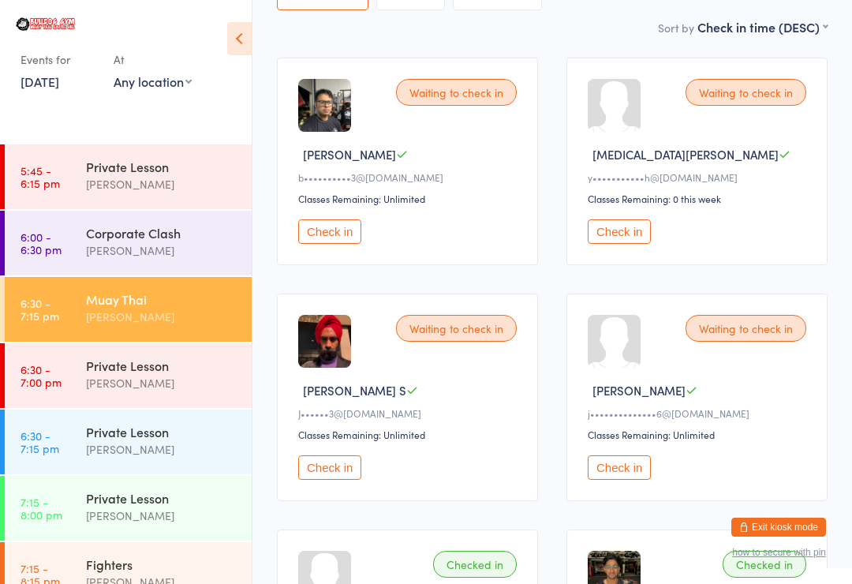
click at [32, 370] on time "6:30 - 7:00 pm" at bounding box center [41, 375] width 41 height 25
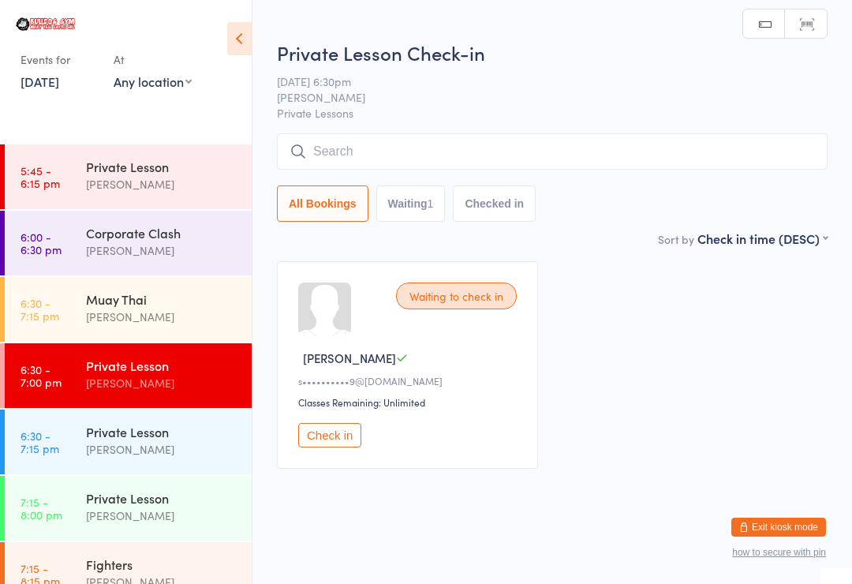
click at [327, 445] on button "Check in" at bounding box center [329, 435] width 63 height 24
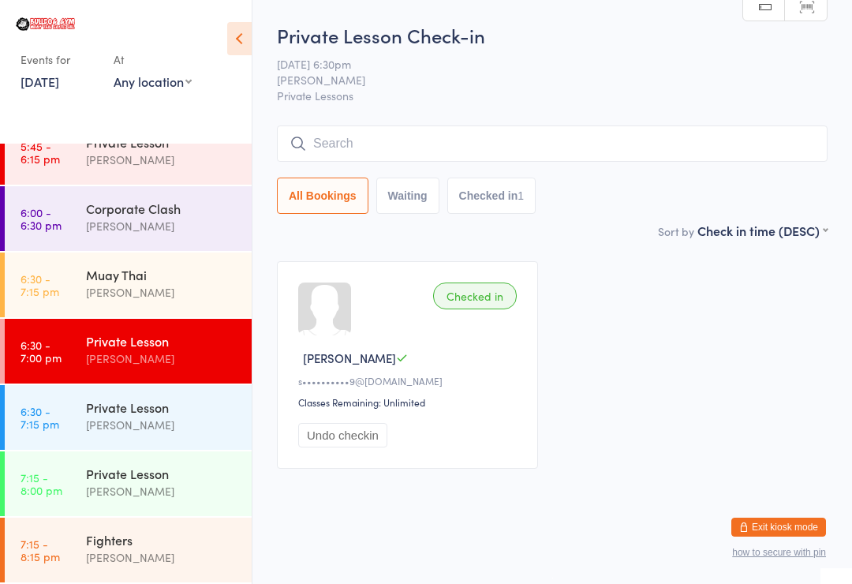
scroll to position [1150, 0]
click at [174, 286] on div "[PERSON_NAME]" at bounding box center [162, 292] width 152 height 18
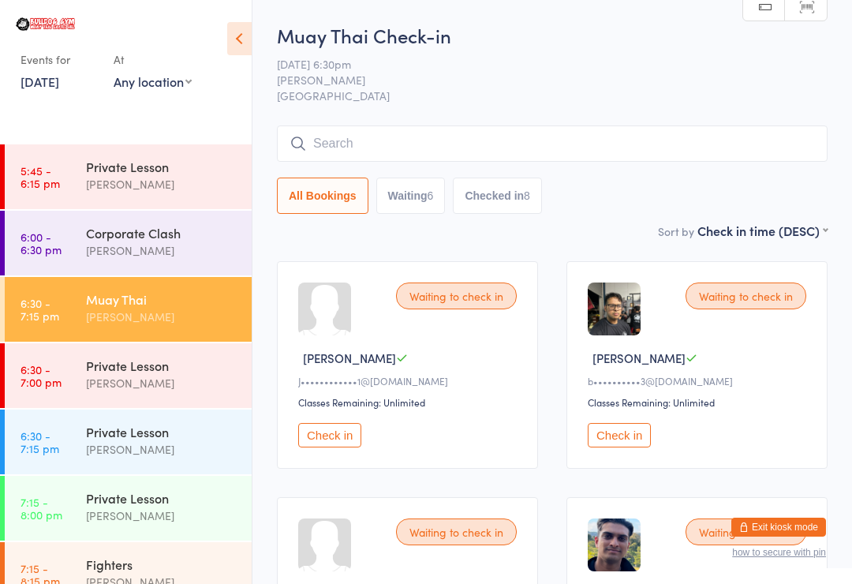
click at [603, 133] on input "search" at bounding box center [552, 143] width 551 height 36
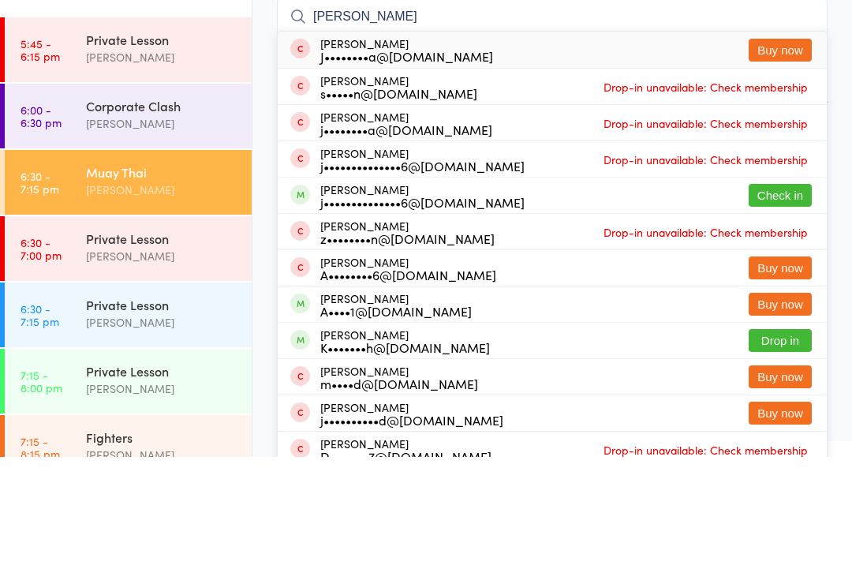
type input "[PERSON_NAME]"
click at [789, 311] on button "Check in" at bounding box center [780, 322] width 63 height 23
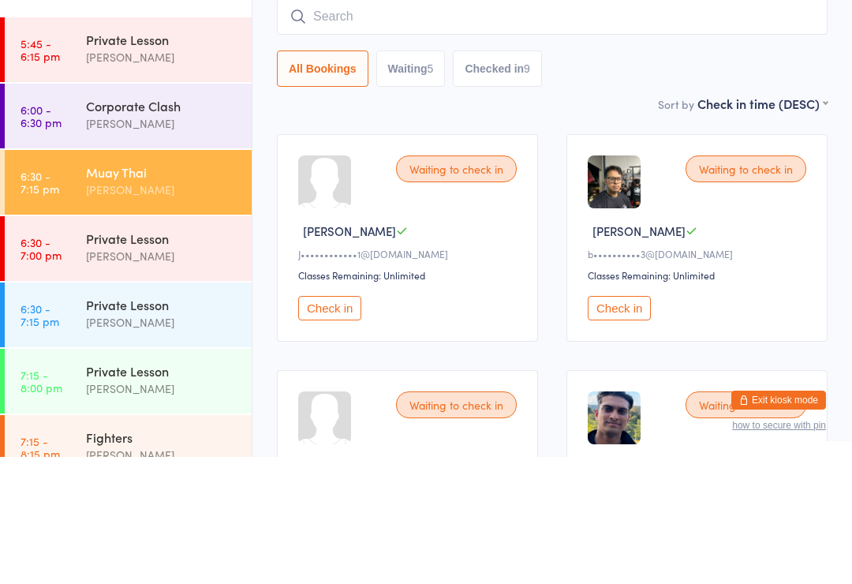
scroll to position [127, 0]
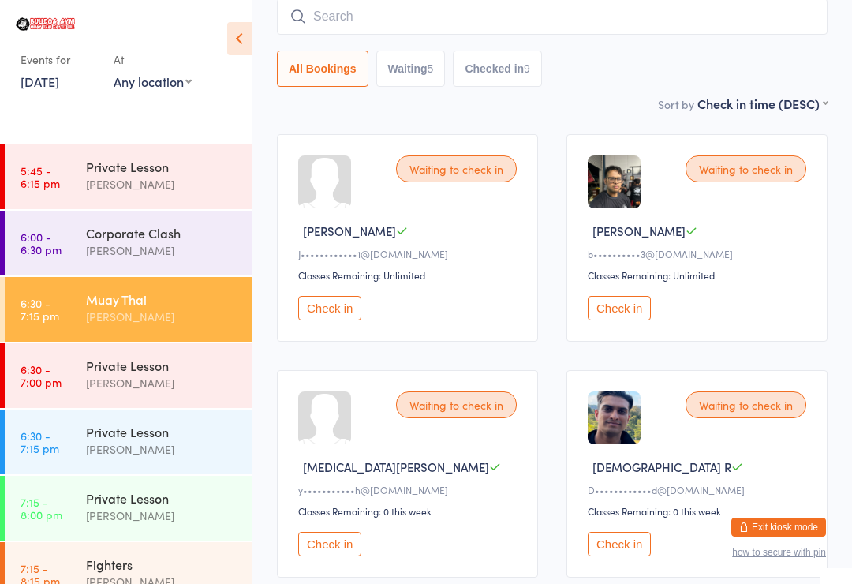
click at [640, 554] on button "Check in" at bounding box center [619, 544] width 63 height 24
click at [393, 16] on input "search" at bounding box center [552, 16] width 551 height 36
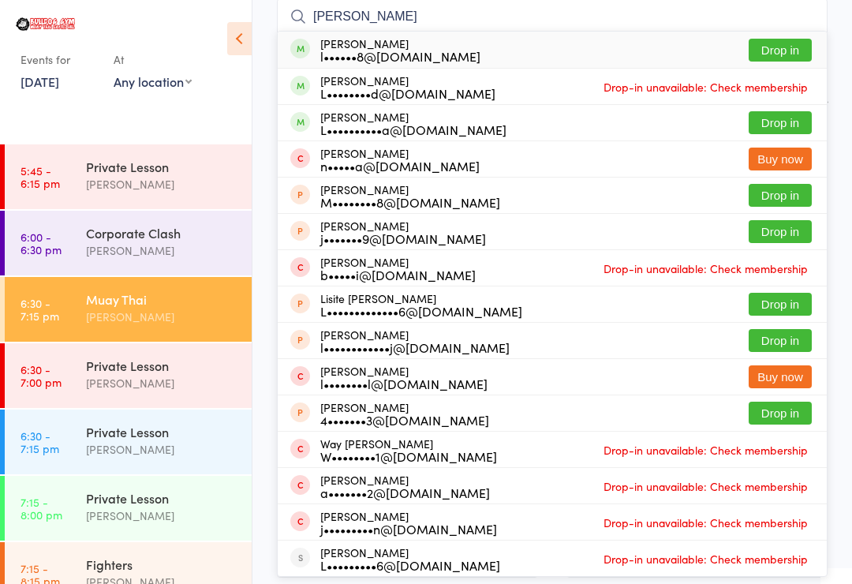
type input "[PERSON_NAME]"
click at [794, 35] on div "[PERSON_NAME] l••••••8@[DOMAIN_NAME] Drop in" at bounding box center [552, 50] width 549 height 36
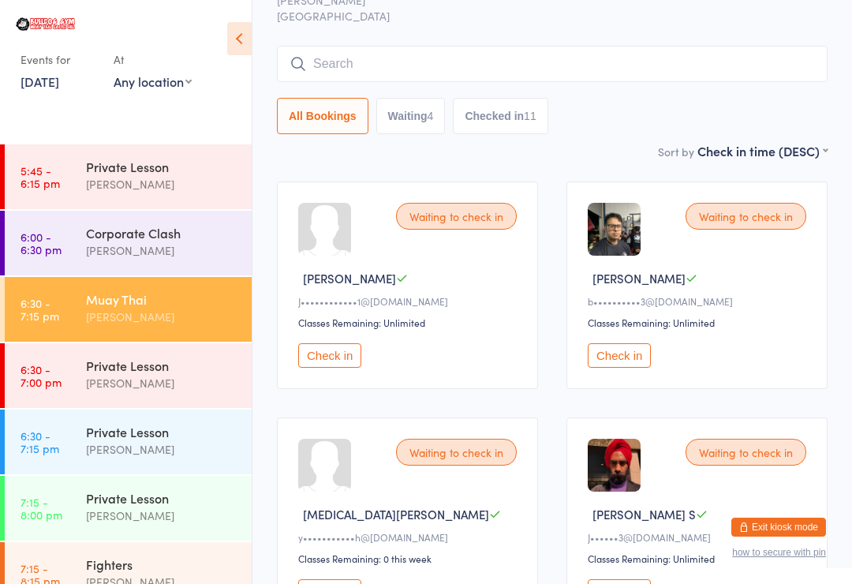
scroll to position [79, 0]
click at [680, 69] on input "search" at bounding box center [552, 65] width 551 height 36
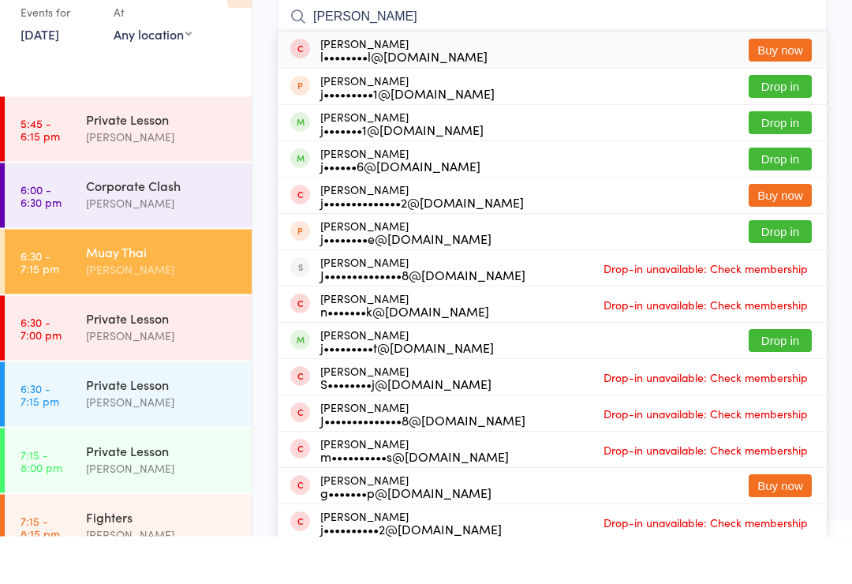
type input "[PERSON_NAME]"
click at [796, 196] on button "Drop in" at bounding box center [780, 207] width 63 height 23
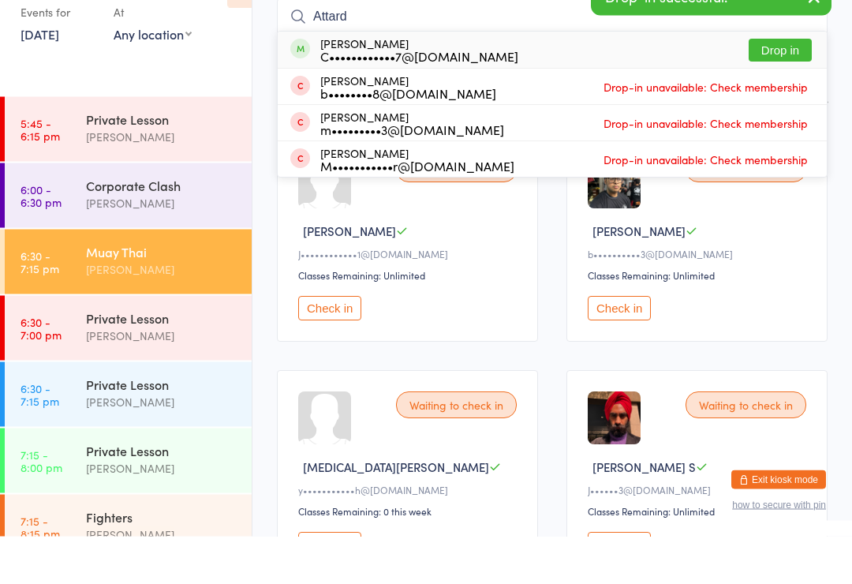
type input "Attard"
click at [788, 87] on button "Drop in" at bounding box center [780, 98] width 63 height 23
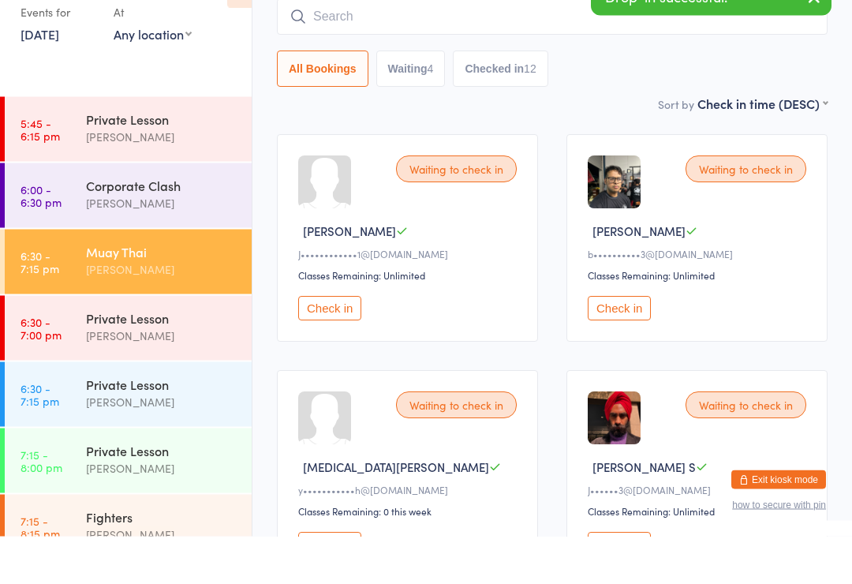
scroll to position [127, 0]
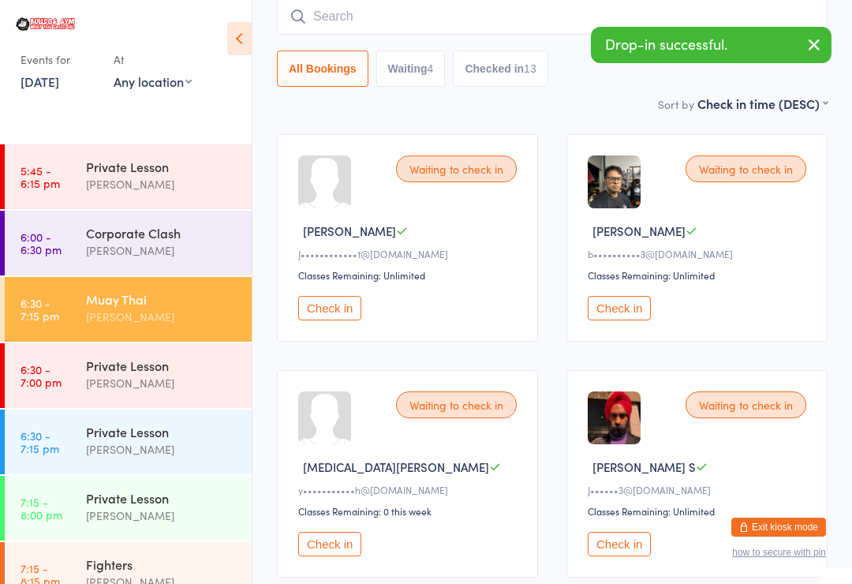
click at [540, 29] on input "search" at bounding box center [552, 16] width 551 height 36
type input "[PERSON_NAME]"
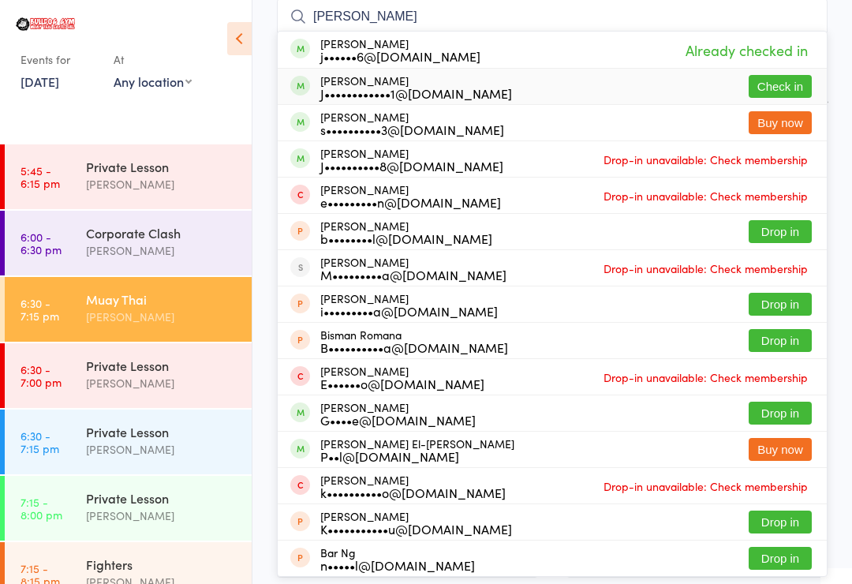
click at [607, 79] on div "[PERSON_NAME] J••••••••••••1@[DOMAIN_NAME] Check in" at bounding box center [552, 86] width 549 height 35
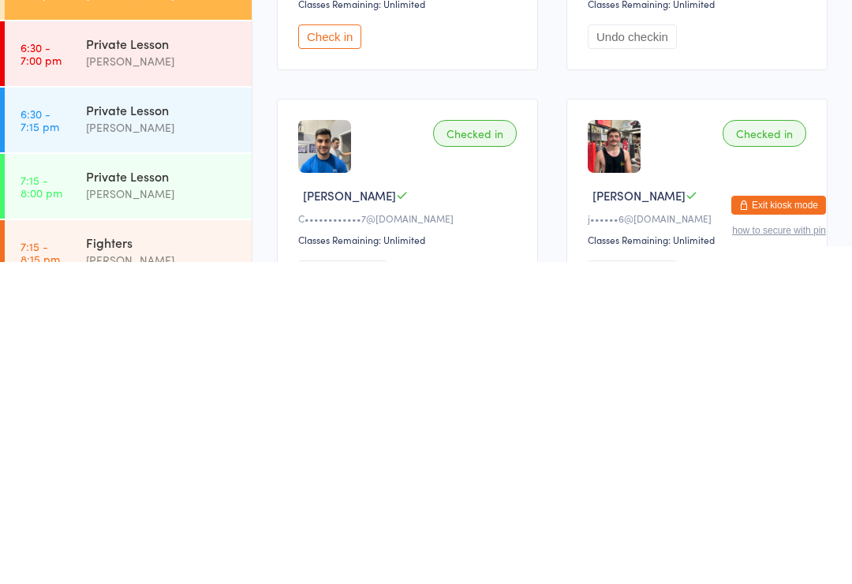
scroll to position [332, 0]
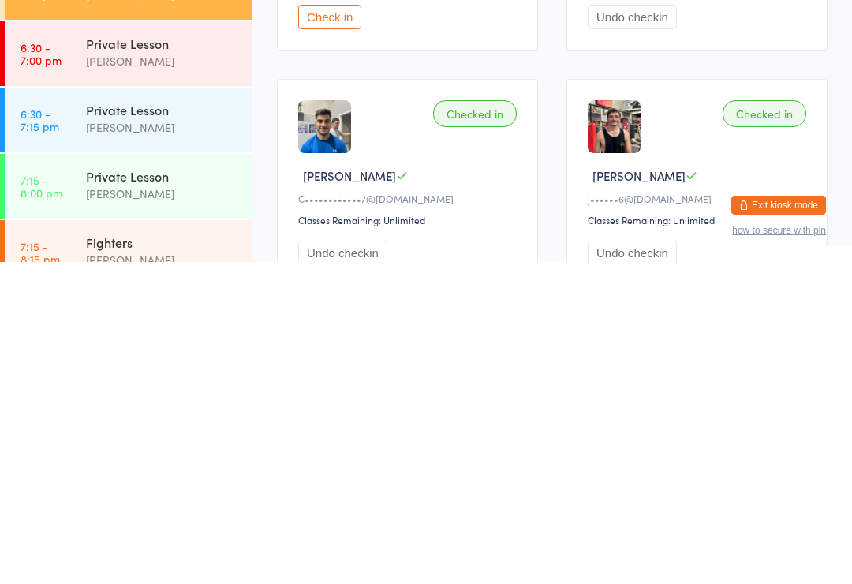
click at [177, 555] on div "Fighters" at bounding box center [162, 563] width 152 height 17
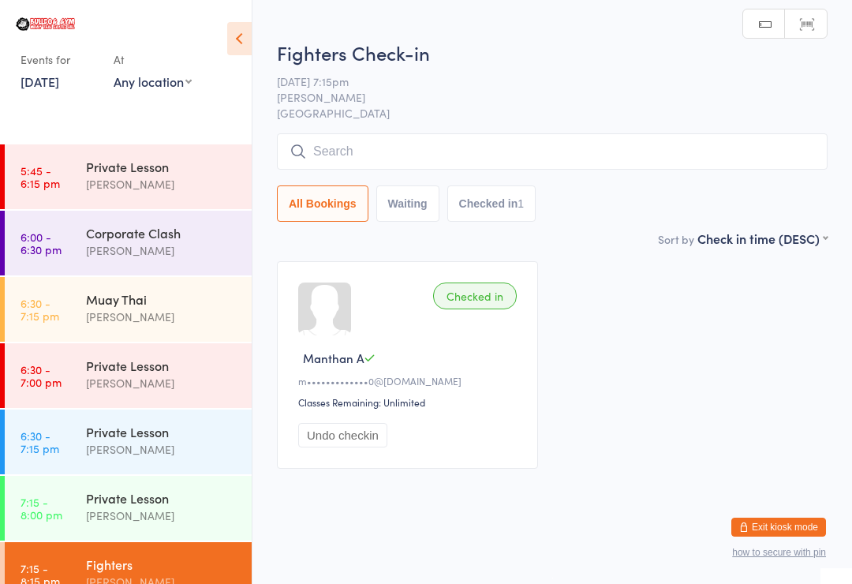
click at [395, 151] on input "search" at bounding box center [552, 151] width 551 height 36
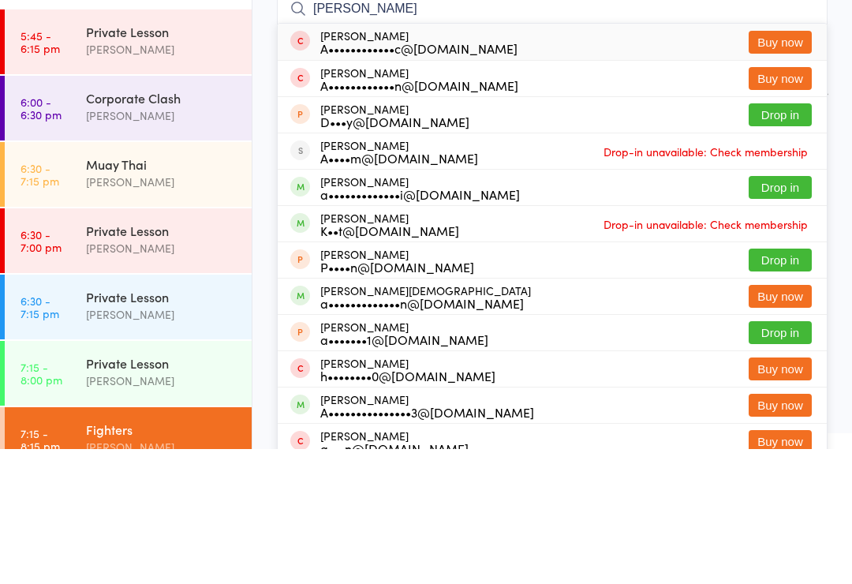
type input "[PERSON_NAME]"
click at [781, 311] on button "Drop in" at bounding box center [780, 322] width 63 height 23
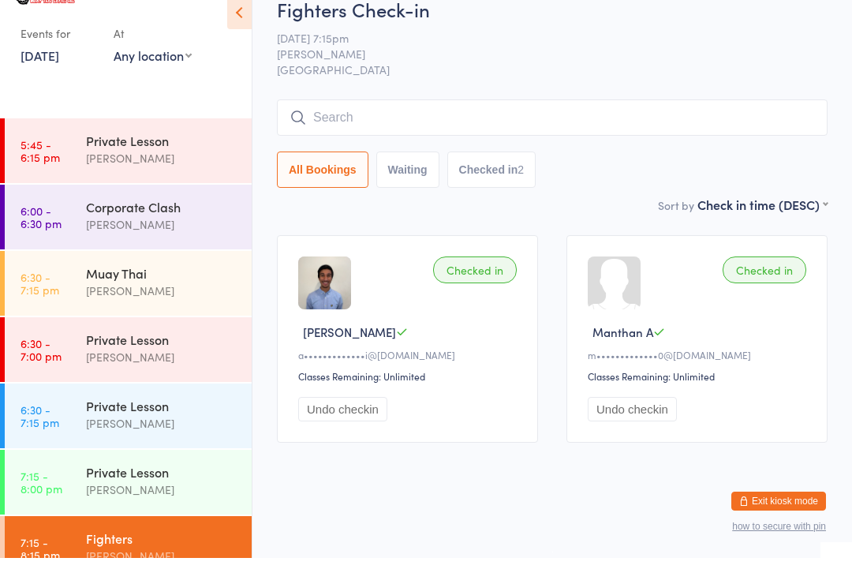
scroll to position [13, 0]
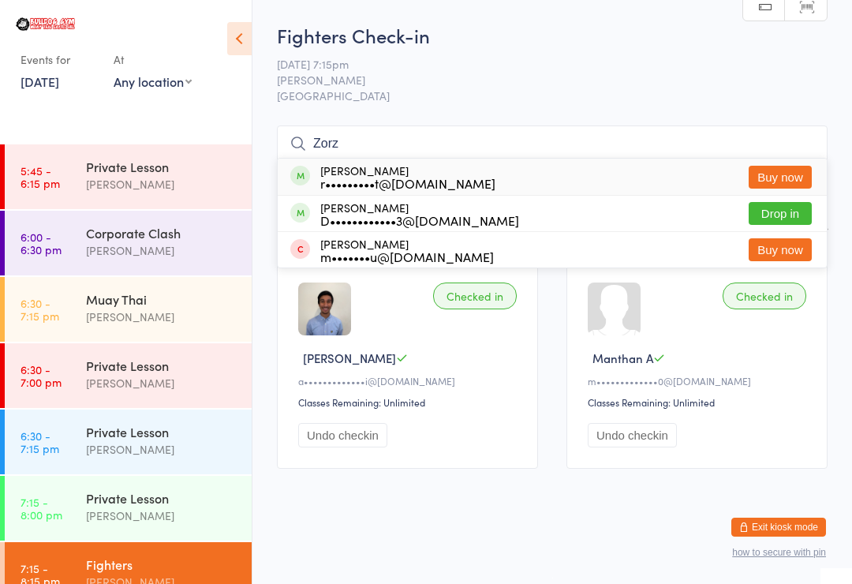
type input "Zorz"
click at [791, 202] on button "Drop in" at bounding box center [780, 213] width 63 height 23
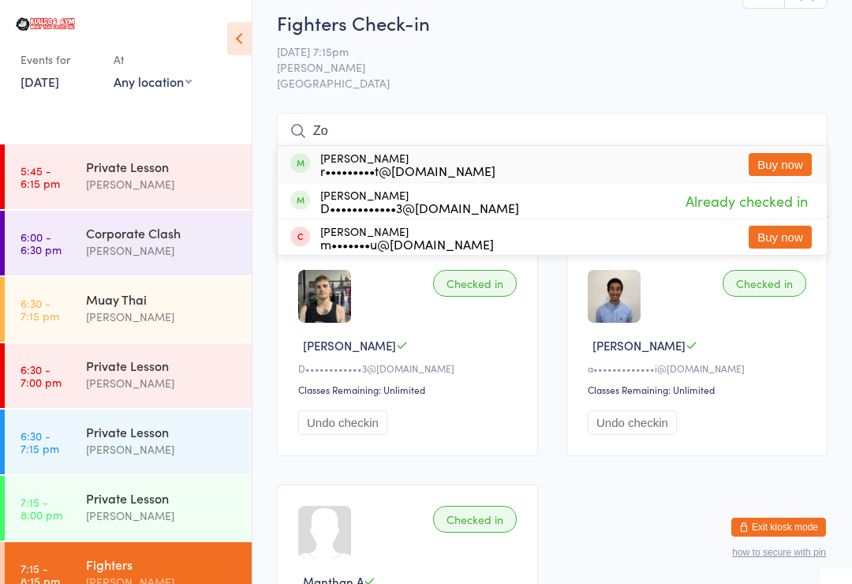
type input "Z"
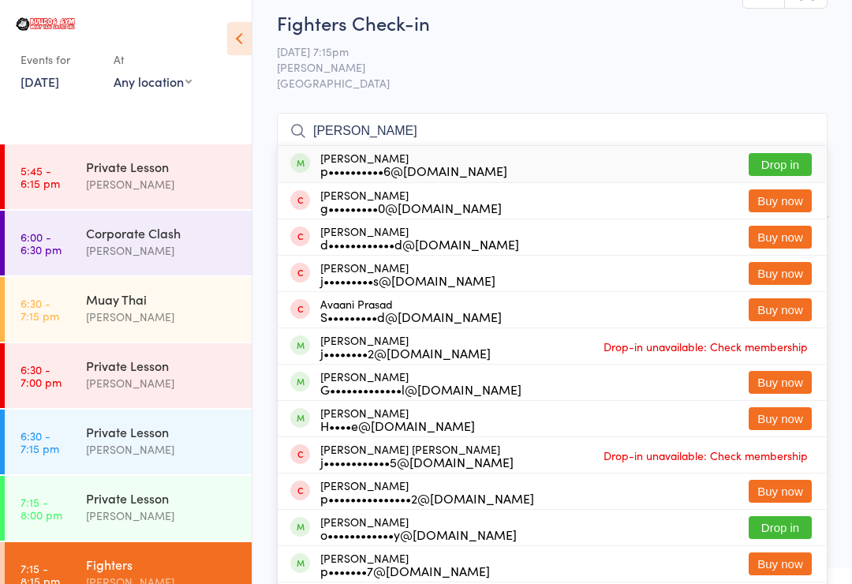
type input "[PERSON_NAME]"
click at [764, 165] on button "Drop in" at bounding box center [780, 164] width 63 height 23
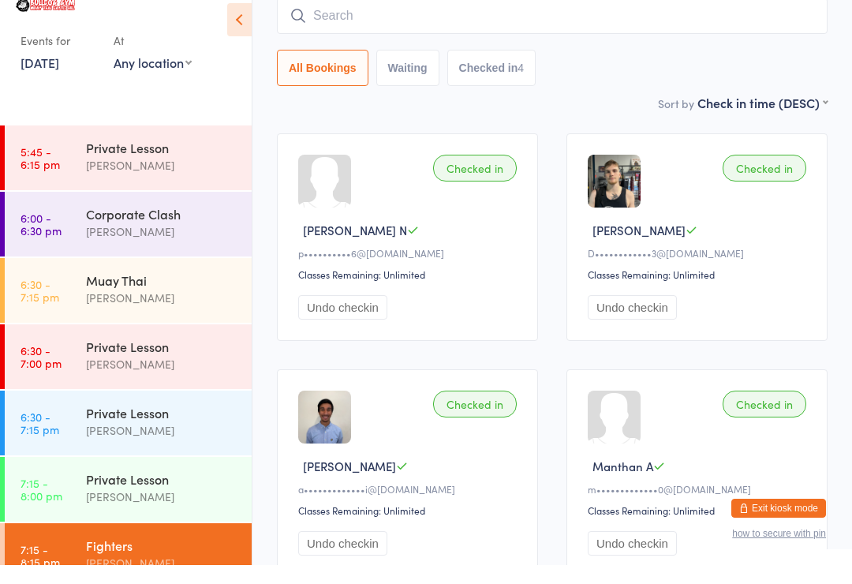
scroll to position [0, 0]
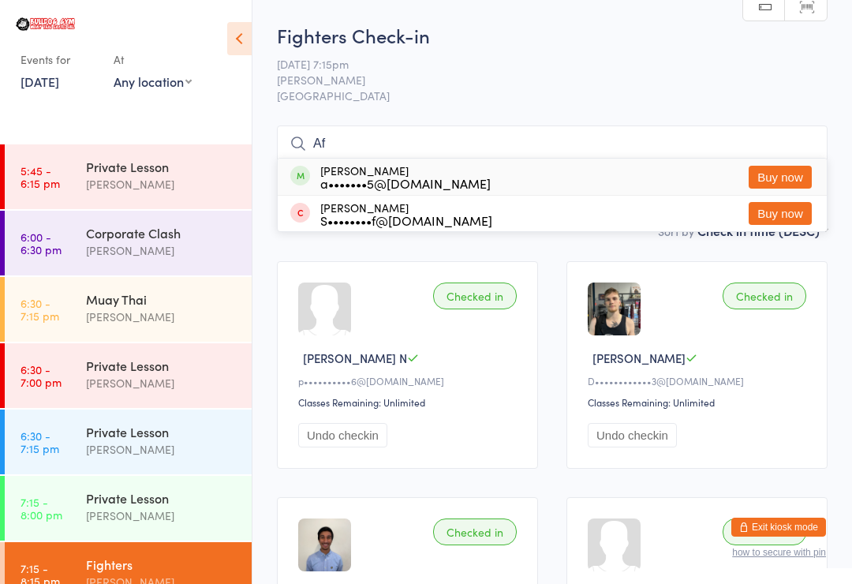
type input "Af"
click at [778, 180] on button "Buy now" at bounding box center [780, 177] width 63 height 23
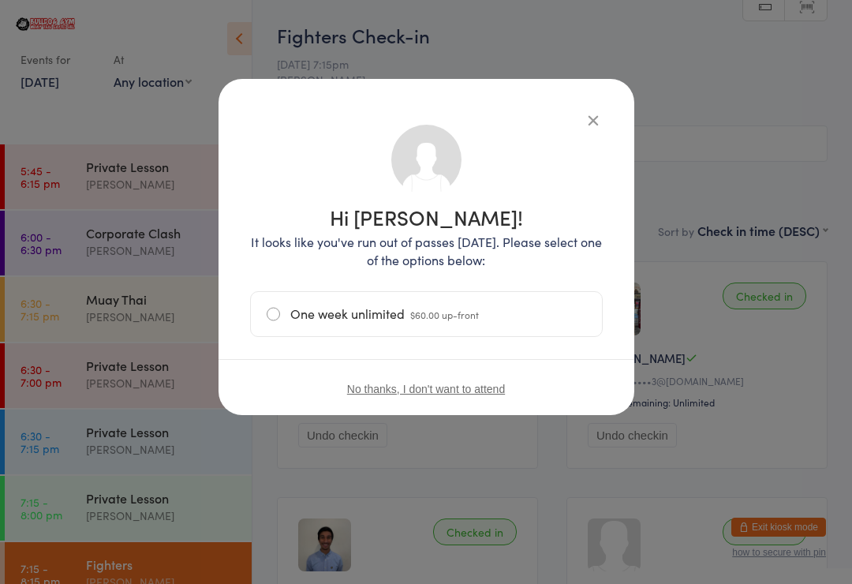
click at [711, 392] on div "Hi [PERSON_NAME]! It looks like you've run out of passes [DATE]. Please select …" at bounding box center [426, 292] width 852 height 584
